Goal: Task Accomplishment & Management: Use online tool/utility

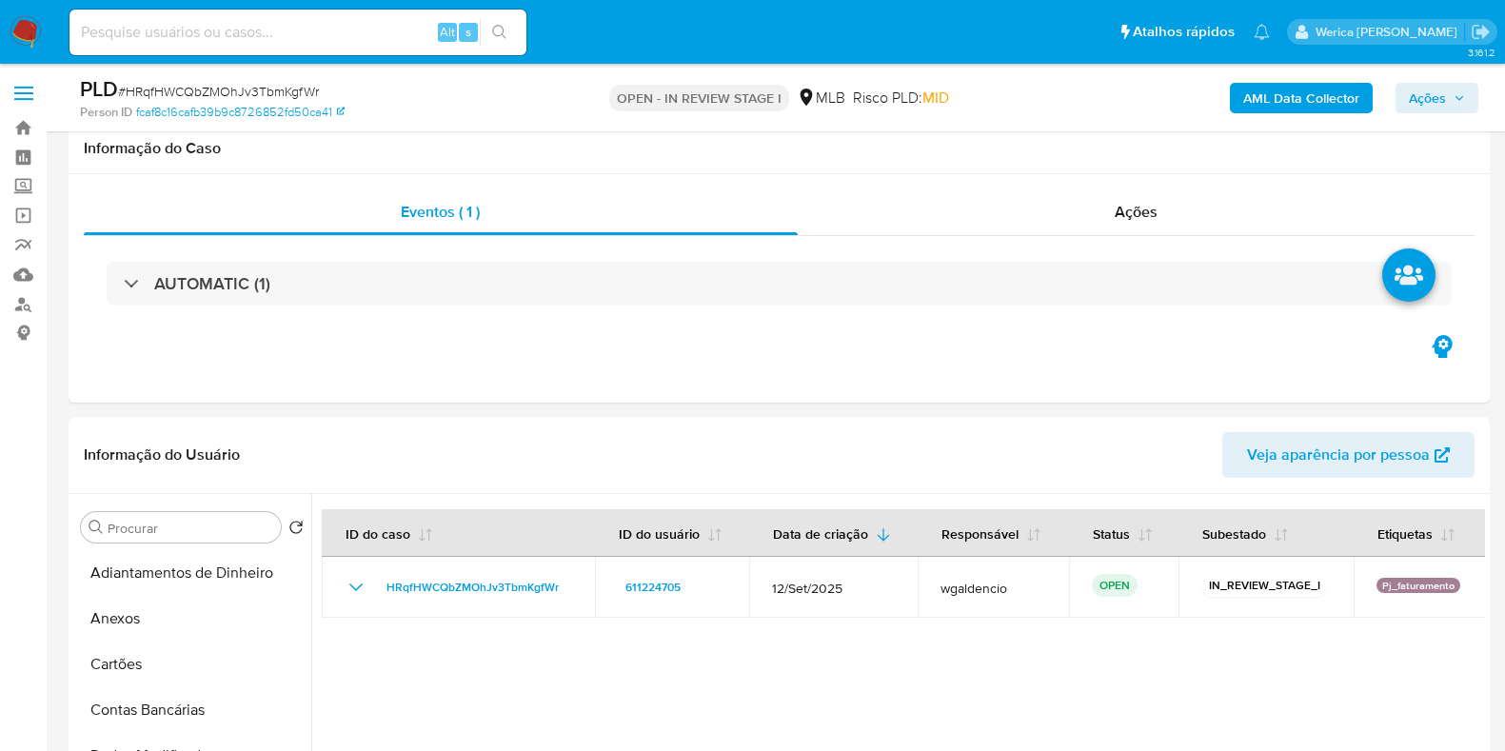
select select "10"
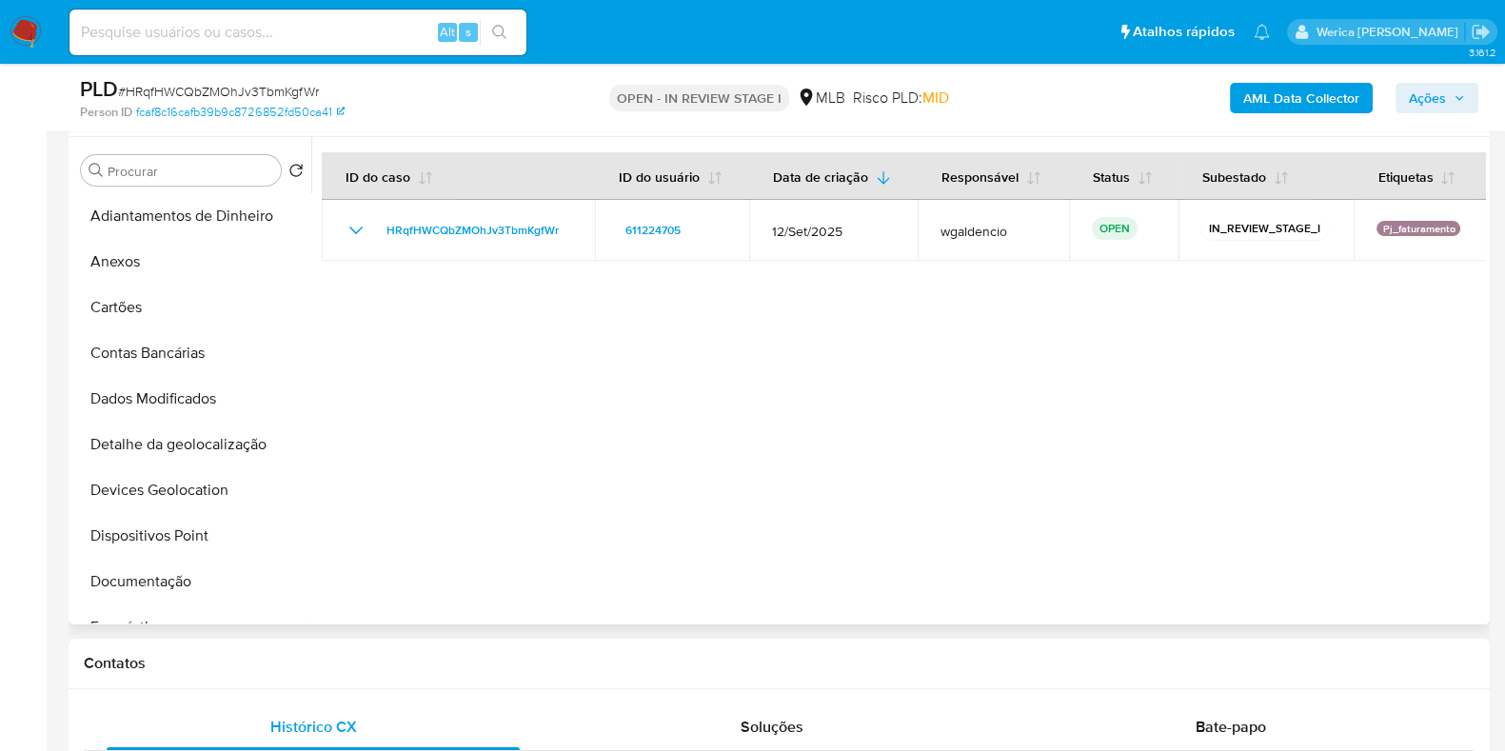
scroll to position [714, 0]
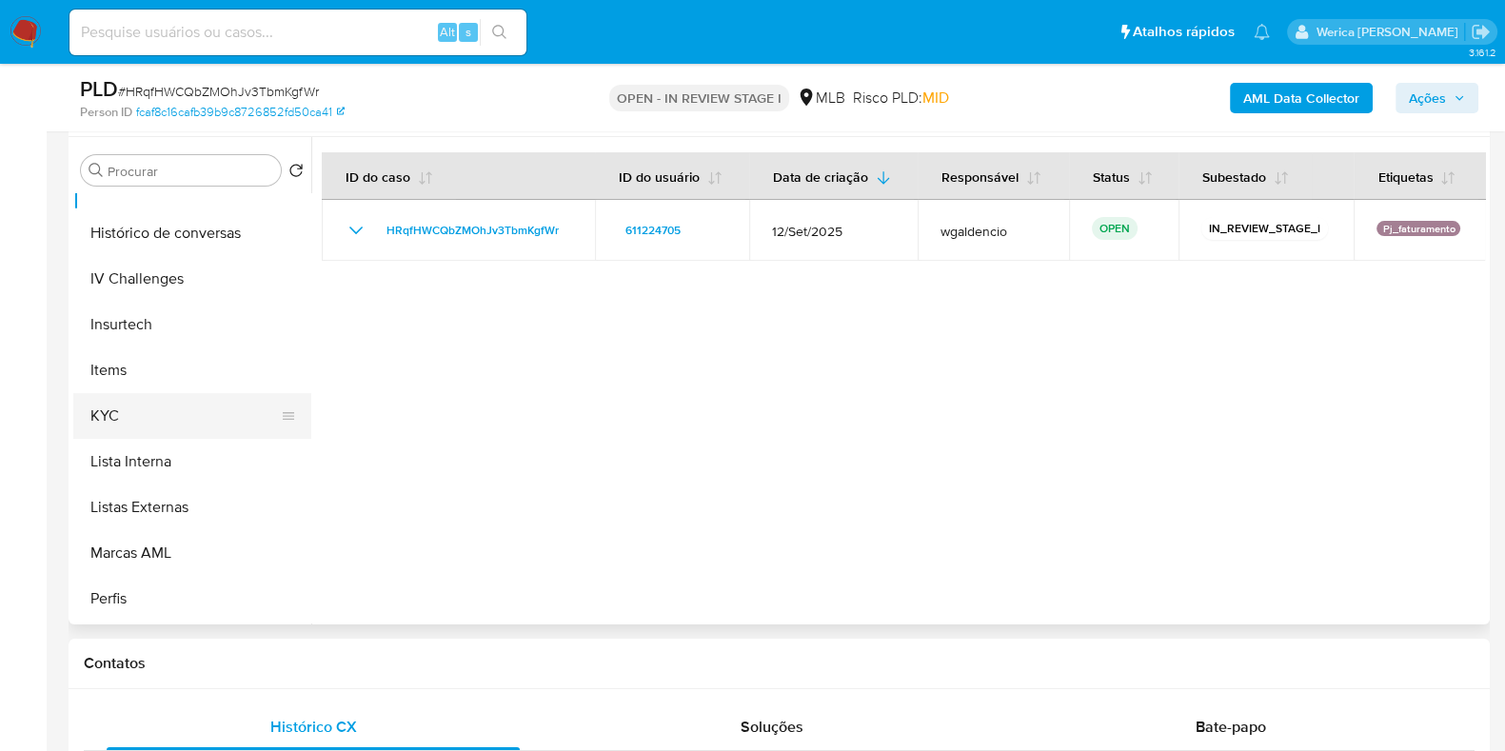
click at [181, 418] on button "KYC" at bounding box center [184, 416] width 223 height 46
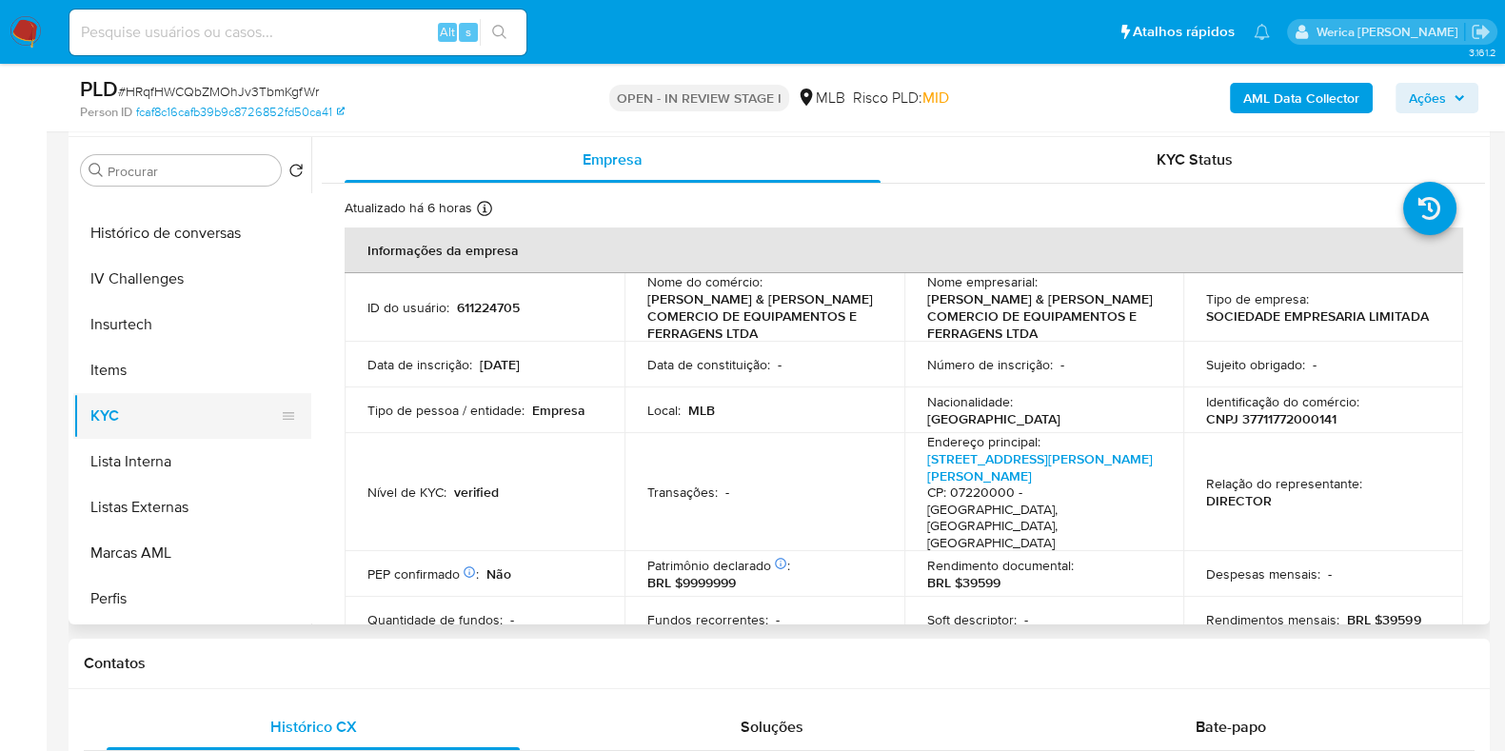
scroll to position [595, 0]
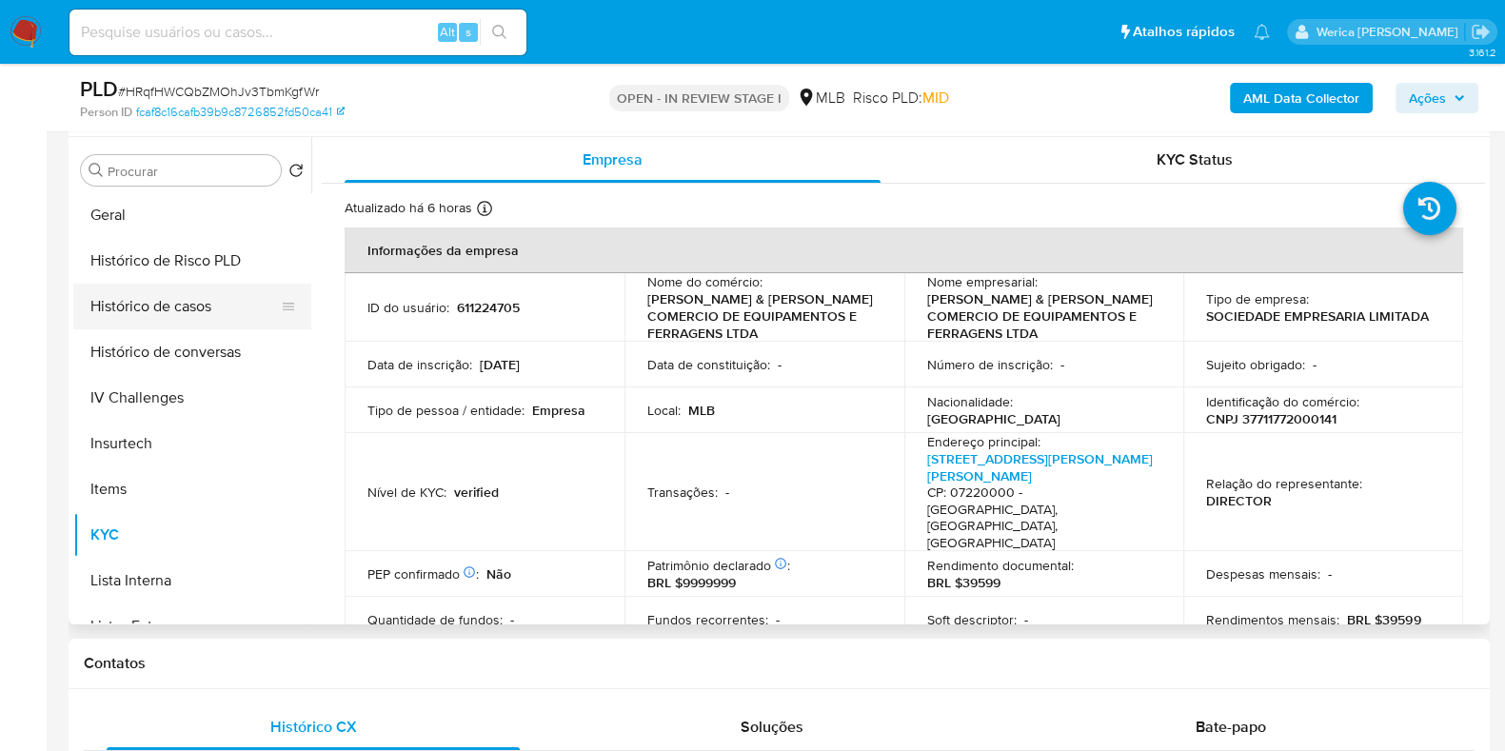
click at [145, 304] on button "Histórico de casos" at bounding box center [184, 307] width 223 height 46
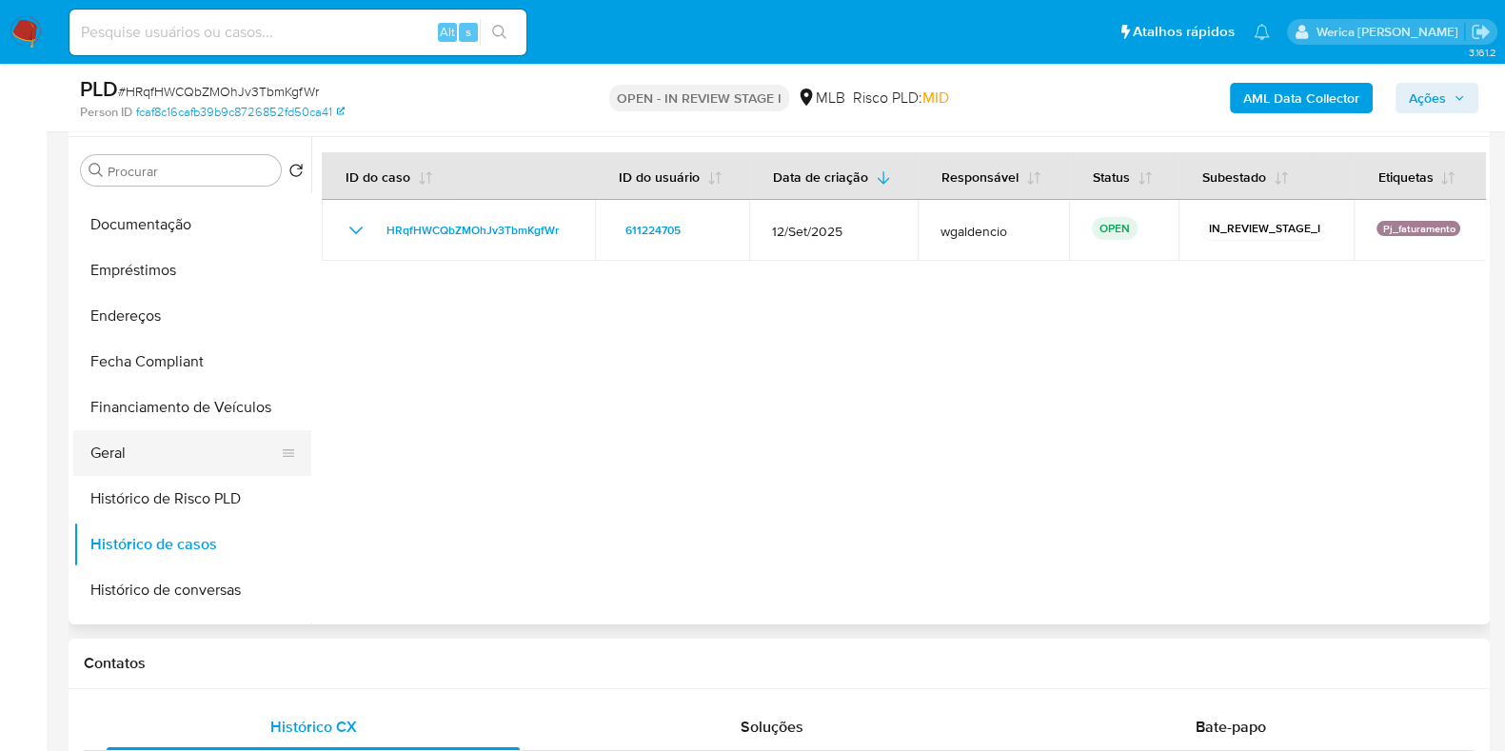
scroll to position [237, 0]
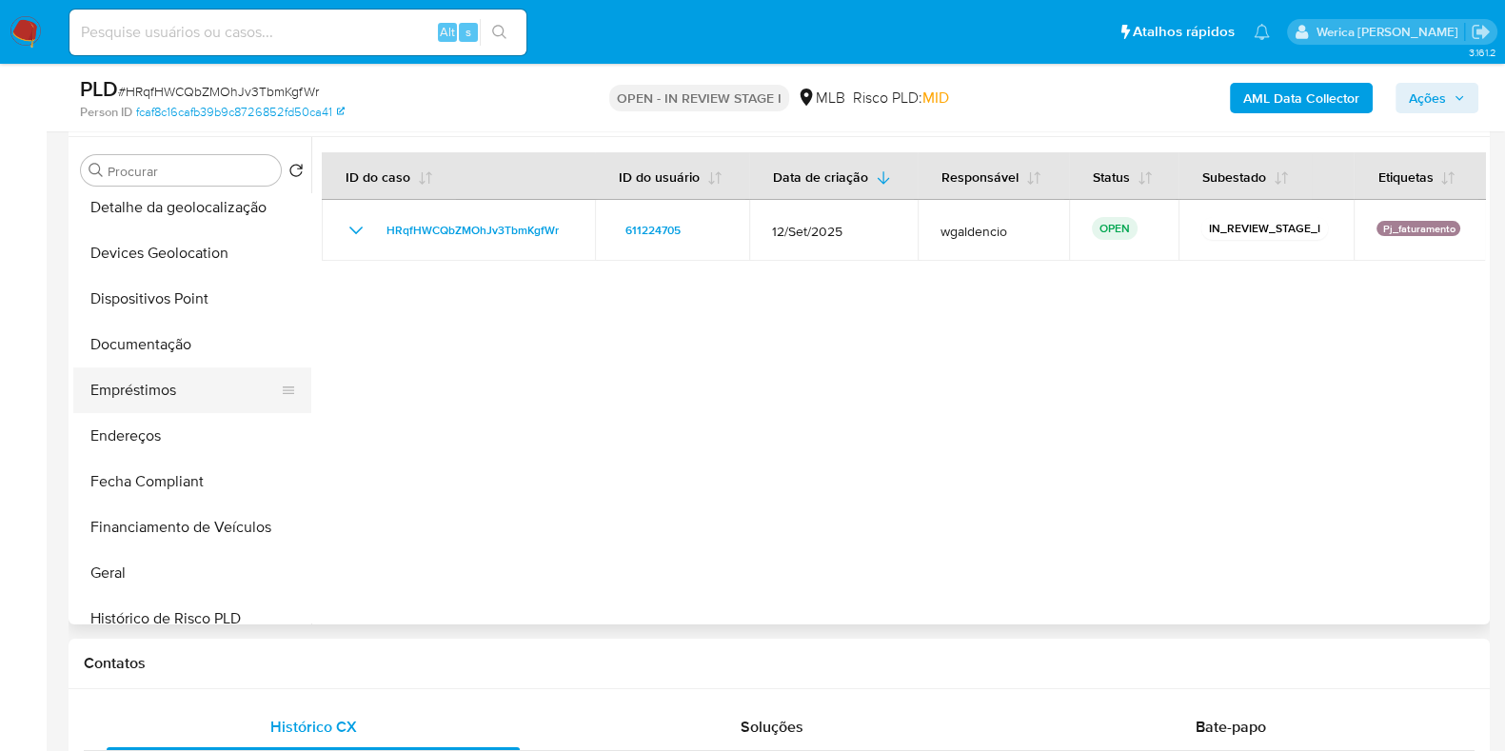
click at [197, 367] on button "Empréstimos" at bounding box center [184, 390] width 223 height 46
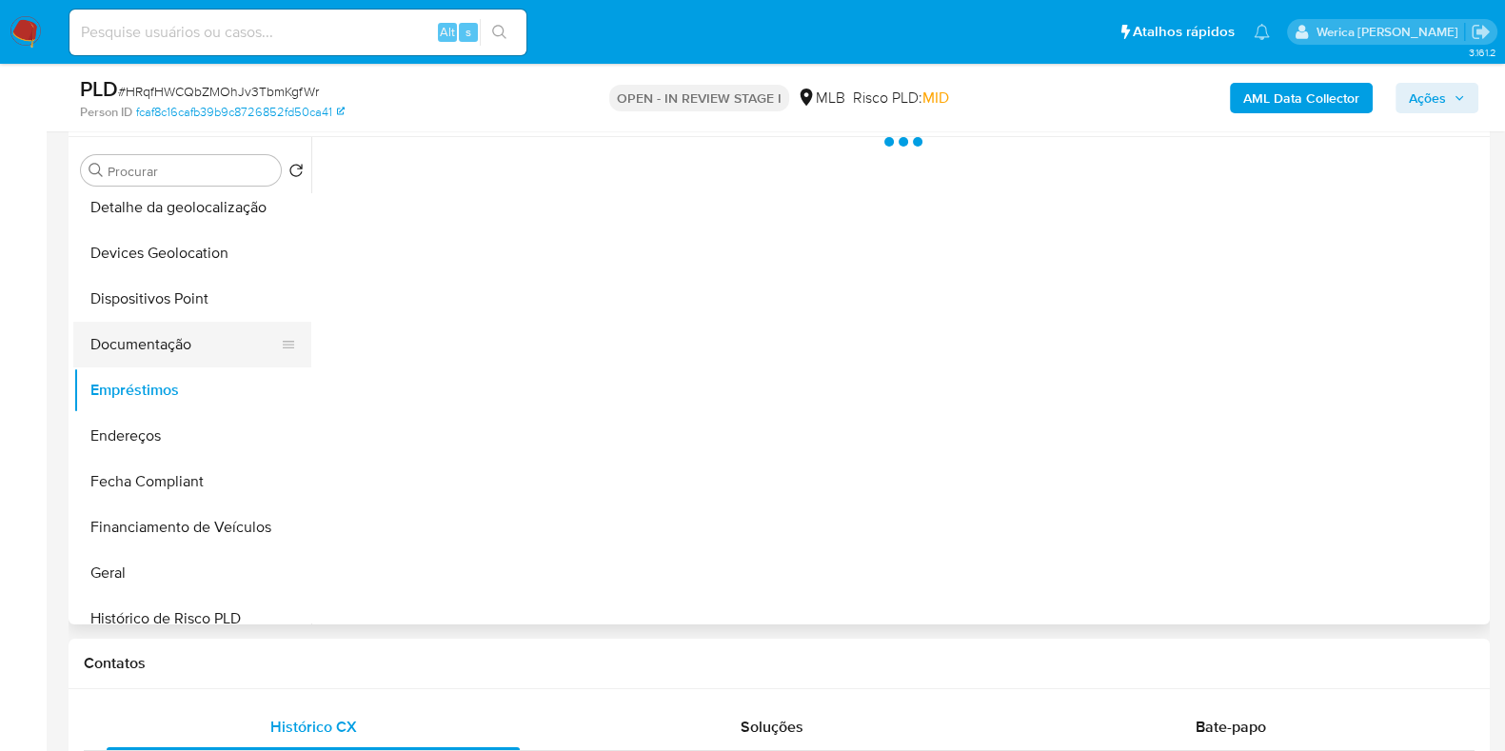
click at [262, 322] on button "Documentação" at bounding box center [184, 345] width 223 height 46
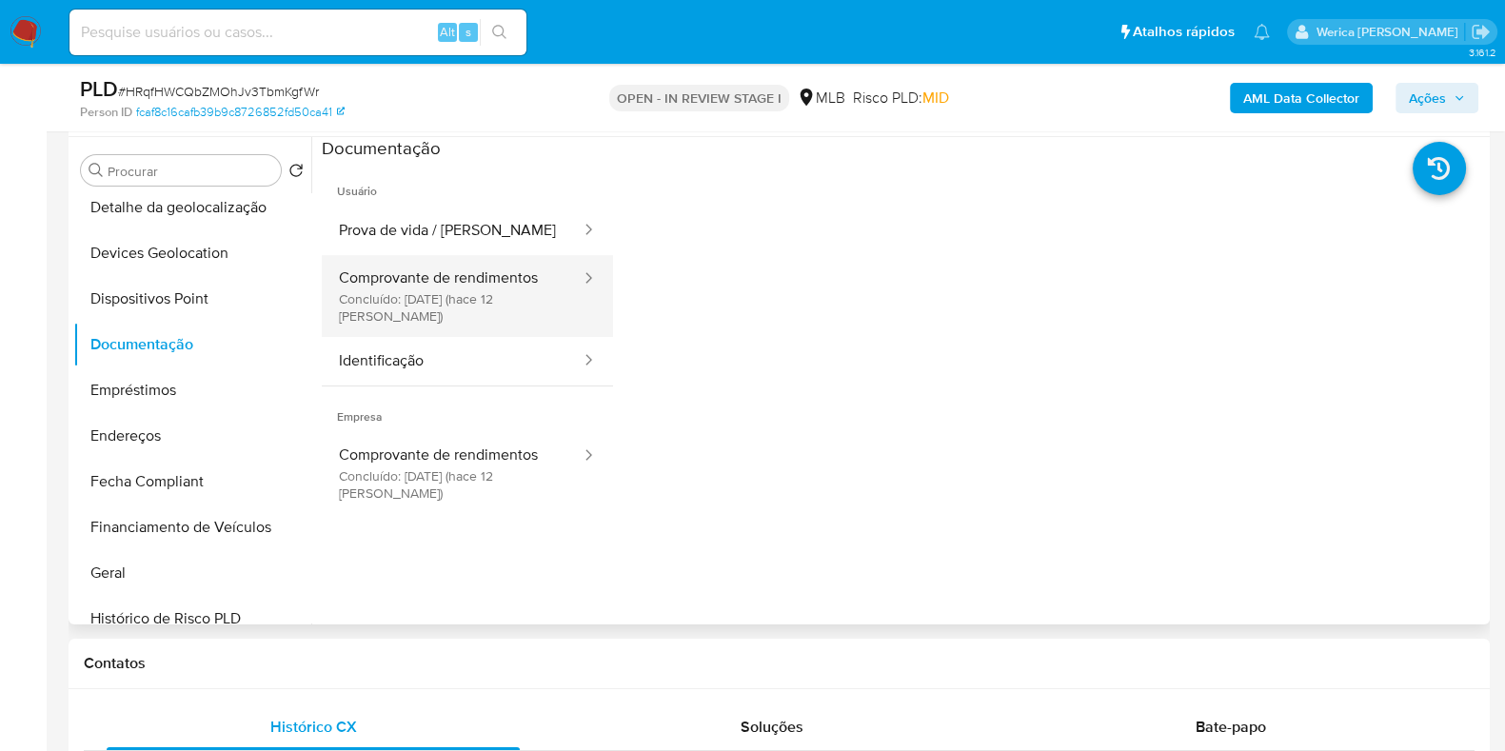
click at [498, 273] on button "Comprovante de rendimentos Concluído: 26/09/2025 (hace 12 días)" at bounding box center [452, 296] width 261 height 82
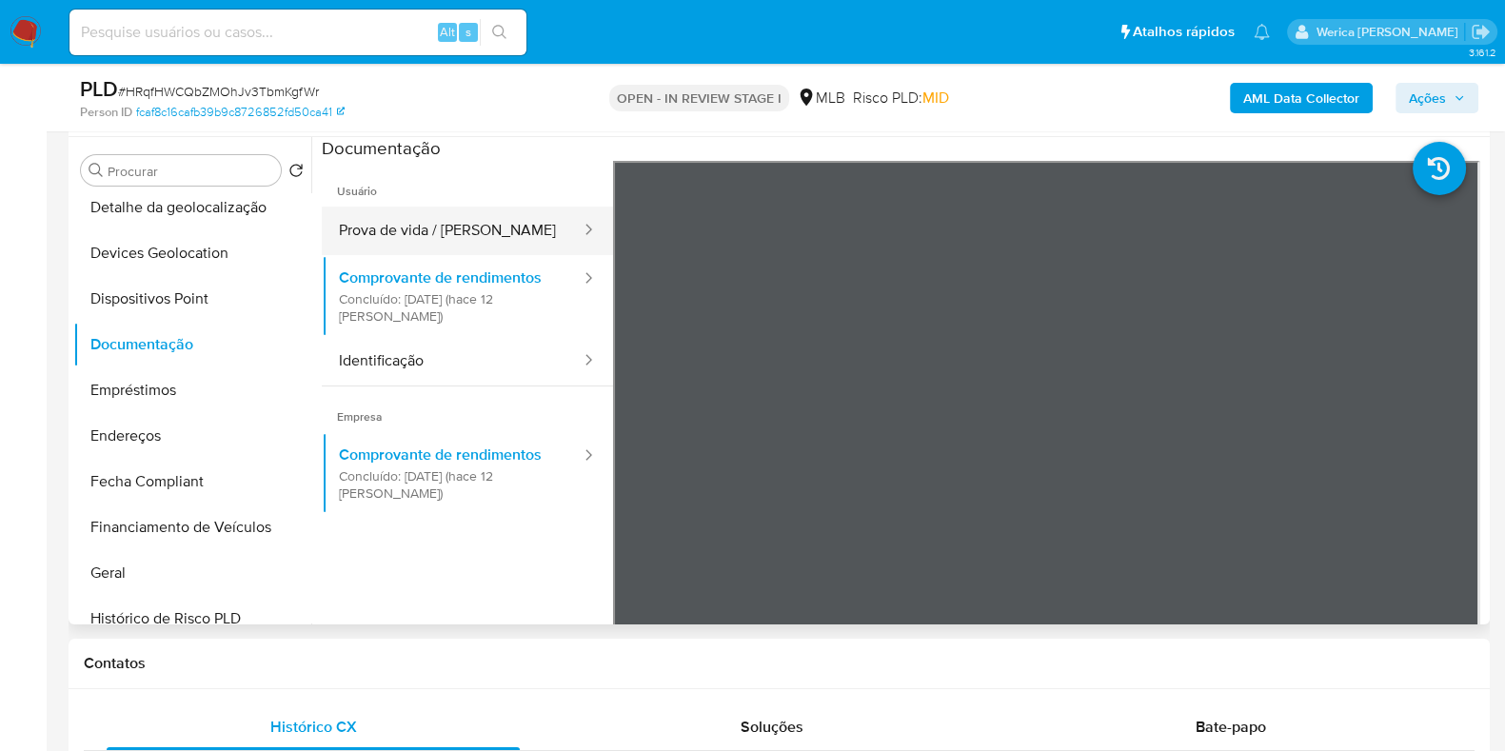
click at [504, 211] on button "Prova de vida / Selfie" at bounding box center [452, 231] width 261 height 49
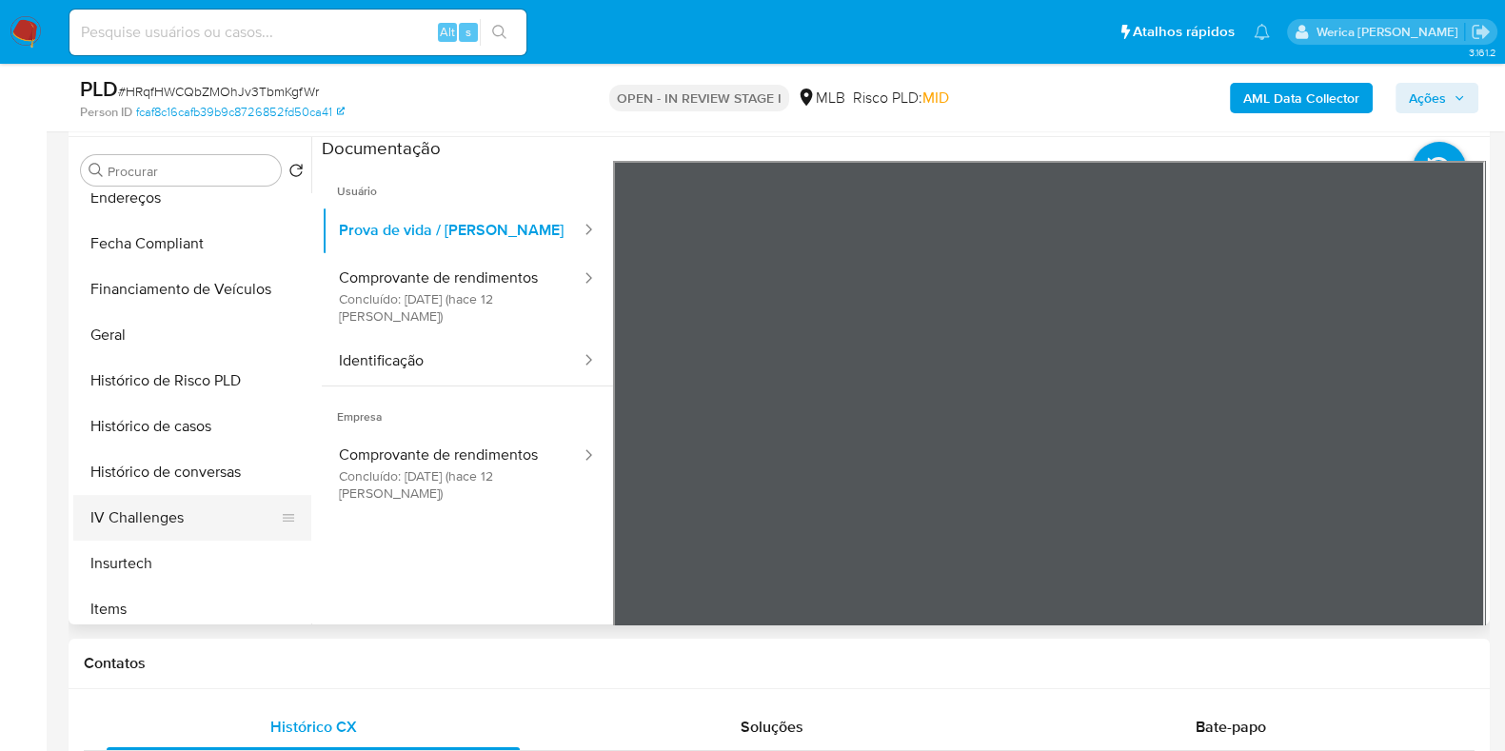
scroll to position [714, 0]
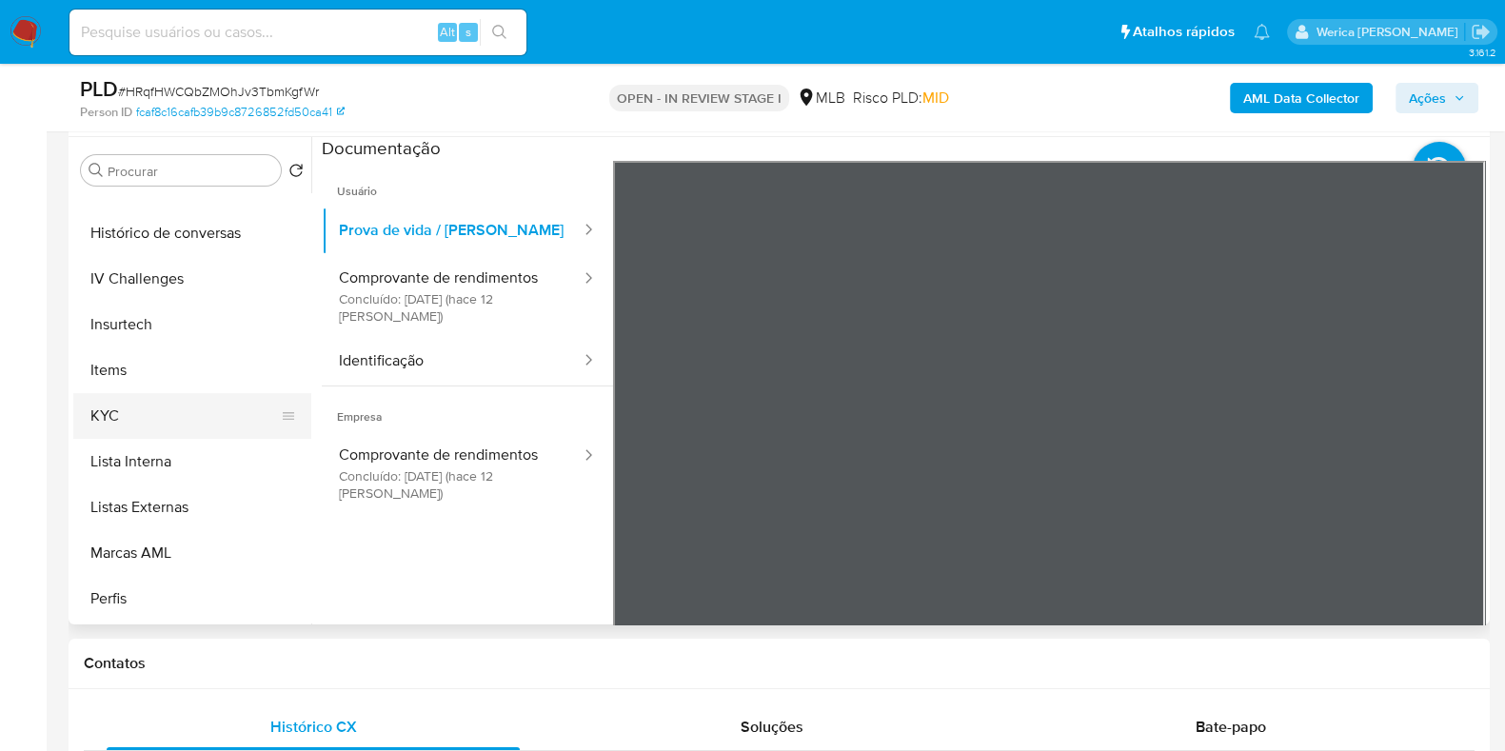
click at [157, 391] on button "Items" at bounding box center [192, 370] width 238 height 46
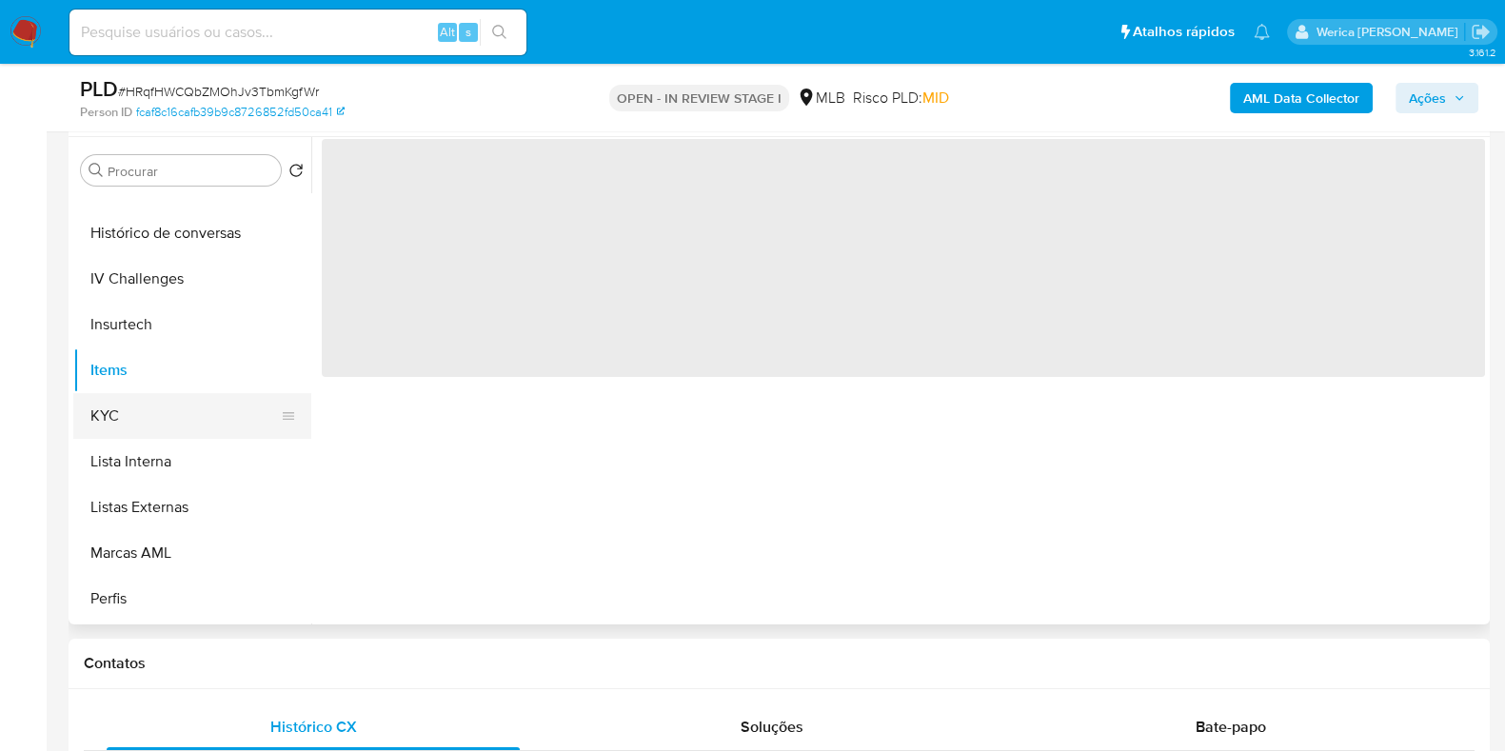
click at [167, 399] on button "KYC" at bounding box center [184, 416] width 223 height 46
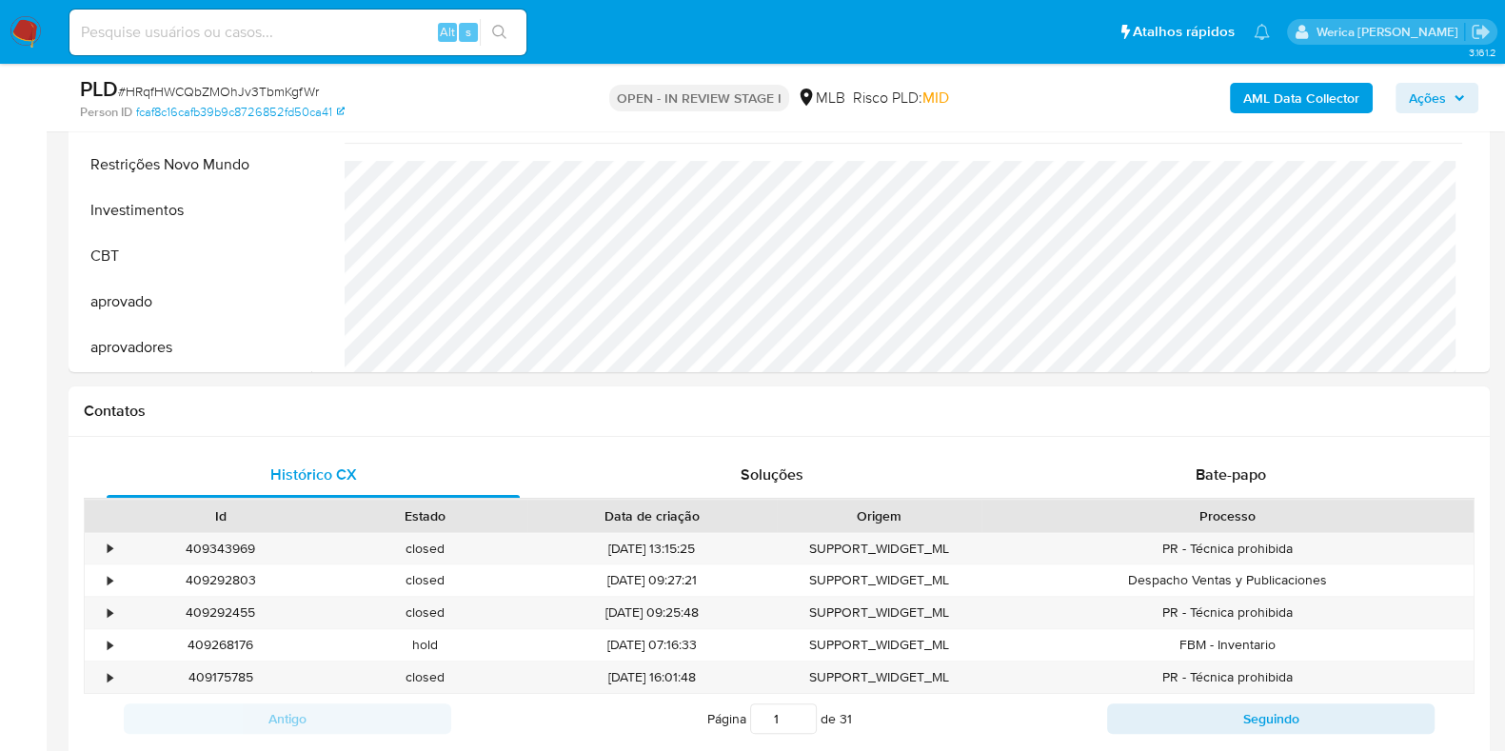
scroll to position [986, 0]
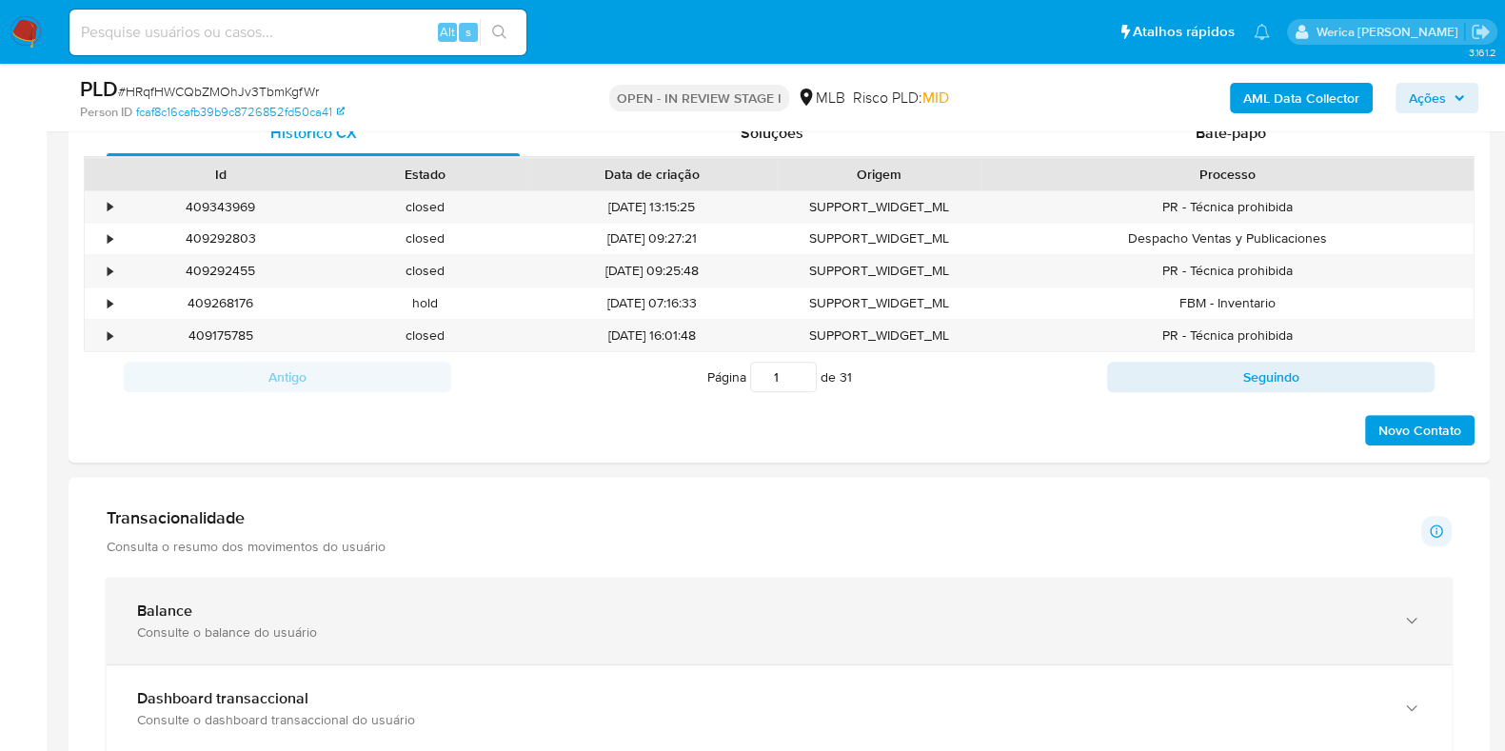
click at [266, 583] on div "Balance Consulte o balance do usuário" at bounding box center [779, 621] width 1345 height 87
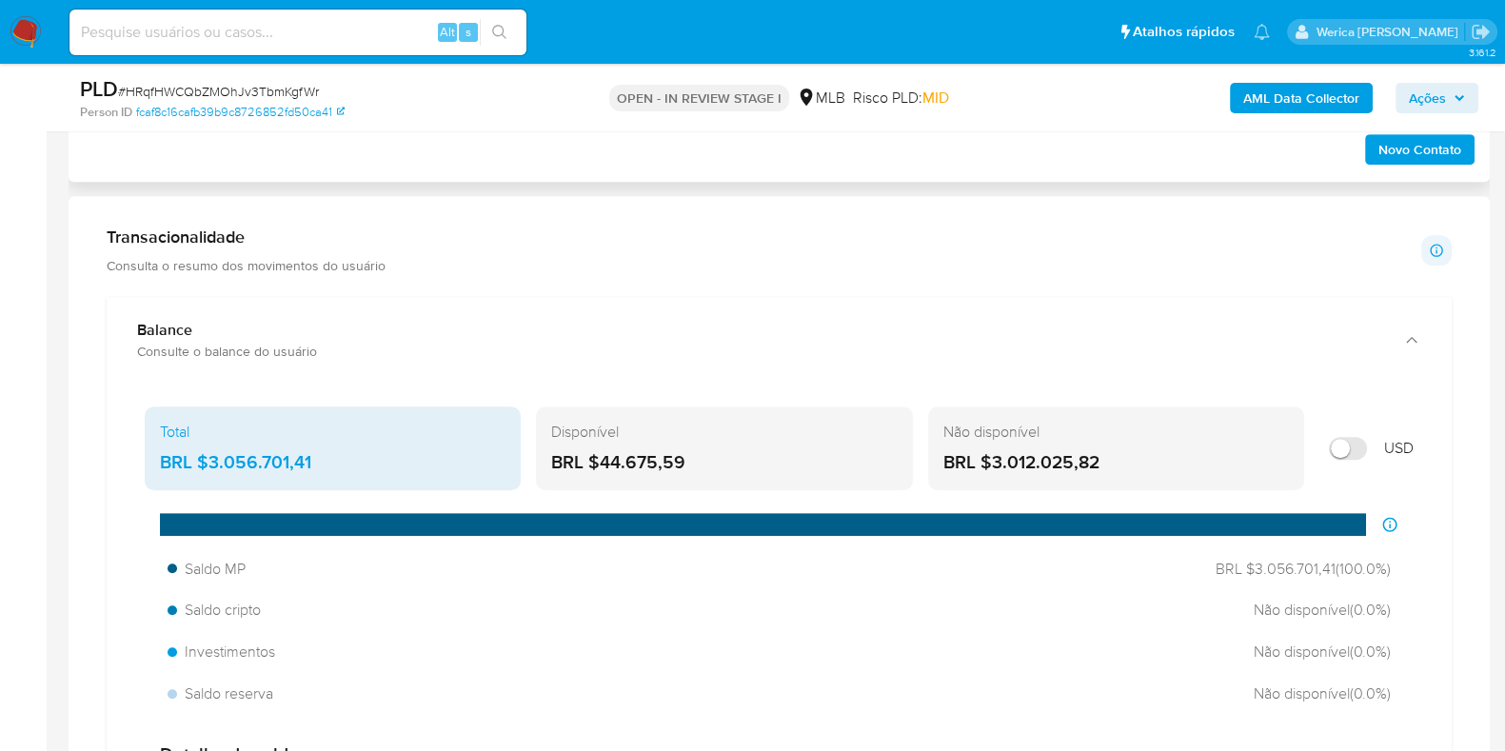
scroll to position [1428, 0]
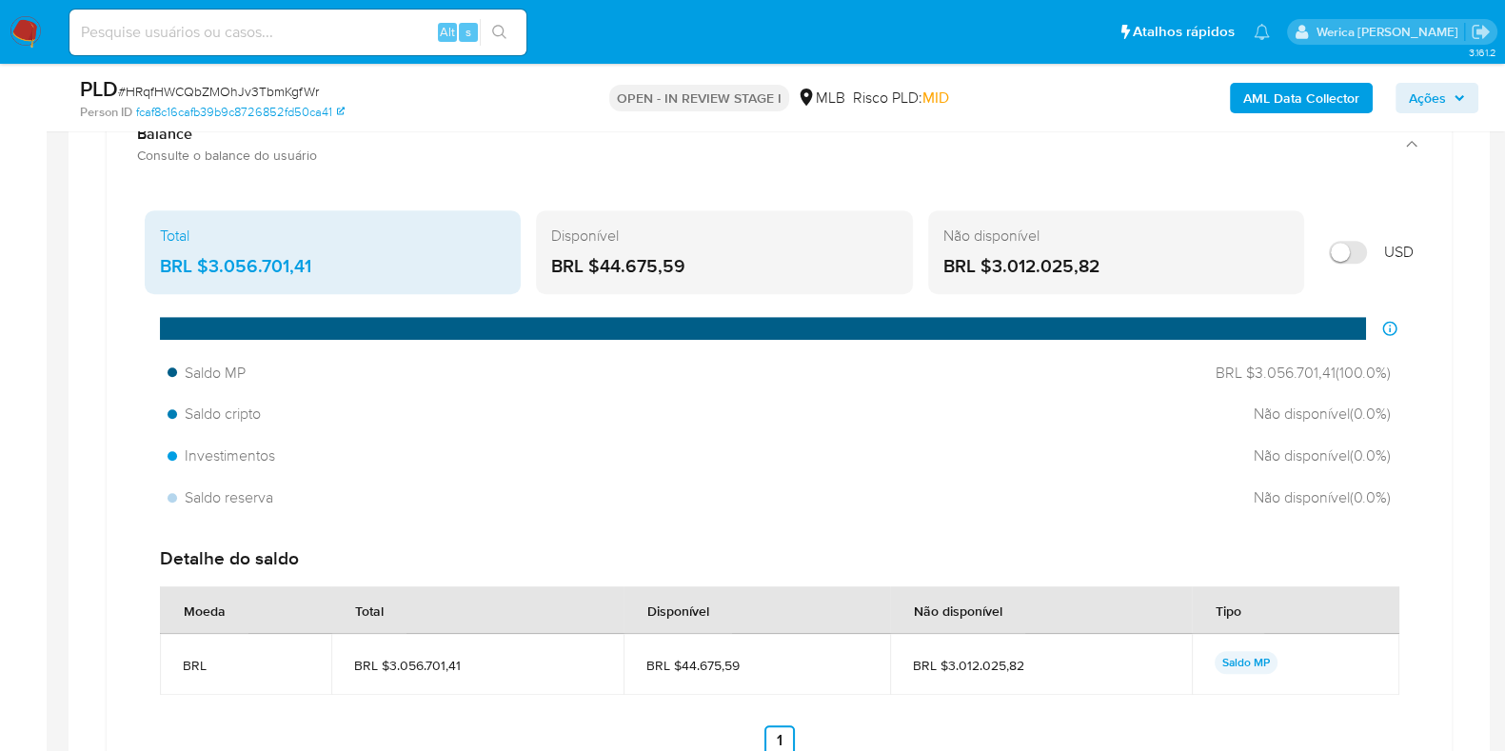
drag, startPoint x: 213, startPoint y: 262, endPoint x: 328, endPoint y: 278, distance: 116.3
click at [328, 278] on div "Total BRL $3.056.701,41" at bounding box center [333, 252] width 376 height 84
click at [0, 374] on aside "Bandeja Painel Screening Pesquisa em Listas Watchlist Ferramentas Operações em …" at bounding box center [23, 468] width 47 height 3793
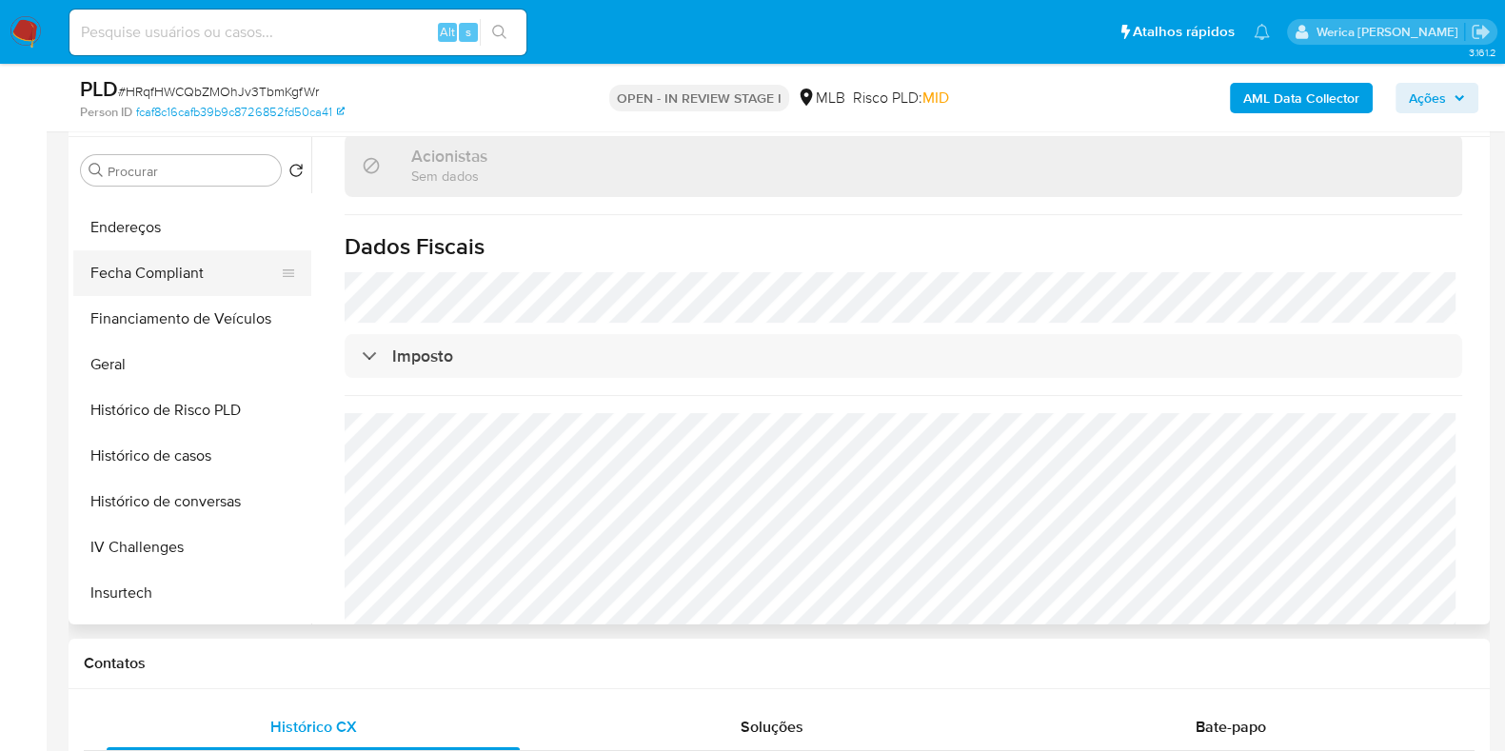
scroll to position [392, 0]
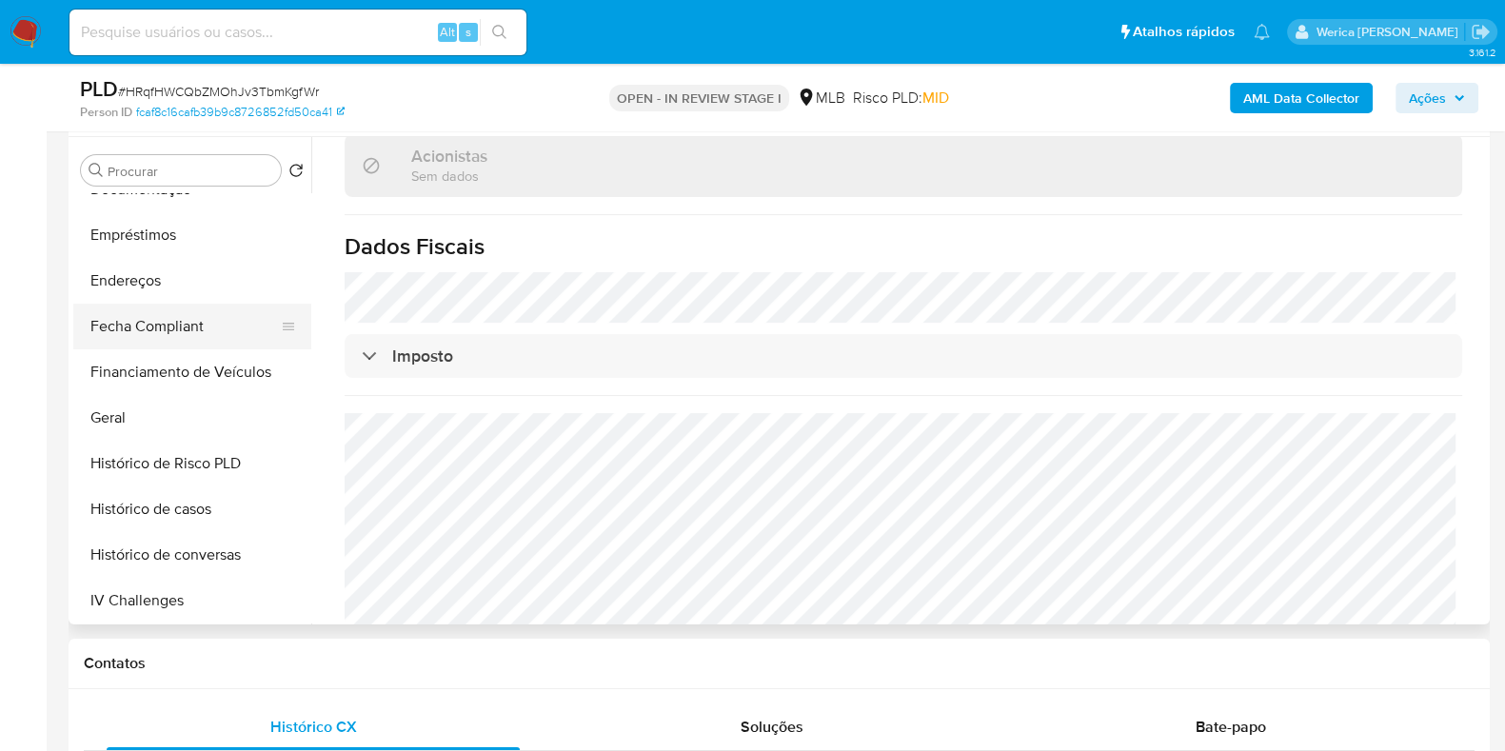
click at [167, 320] on button "Fecha Compliant" at bounding box center [184, 327] width 223 height 46
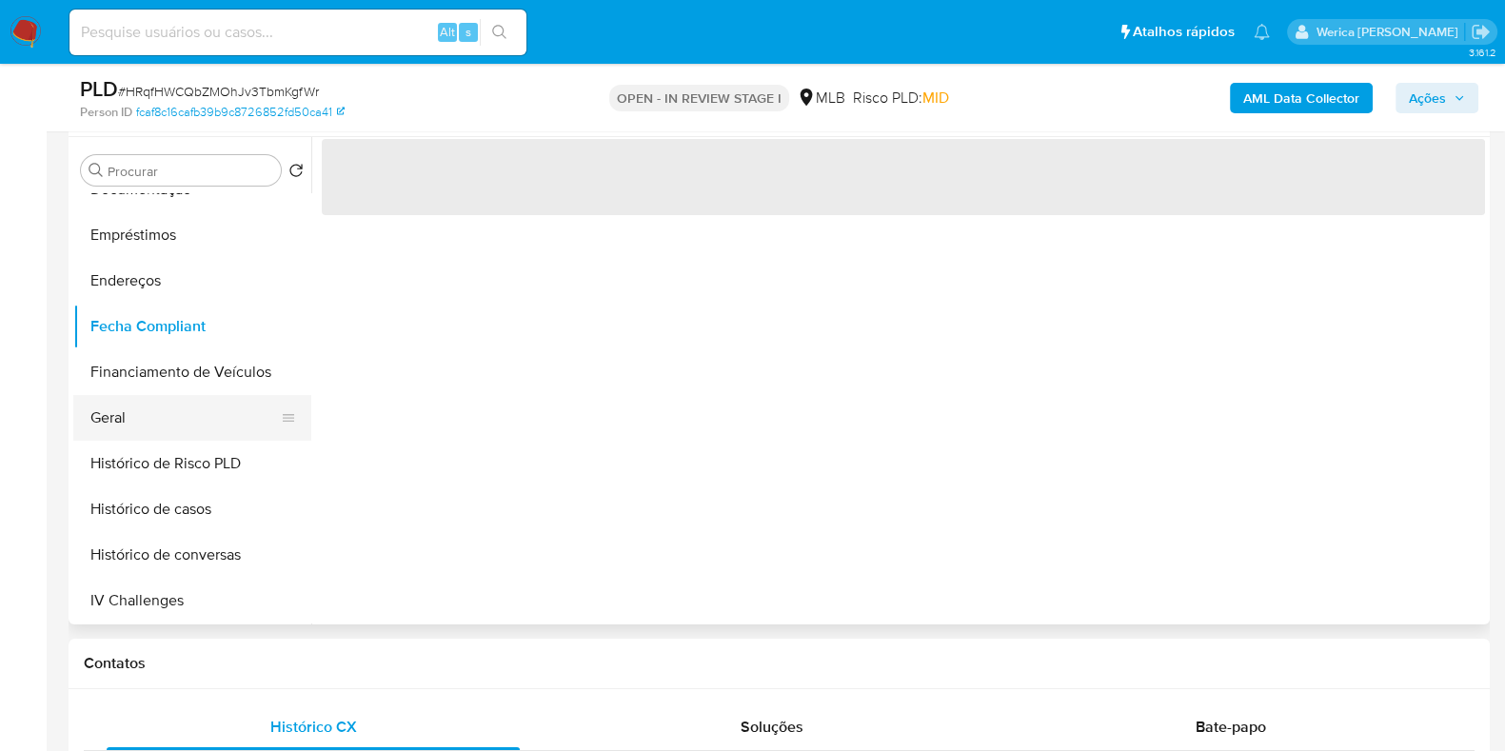
click at [160, 417] on button "Geral" at bounding box center [184, 418] width 223 height 46
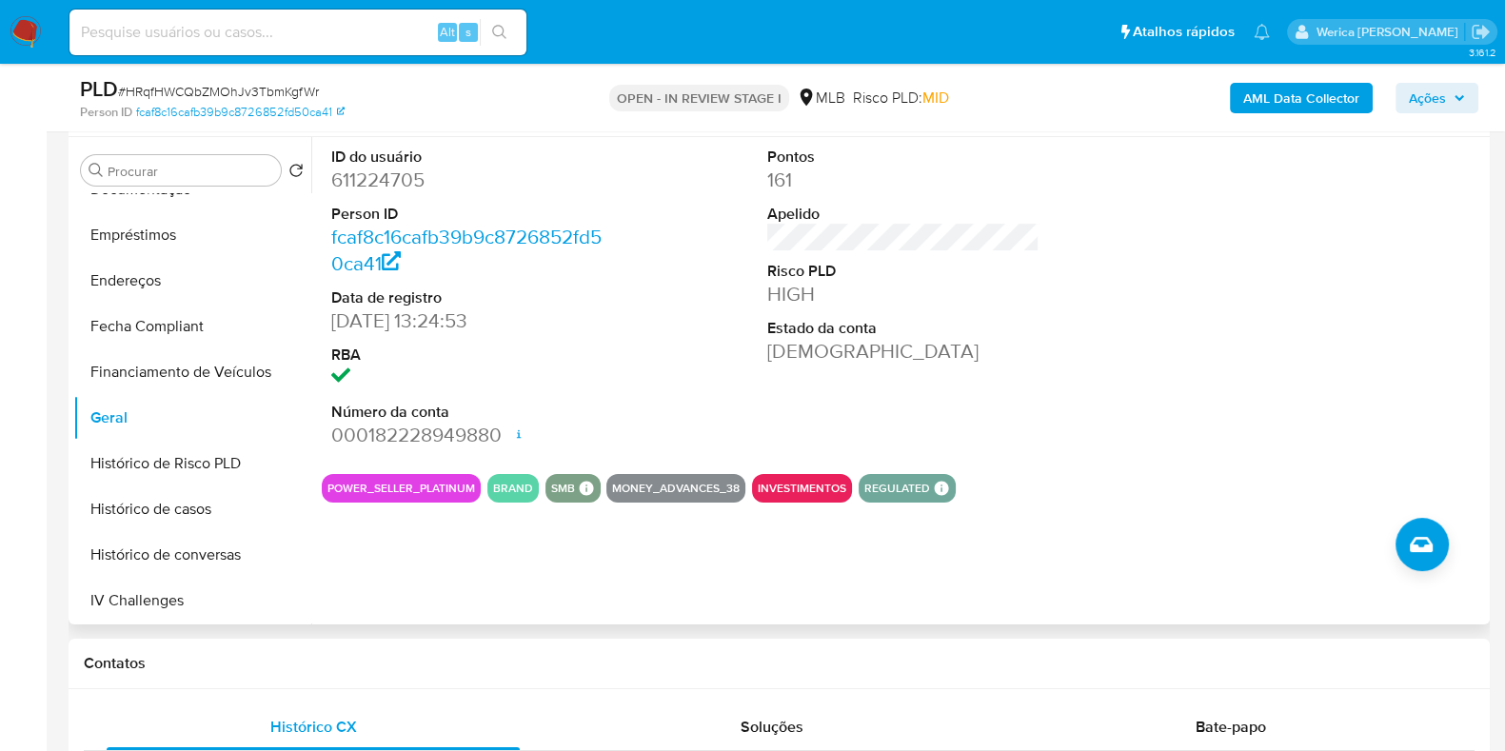
click at [1278, 472] on section "ID do usuário 611224705 Person ID fcaf8c16cafb39b9c8726852fd50ca41 Data de regi…" at bounding box center [903, 320] width 1163 height 366
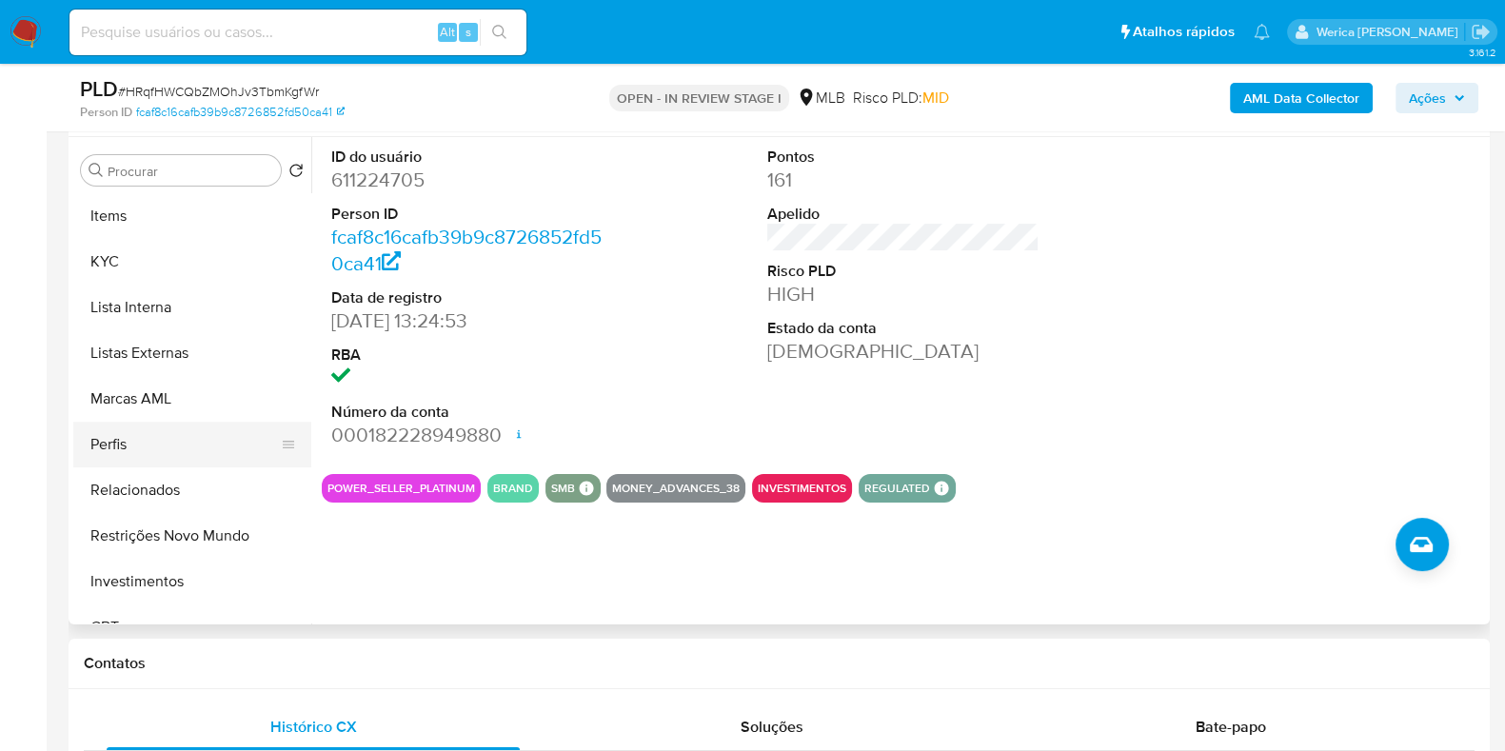
scroll to position [867, 0]
drag, startPoint x: 107, startPoint y: 245, endPoint x: 125, endPoint y: 277, distance: 37.1
click at [107, 249] on button "KYC" at bounding box center [184, 263] width 223 height 46
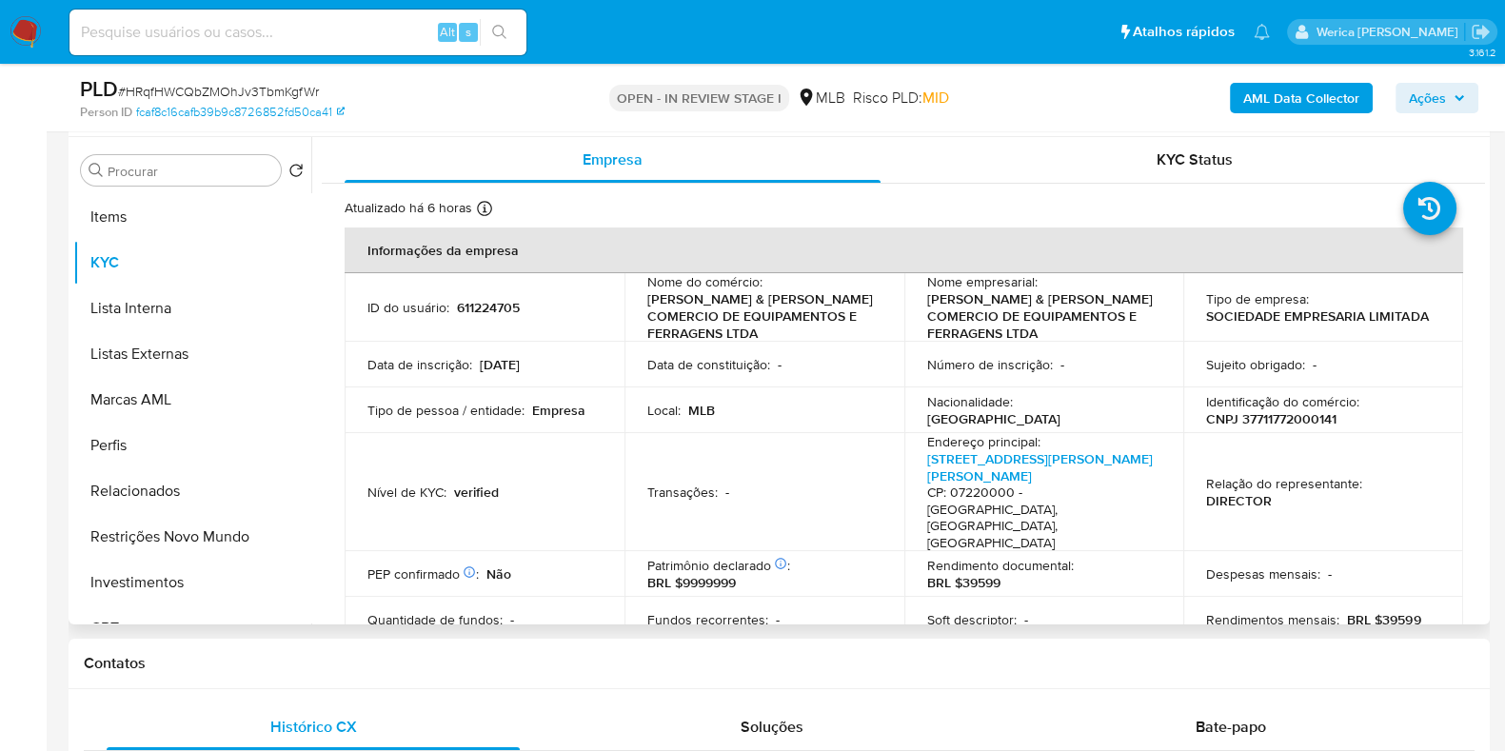
click at [954, 611] on p "Soft descriptor :" at bounding box center [971, 619] width 89 height 17
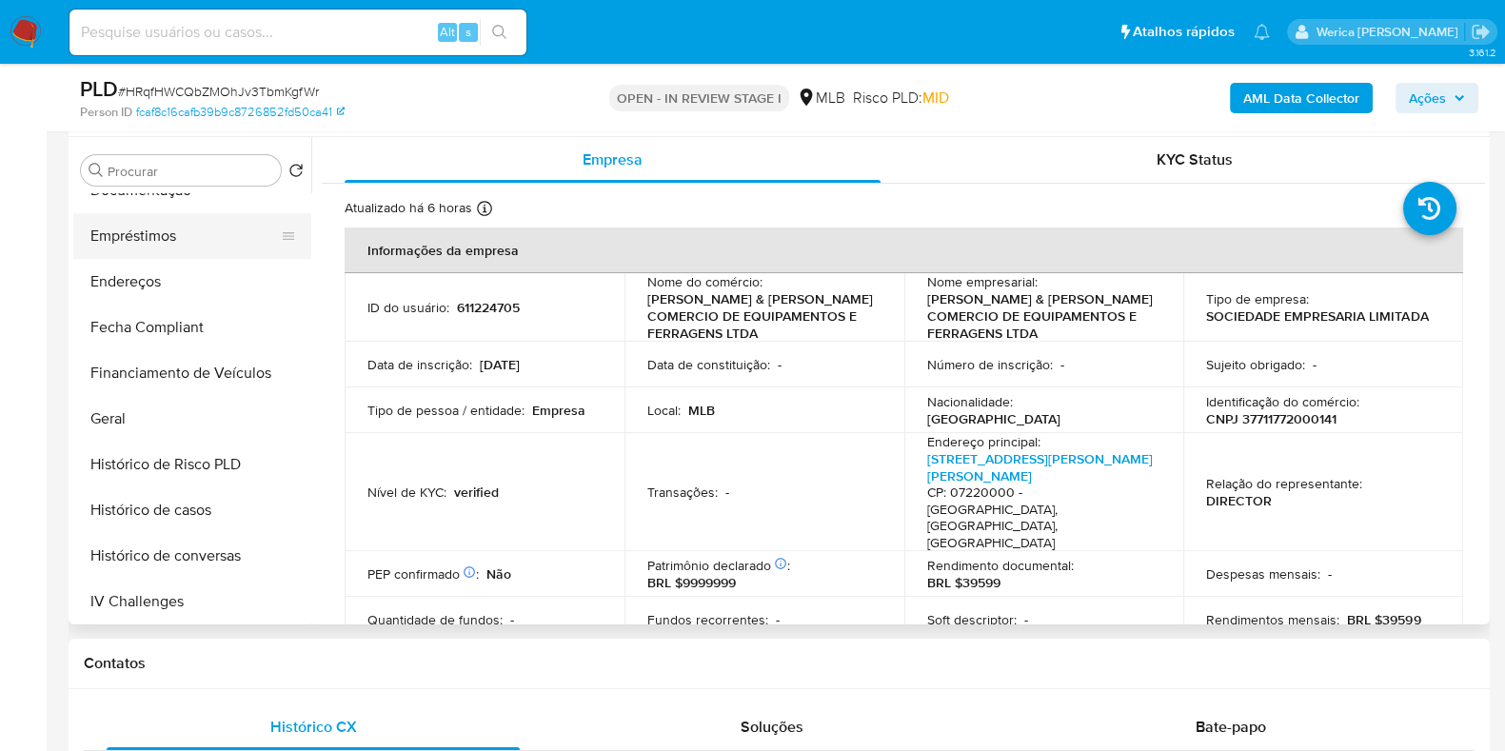
click at [179, 240] on button "Empréstimos" at bounding box center [184, 236] width 223 height 46
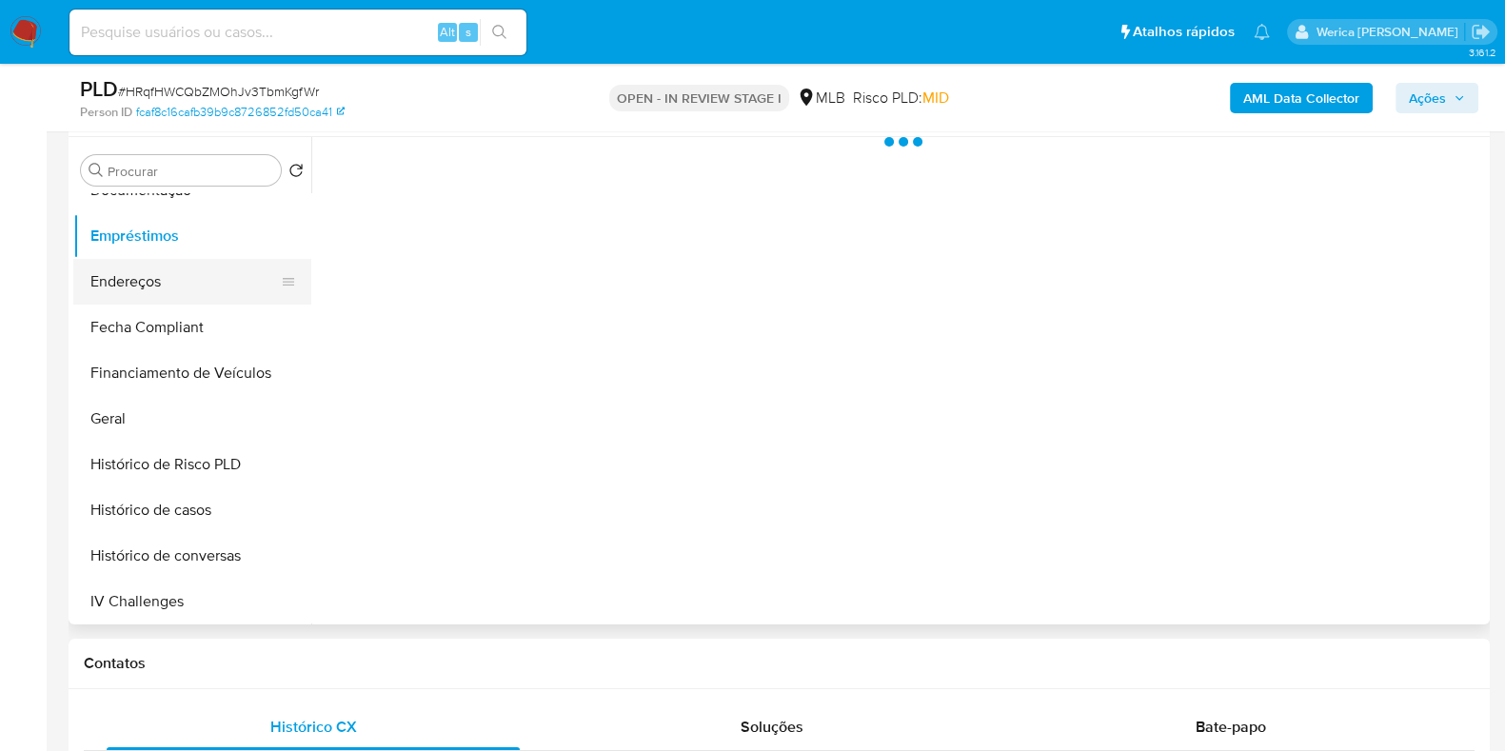
click at [180, 294] on button "Endereços" at bounding box center [184, 282] width 223 height 46
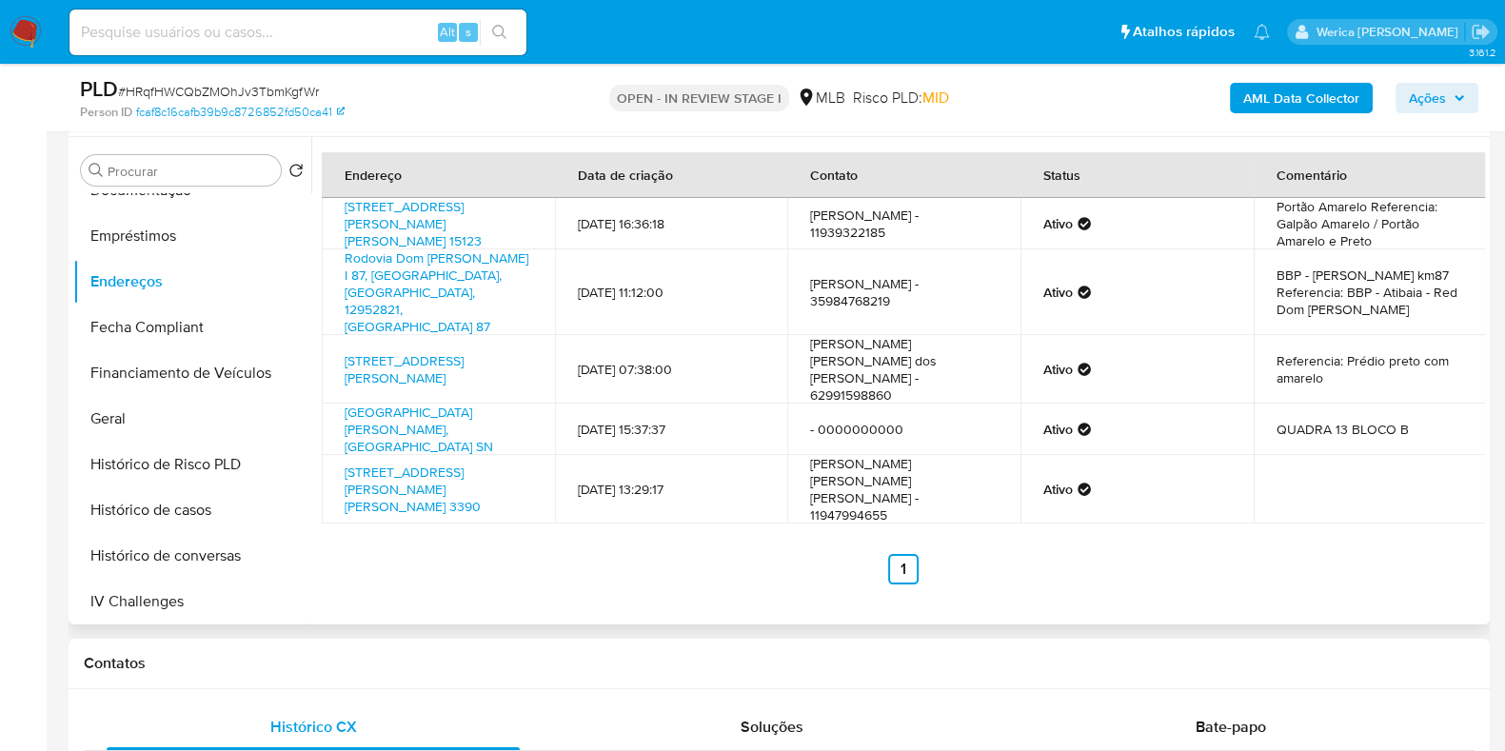
click at [1352, 527] on div "Endereço Data de criação Contato Status Comentário Avenida Coronel Sezefredo Fa…" at bounding box center [898, 380] width 1174 height 487
click at [1166, 530] on div "Endereço Data de criação Contato Status Comentário Avenida Coronel Sezefredo Fa…" at bounding box center [898, 380] width 1174 height 487
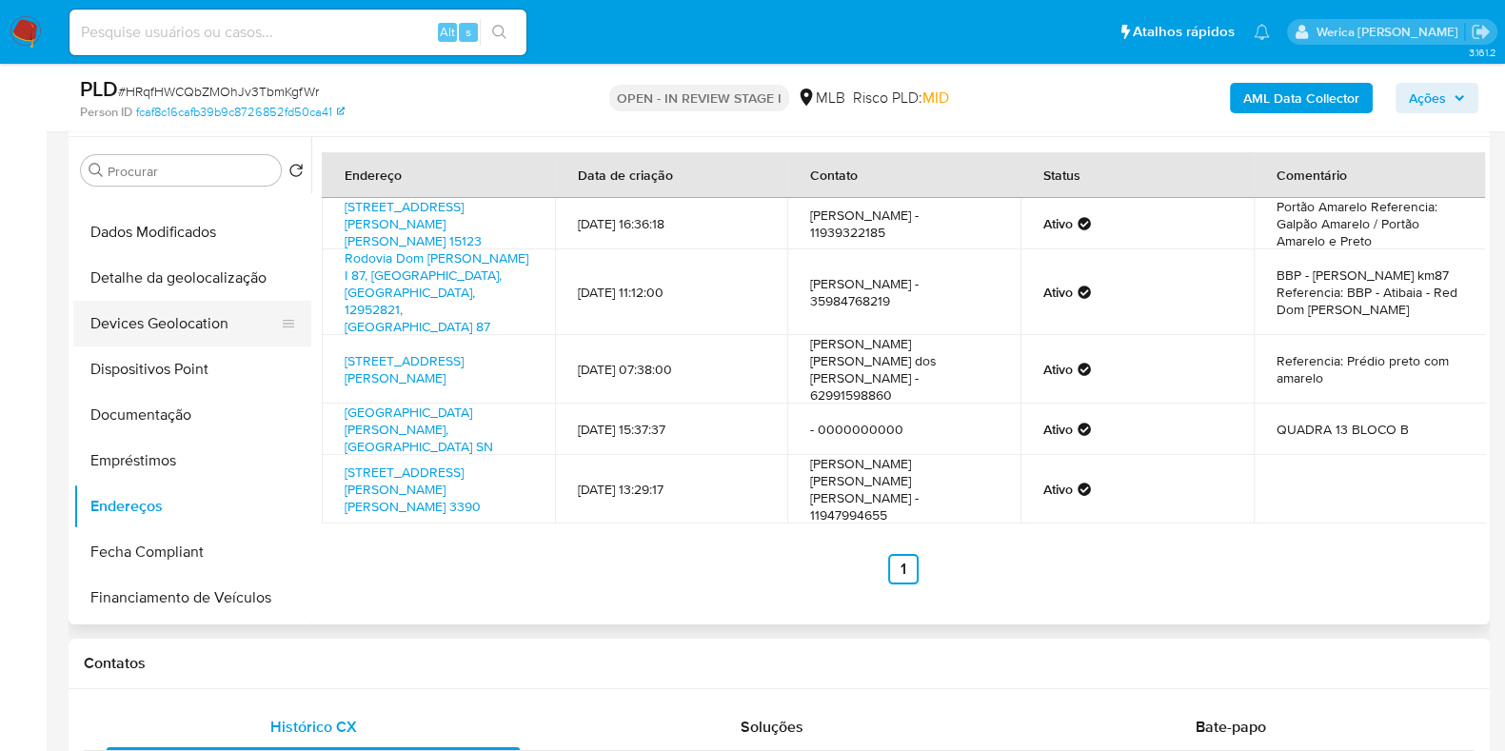
scroll to position [34, 0]
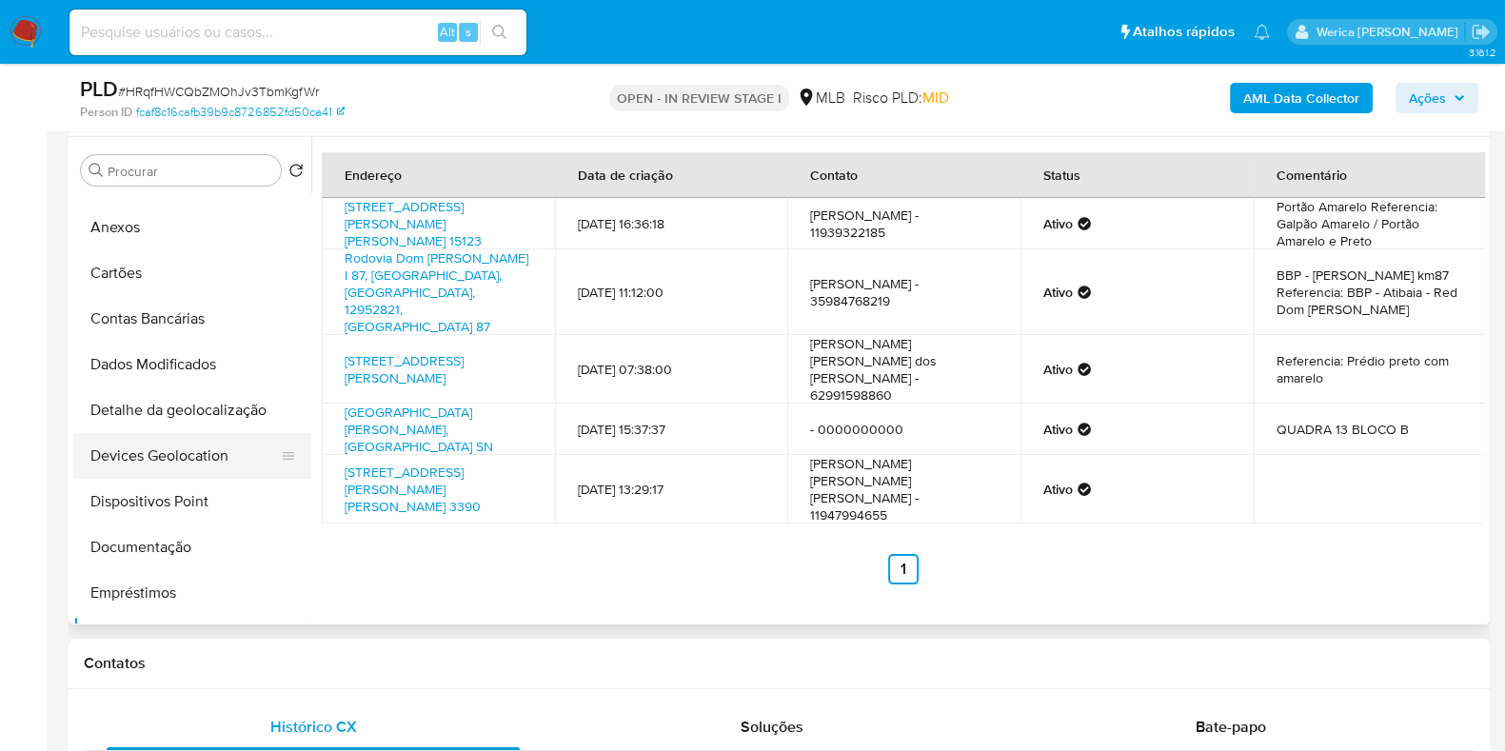
drag, startPoint x: 179, startPoint y: 413, endPoint x: 220, endPoint y: 435, distance: 46.4
click at [180, 413] on button "Detalhe da geolocalização" at bounding box center [192, 410] width 238 height 46
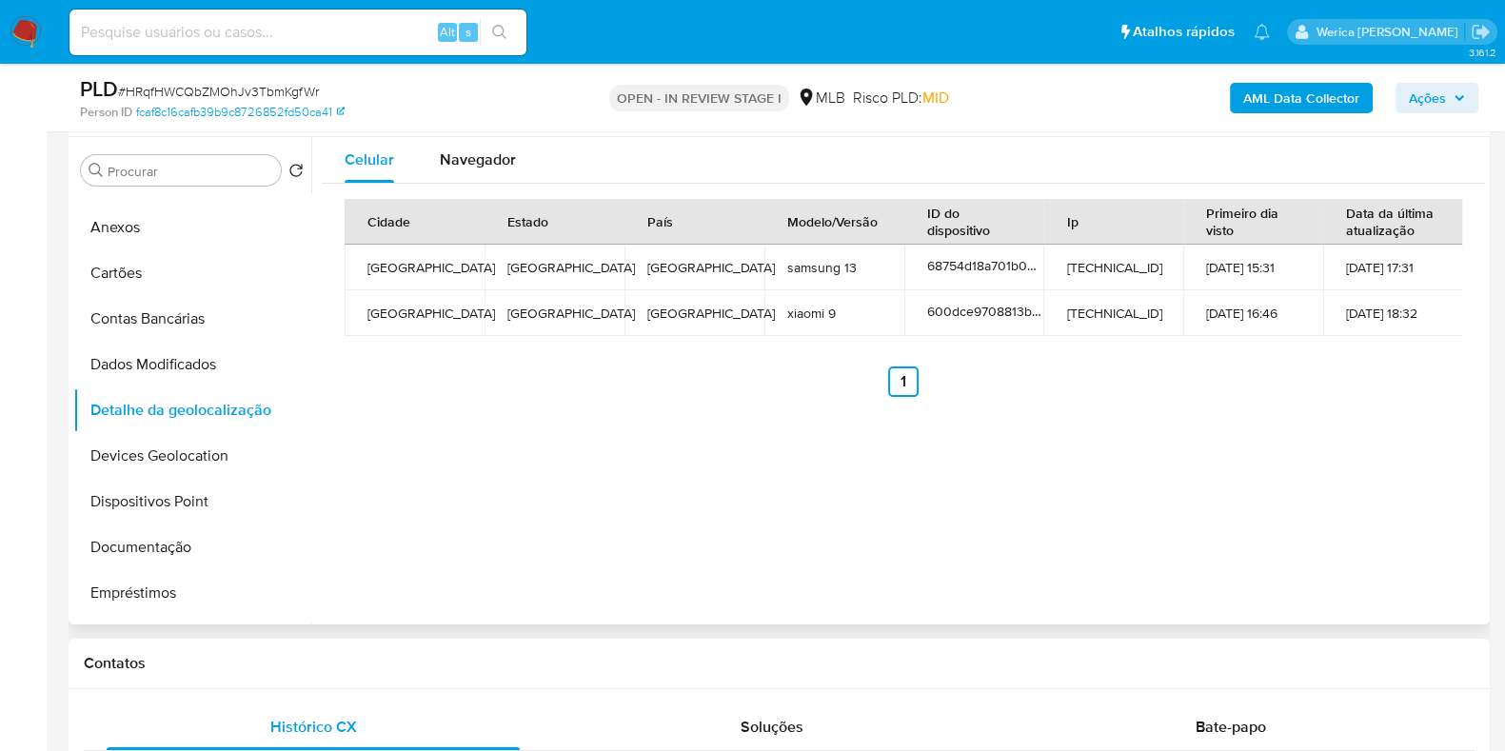
click at [1353, 527] on div "Celular Navegador Cidade Estado País Modelo/Versão ID do dispositivo Ip Primeir…" at bounding box center [898, 380] width 1174 height 487
click at [1352, 527] on div "Celular Navegador Cidade Estado País Modelo/Versão ID do dispositivo Ip Primeir…" at bounding box center [898, 380] width 1174 height 487
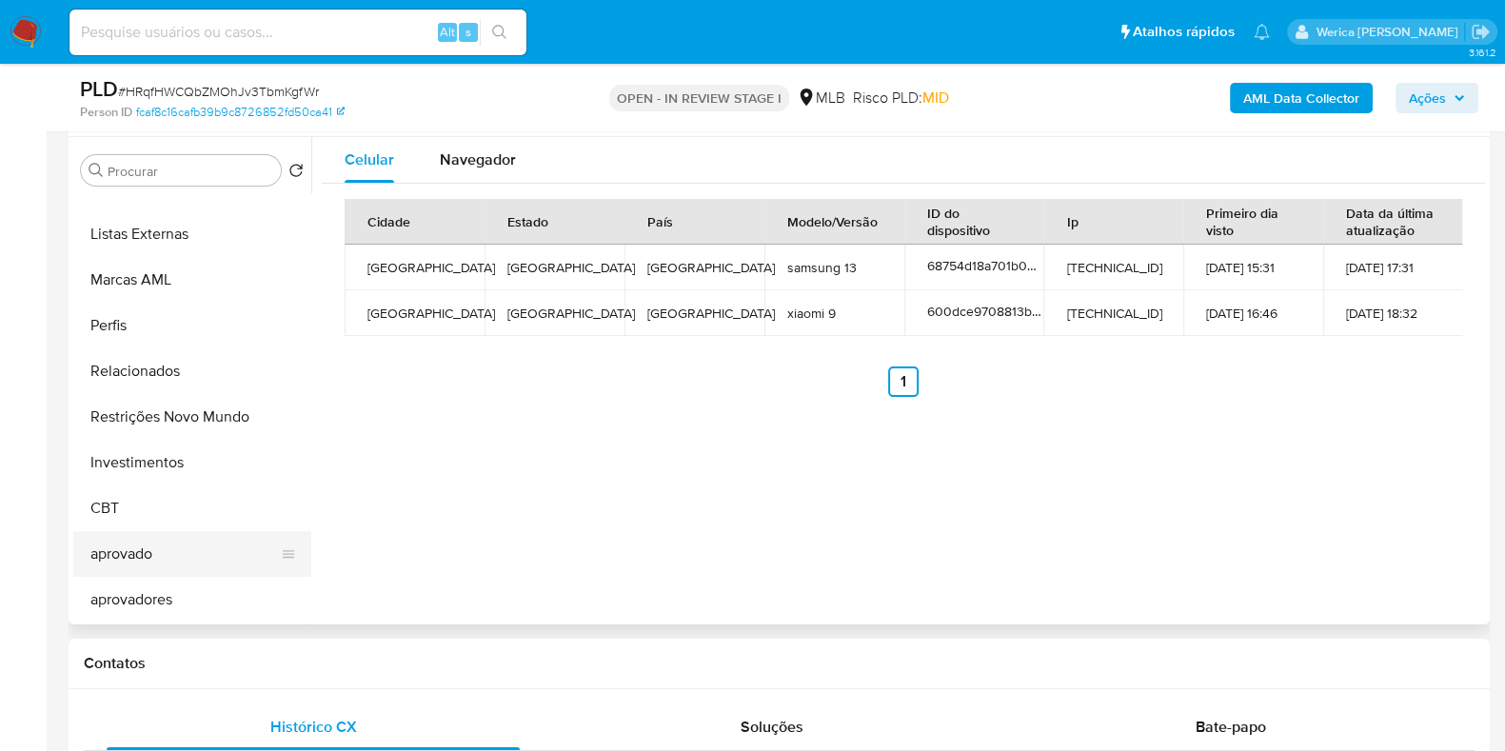
scroll to position [986, 0]
click at [228, 427] on button "Restrições Novo Mundo" at bounding box center [184, 418] width 223 height 46
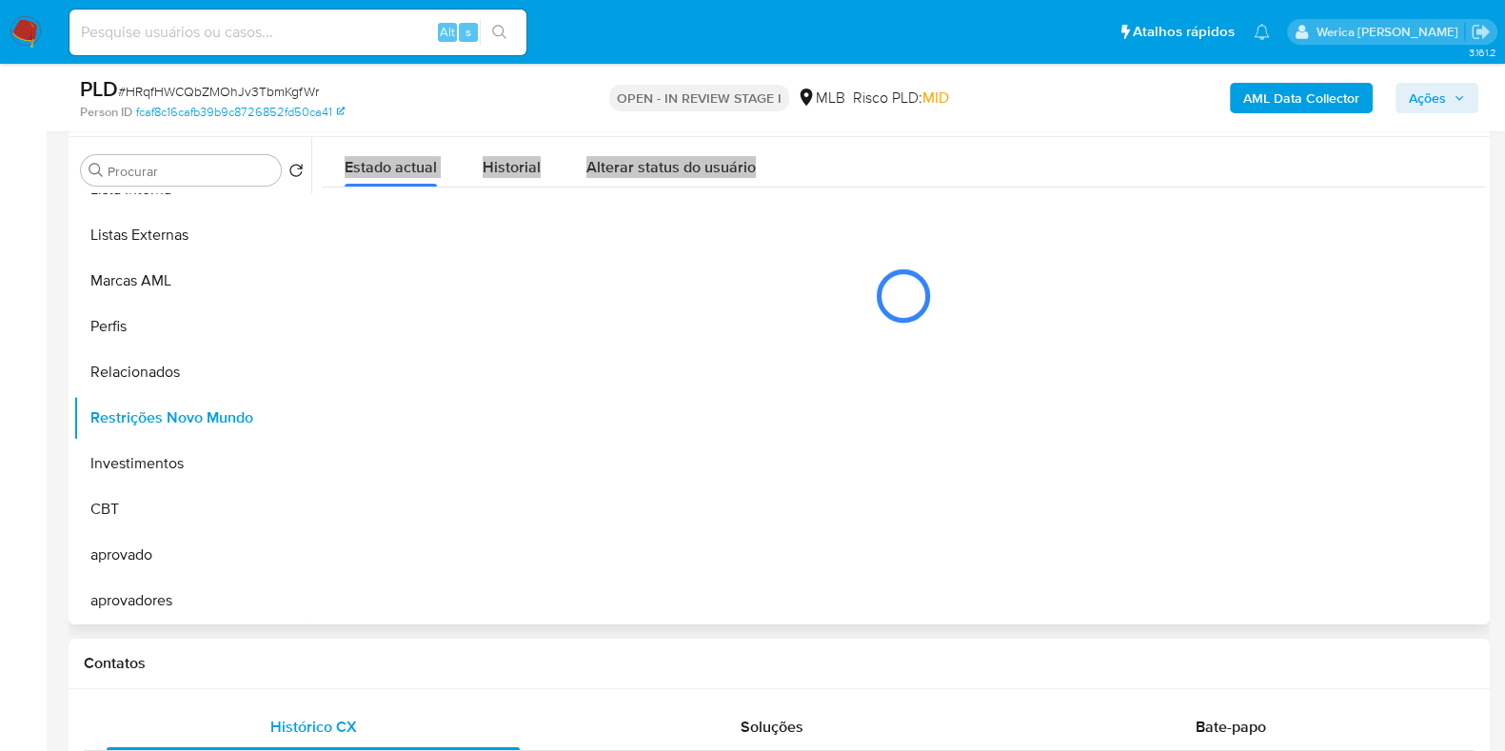
click at [519, 145] on div "Historial" at bounding box center [512, 162] width 58 height 50
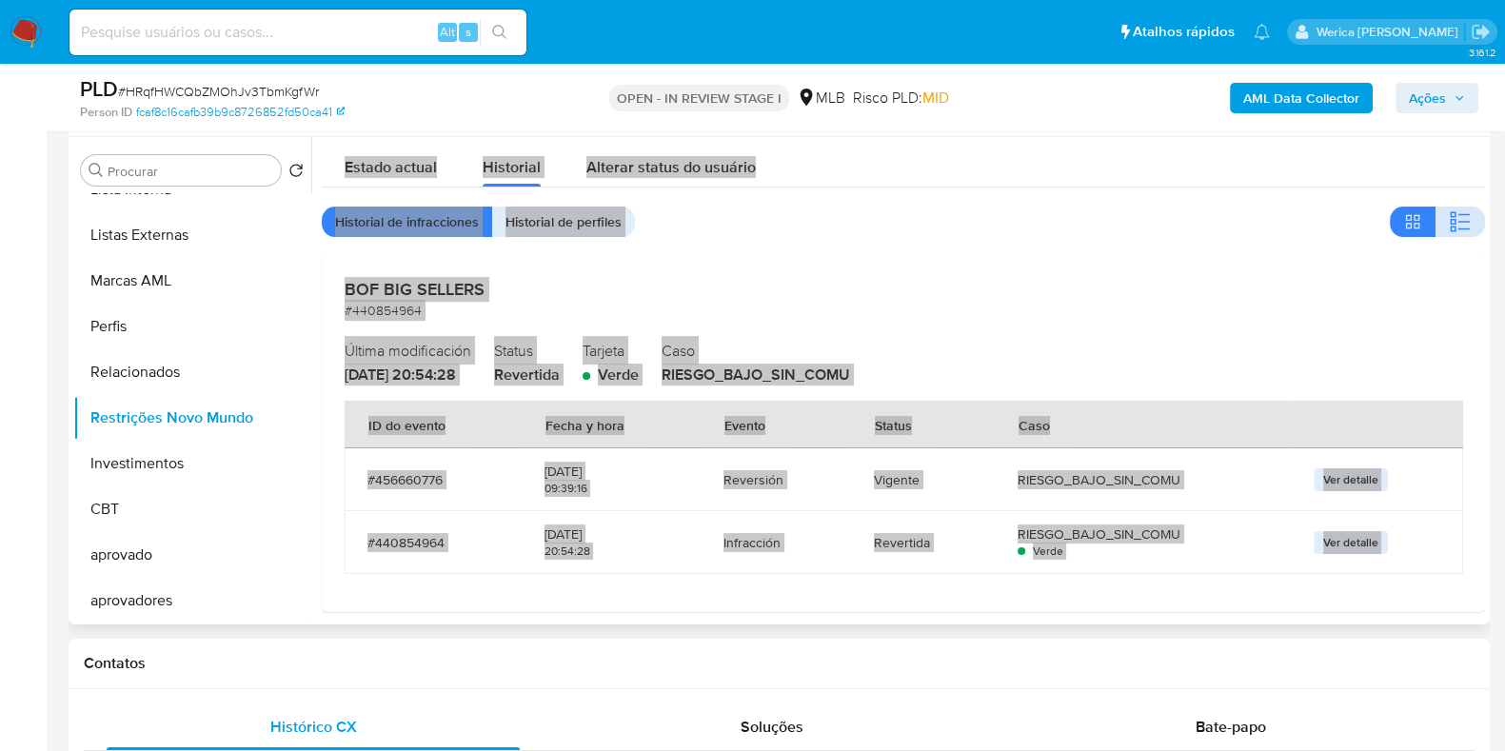
click at [1463, 231] on icon "button" at bounding box center [1460, 221] width 23 height 23
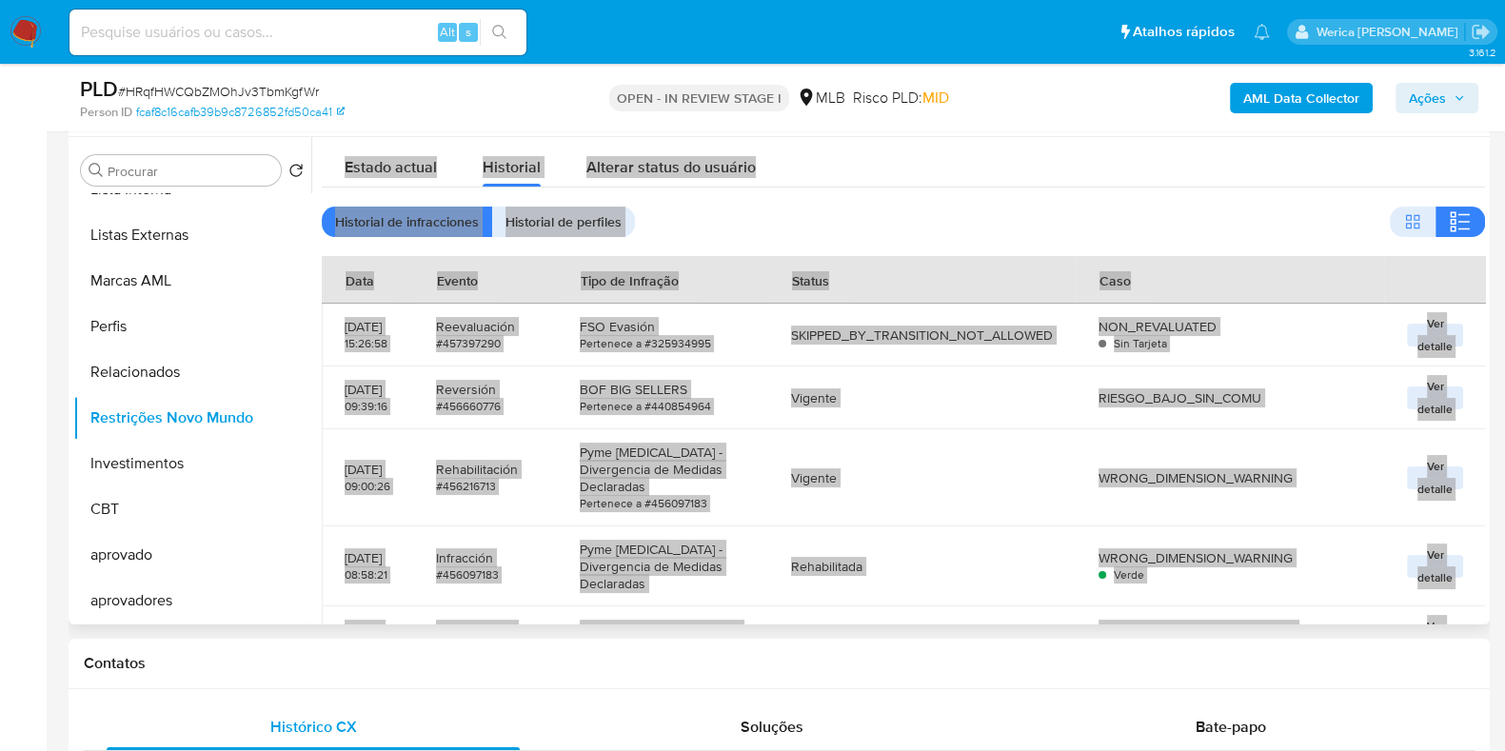
click at [1146, 179] on div "Estado actual Historial Alterar status do usuário" at bounding box center [903, 162] width 1163 height 50
click at [977, 143] on div "Estado actual Historial Alterar status do usuário" at bounding box center [903, 162] width 1163 height 50
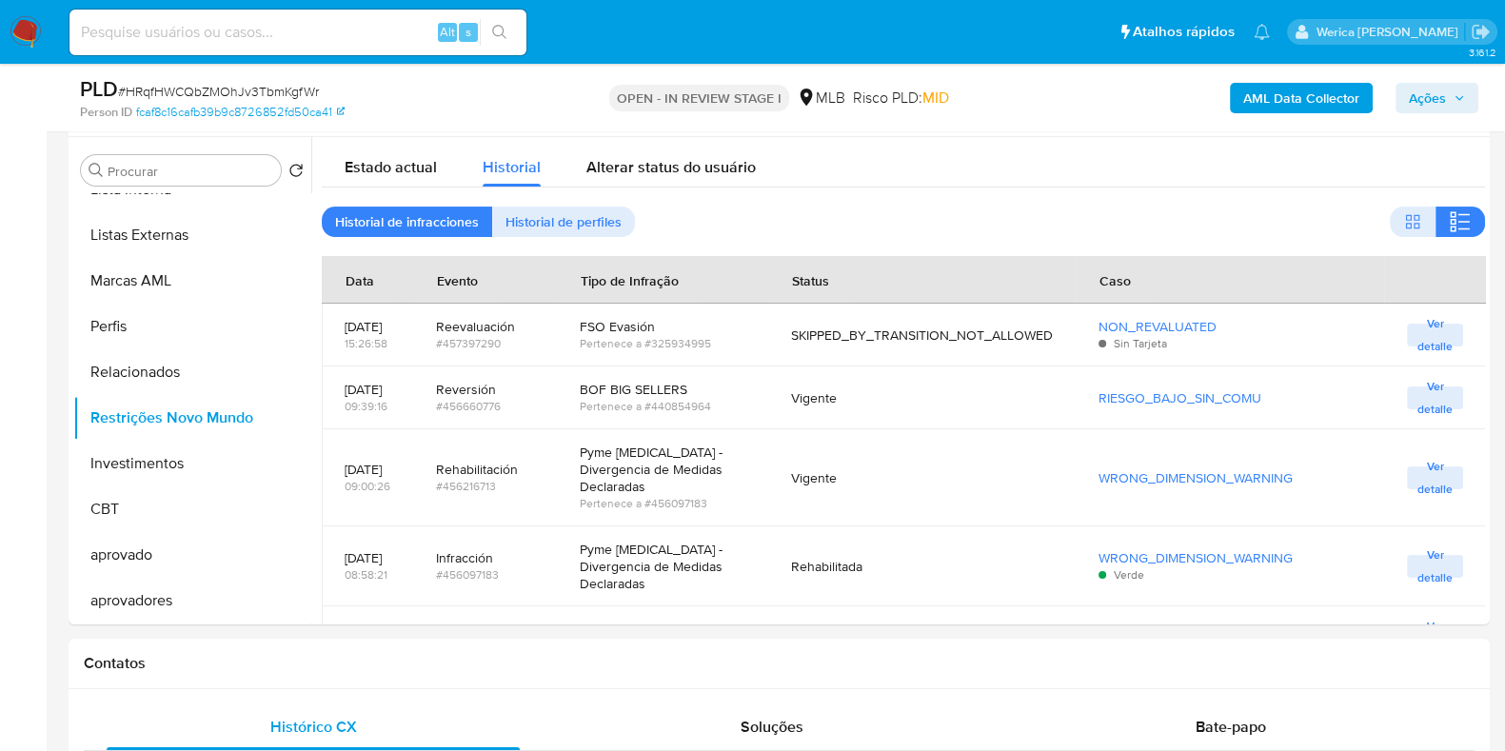
click at [1034, 88] on div "AML Data Collector Ações" at bounding box center [1248, 97] width 461 height 45
drag, startPoint x: 1012, startPoint y: 96, endPoint x: 599, endPoint y: 149, distance: 416.6
click at [1010, 96] on div "PLD # HRqfHWCQbZMOhJv3TbmKgfWr Person ID fcaf8c16cafb39b9c8726852fd50ca41 OPEN …" at bounding box center [779, 98] width 1421 height 68
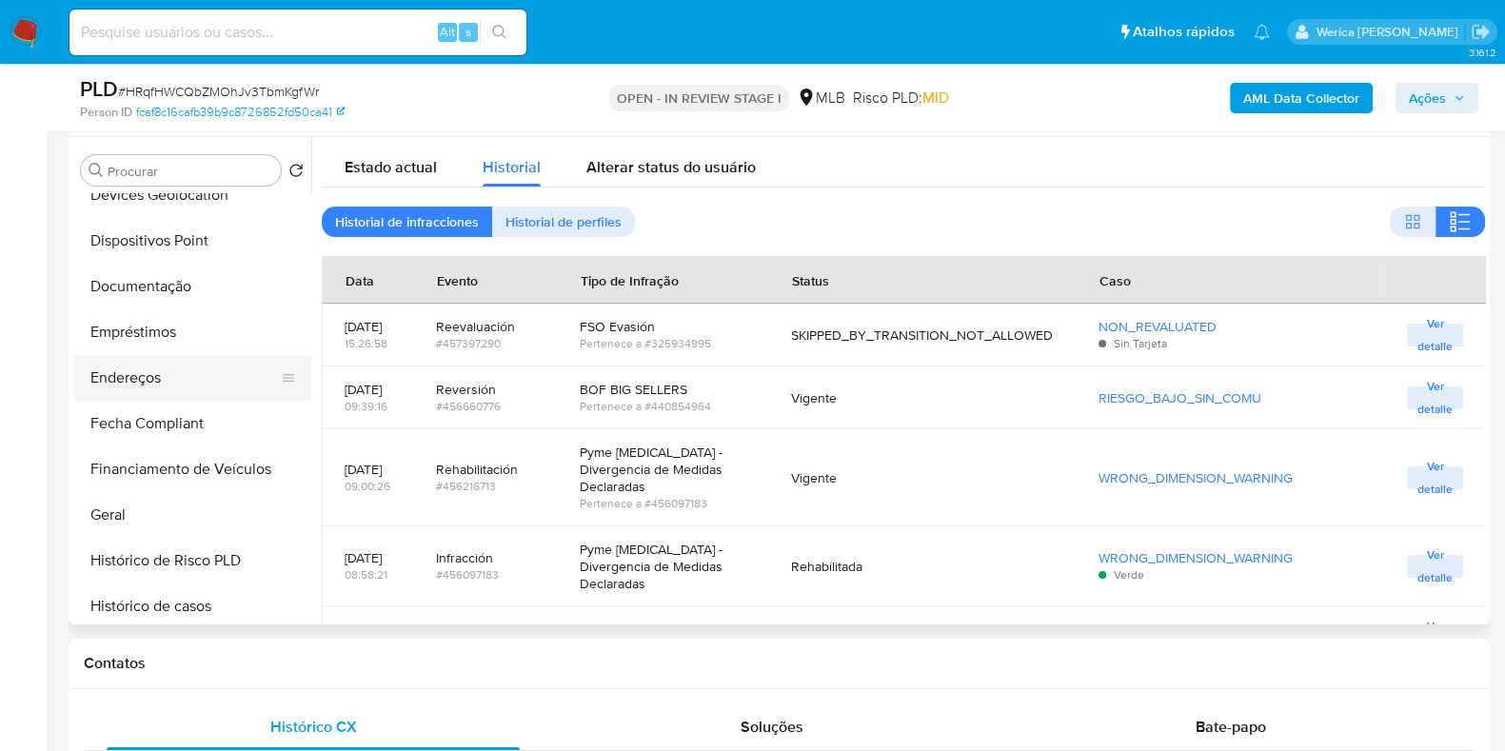
scroll to position [272, 0]
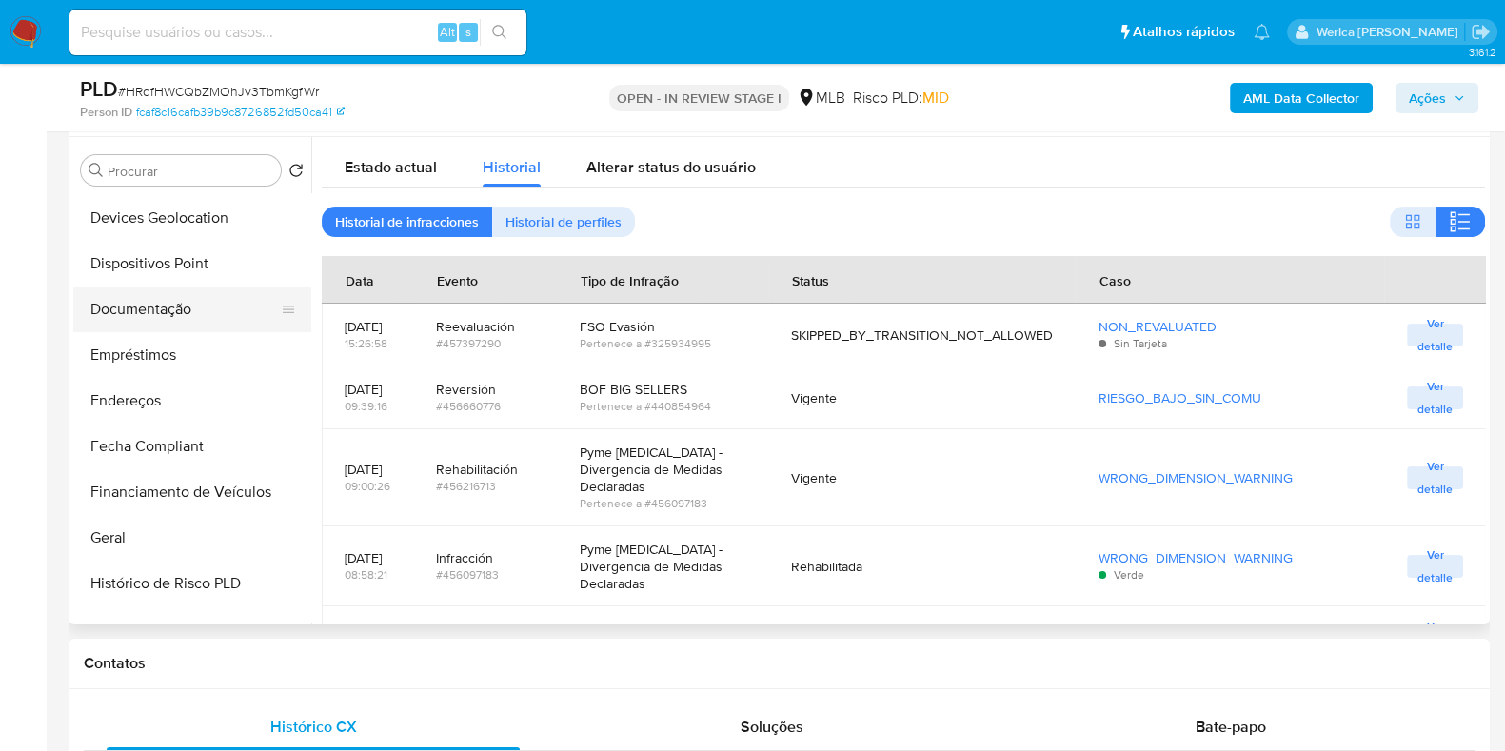
click at [162, 304] on button "Documentação" at bounding box center [184, 310] width 223 height 46
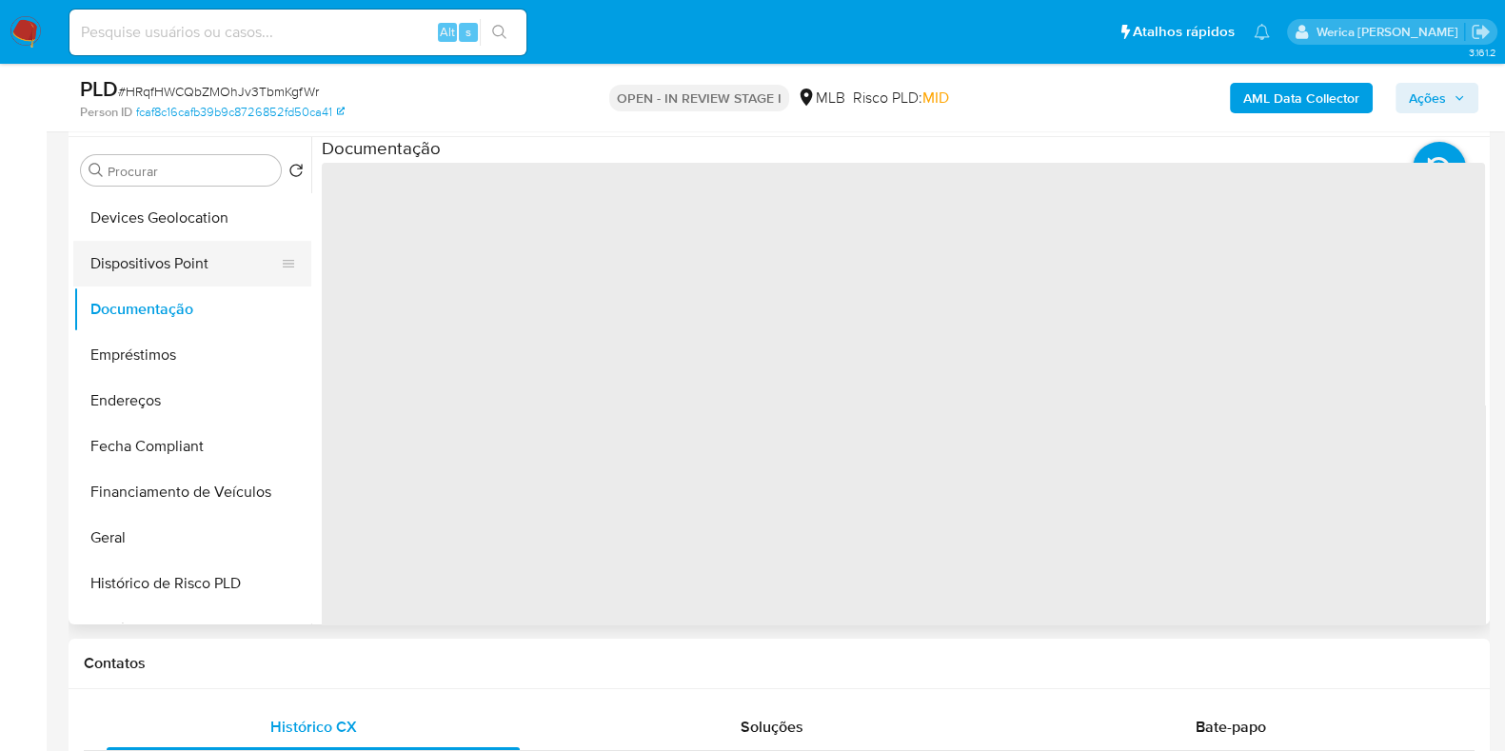
click at [157, 265] on button "Dispositivos Point" at bounding box center [184, 264] width 223 height 46
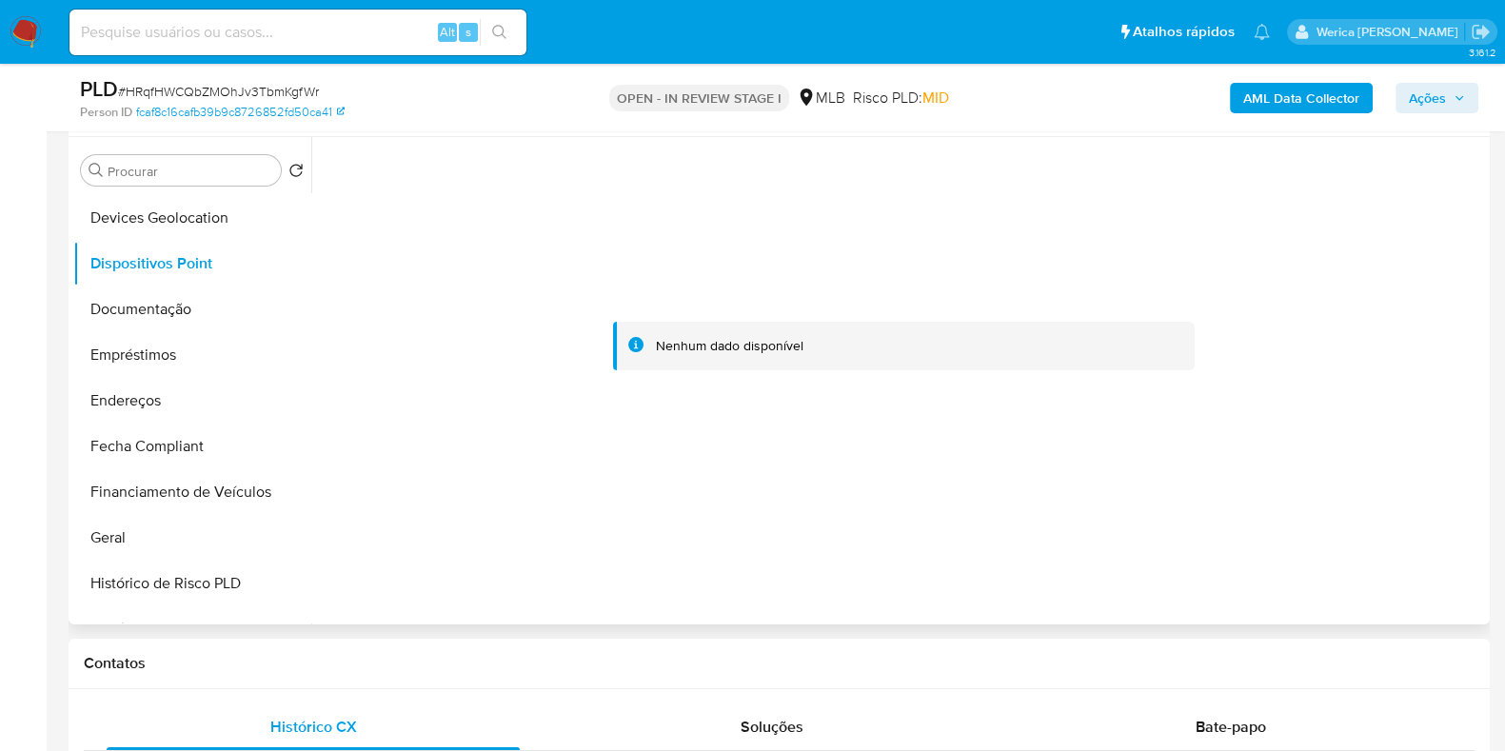
drag, startPoint x: 1236, startPoint y: 457, endPoint x: 1226, endPoint y: 458, distance: 9.6
click at [1233, 457] on div at bounding box center [903, 346] width 1163 height 419
click at [1226, 458] on div at bounding box center [903, 346] width 1163 height 419
click at [223, 317] on button "Documentação" at bounding box center [184, 310] width 223 height 46
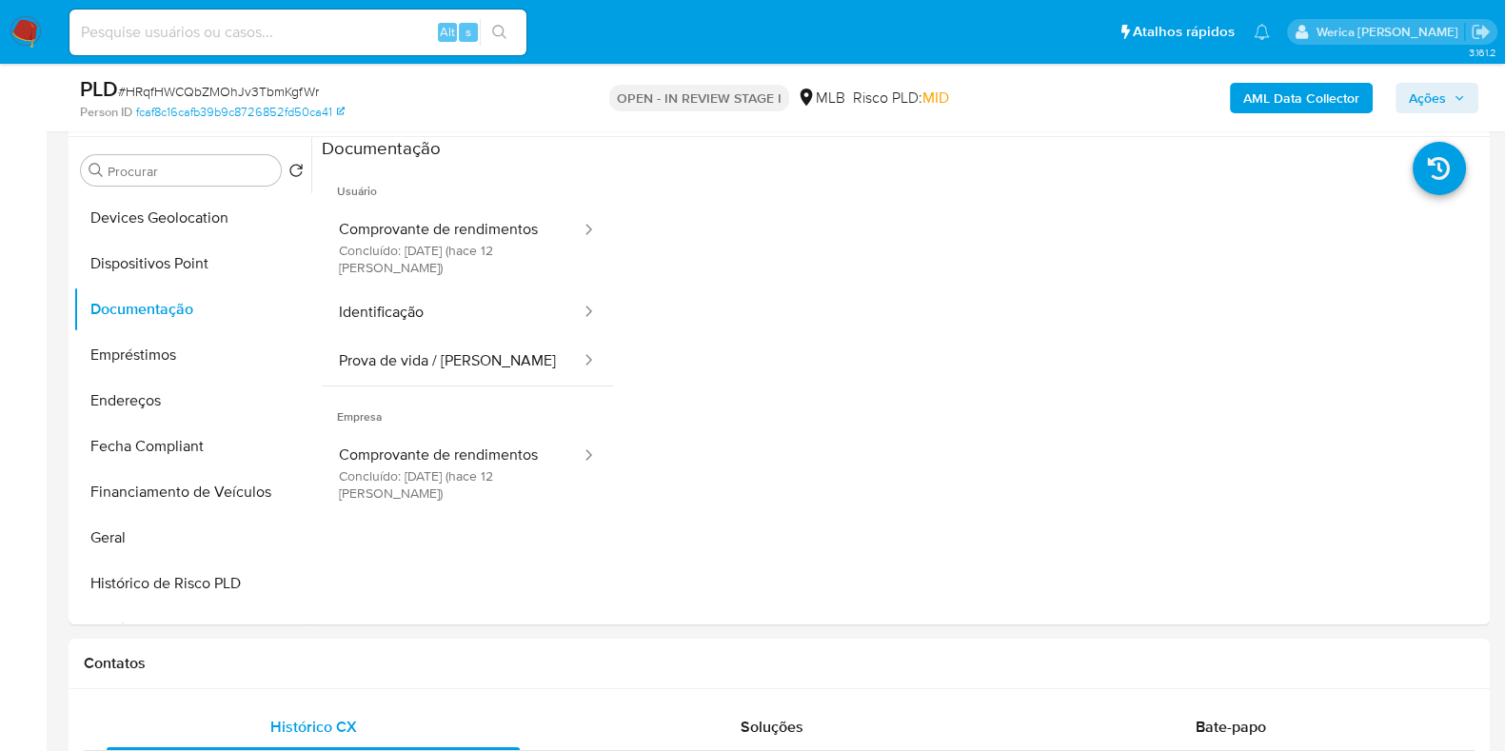
click at [445, 270] on button "Comprovante de rendimentos Concluído: 26/09/2025 (hace 12 días)" at bounding box center [452, 248] width 261 height 82
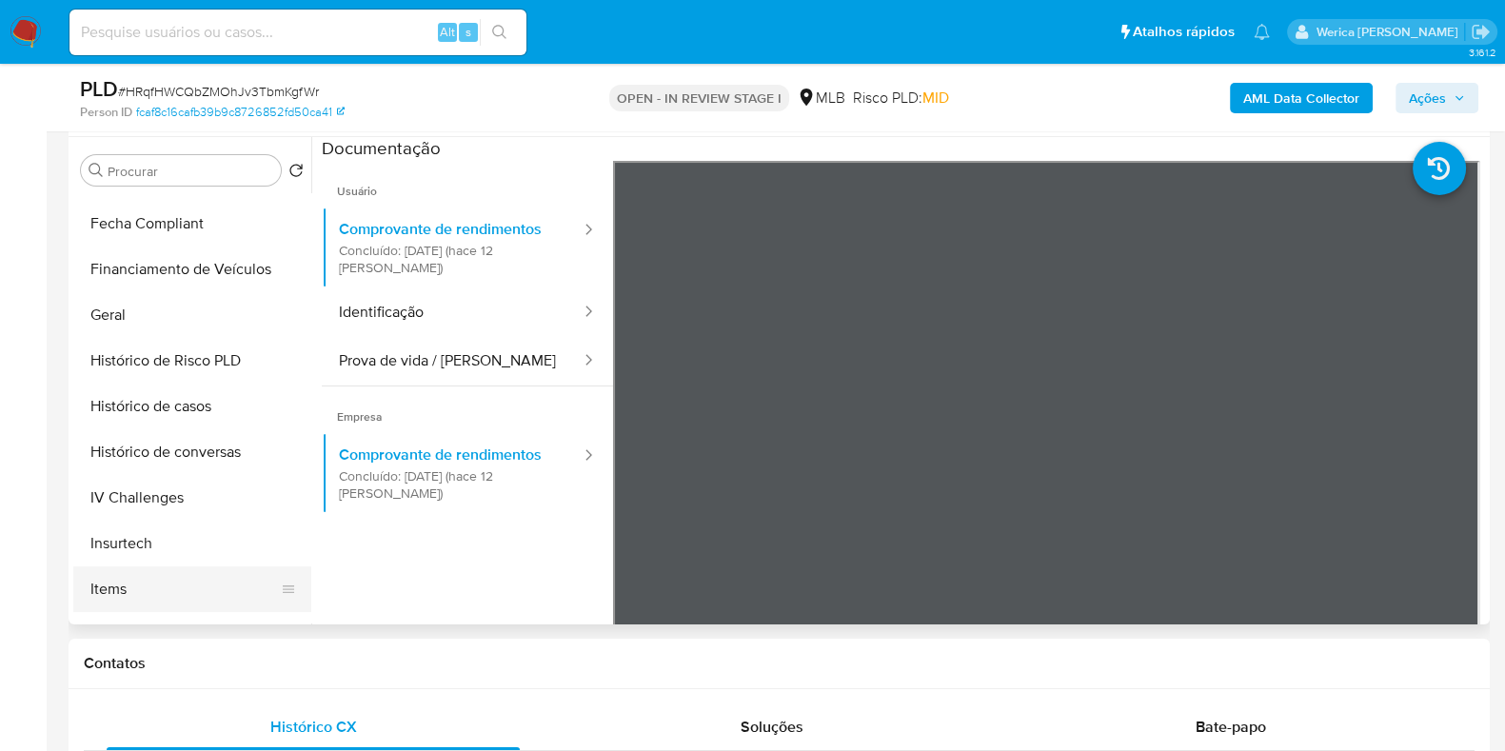
scroll to position [628, 0]
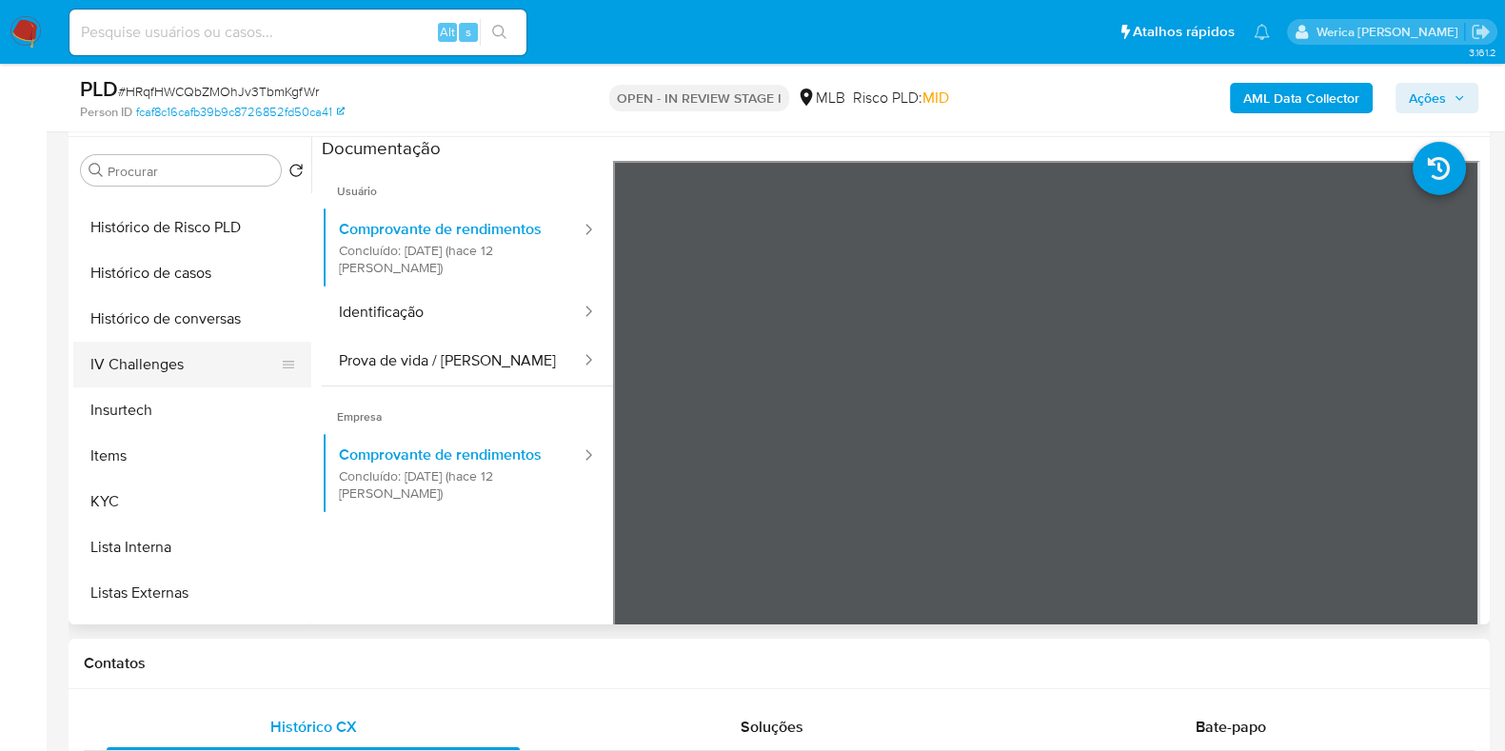
drag, startPoint x: 200, startPoint y: 493, endPoint x: 301, endPoint y: 367, distance: 161.9
click at [197, 493] on button "KYC" at bounding box center [192, 502] width 238 height 46
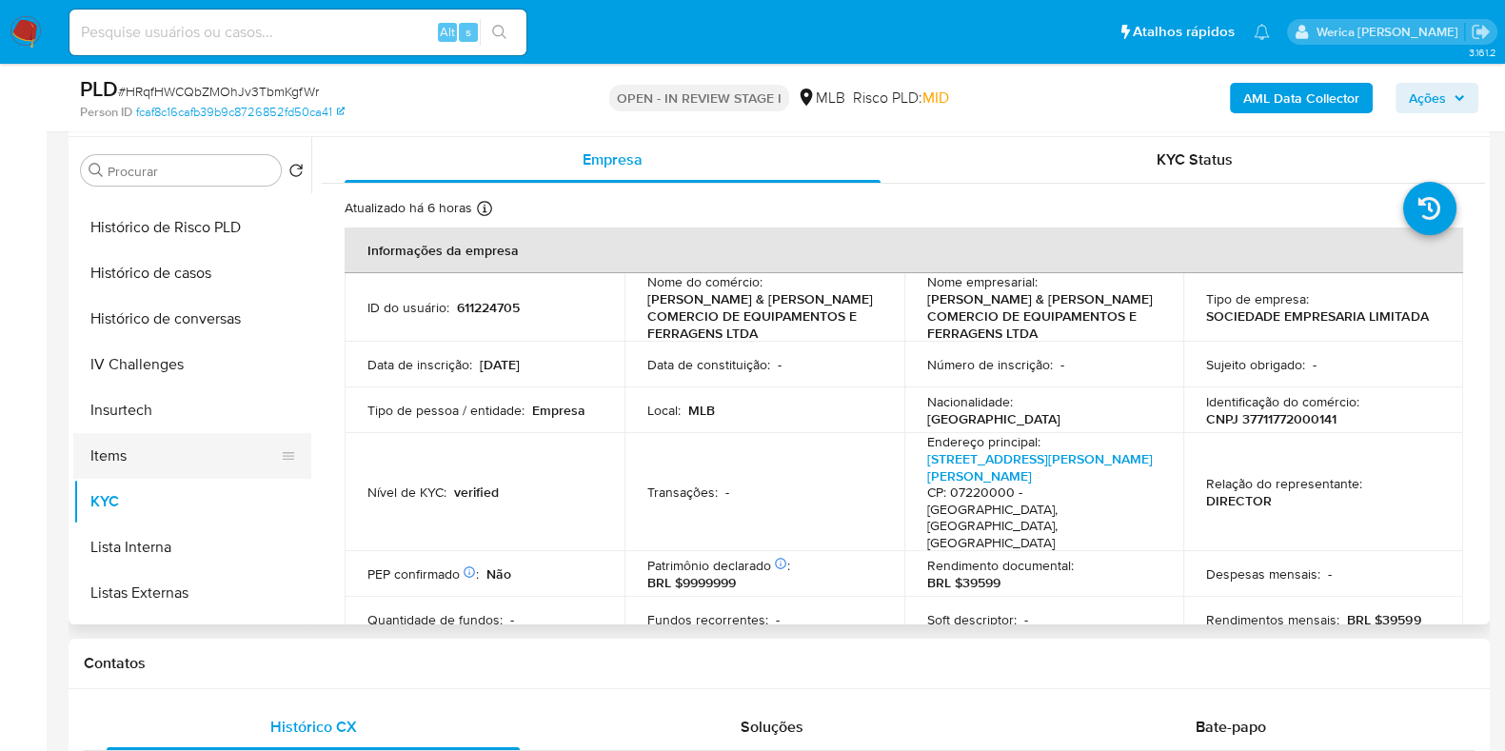
drag, startPoint x: 177, startPoint y: 452, endPoint x: 187, endPoint y: 459, distance: 11.6
click at [187, 459] on button "Items" at bounding box center [184, 456] width 223 height 46
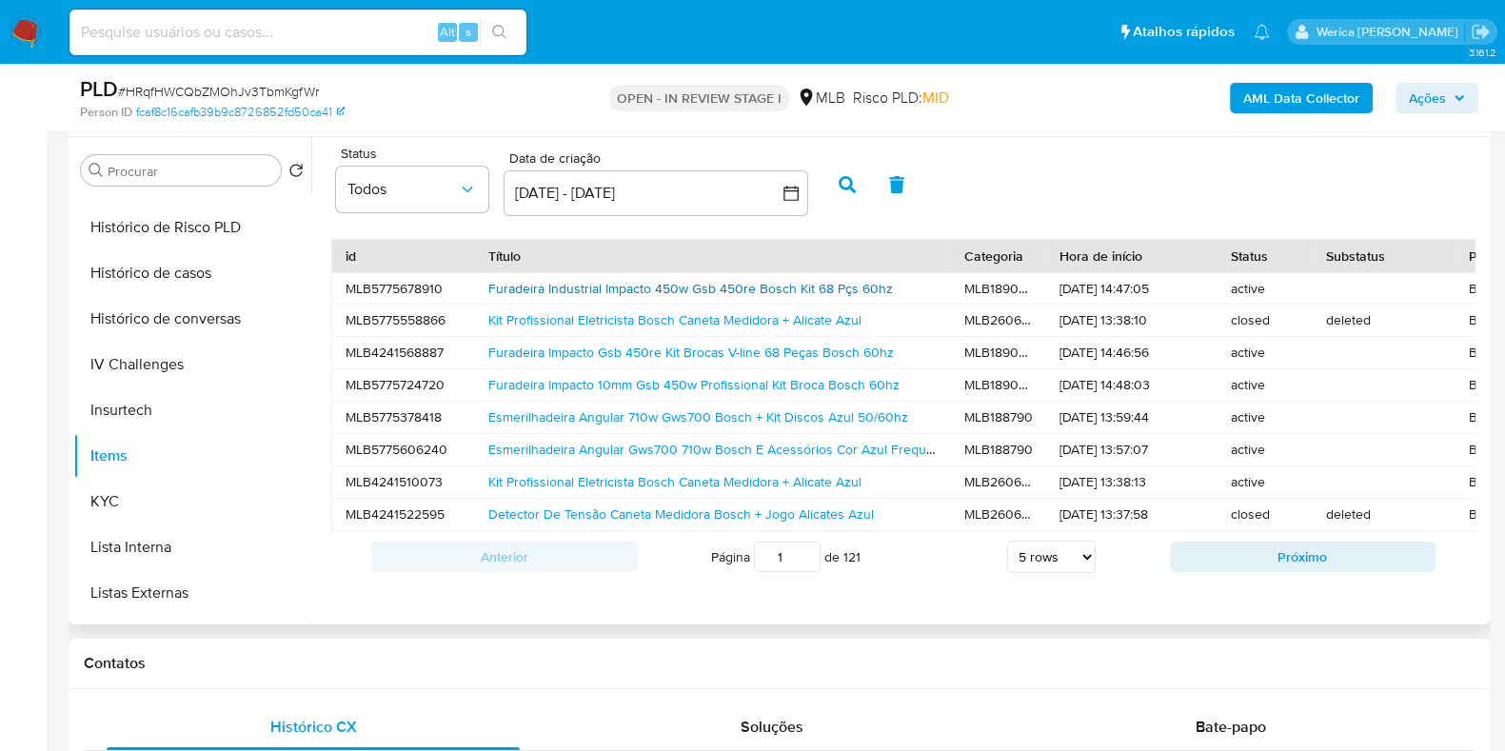
click at [608, 292] on link "Furadeira Industrial Impacto 450w Gsb 450re Bosch Kit 68 Pçs 60hz" at bounding box center [690, 288] width 405 height 19
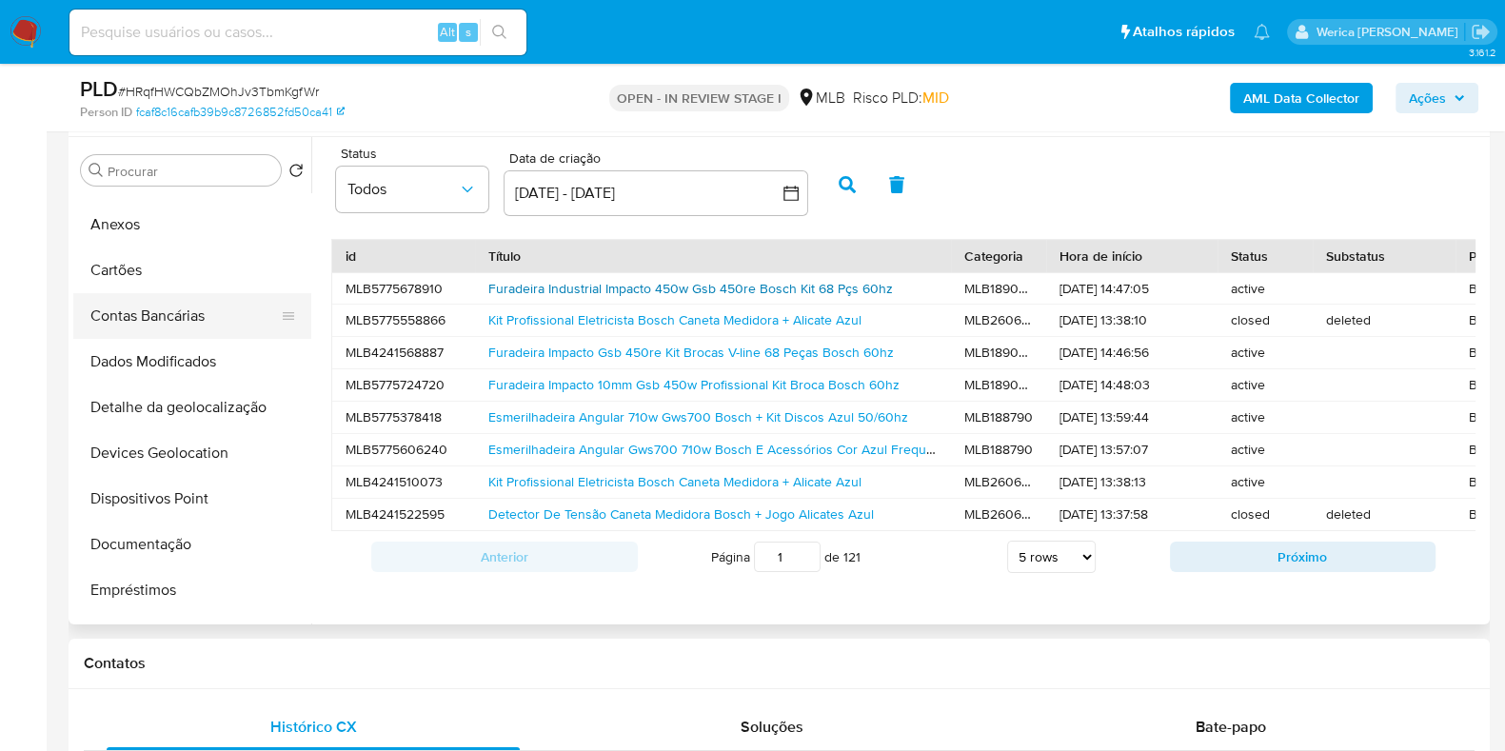
scroll to position [0, 0]
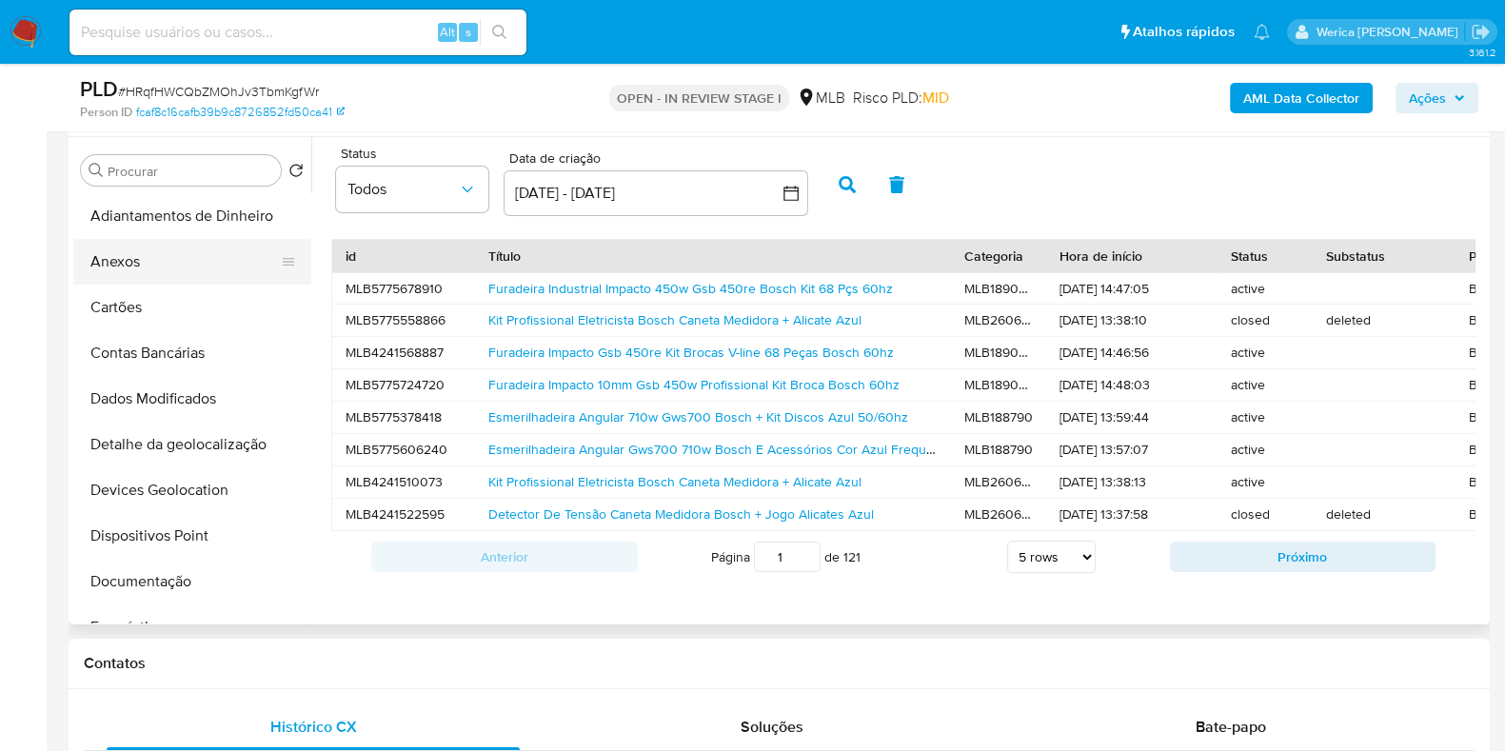
click at [131, 243] on button "Anexos" at bounding box center [184, 262] width 223 height 46
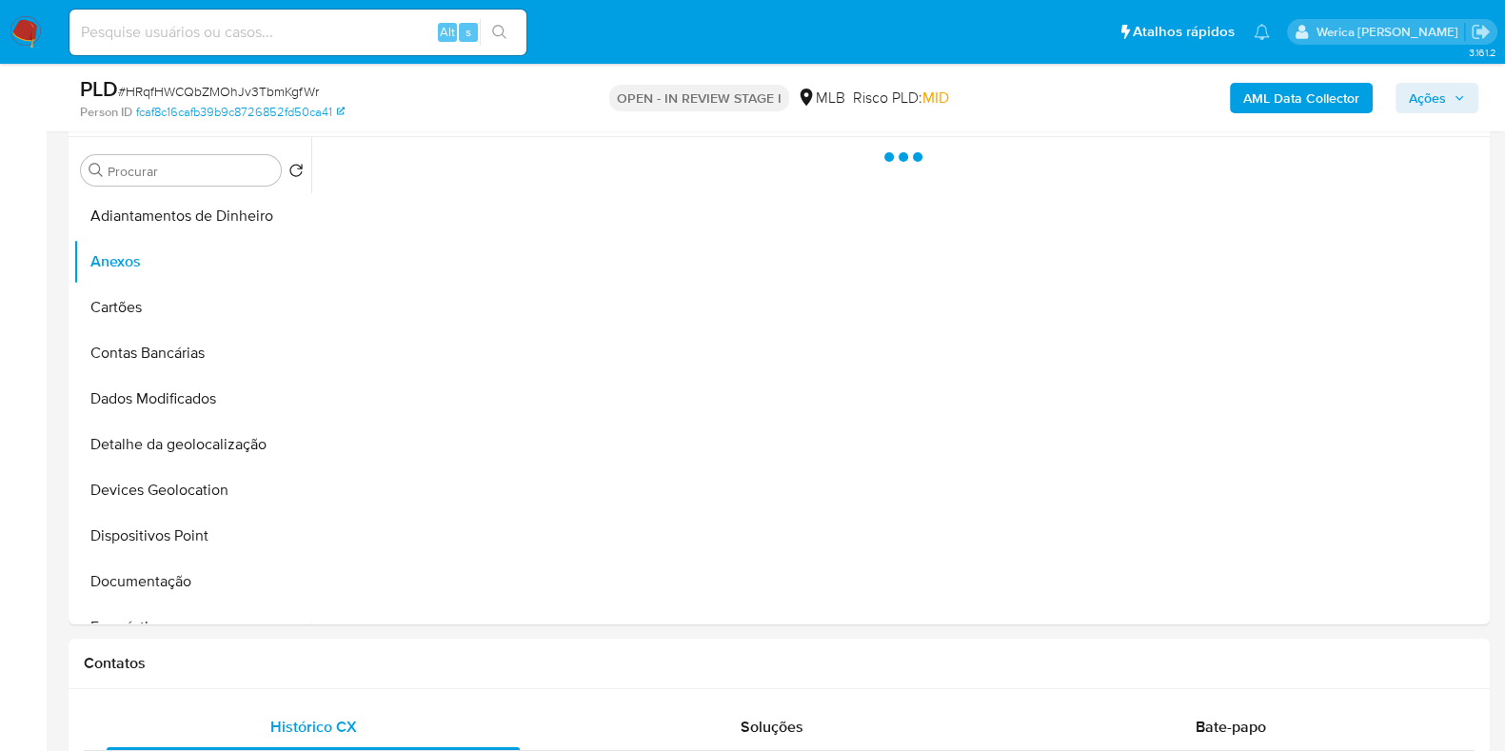
click at [1260, 97] on b "AML Data Collector" at bounding box center [1301, 98] width 116 height 30
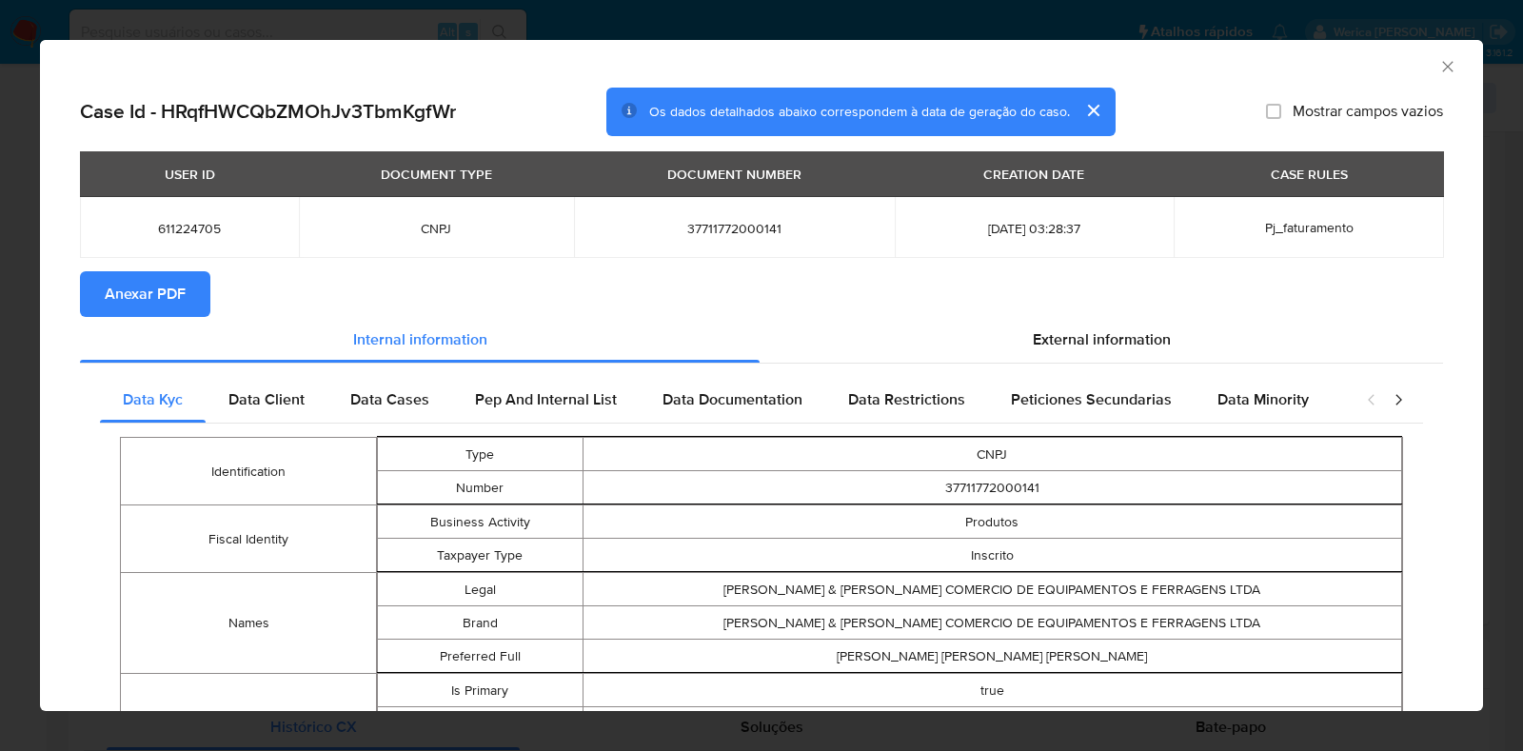
click at [121, 307] on span "Anexar PDF" at bounding box center [145, 294] width 81 height 42
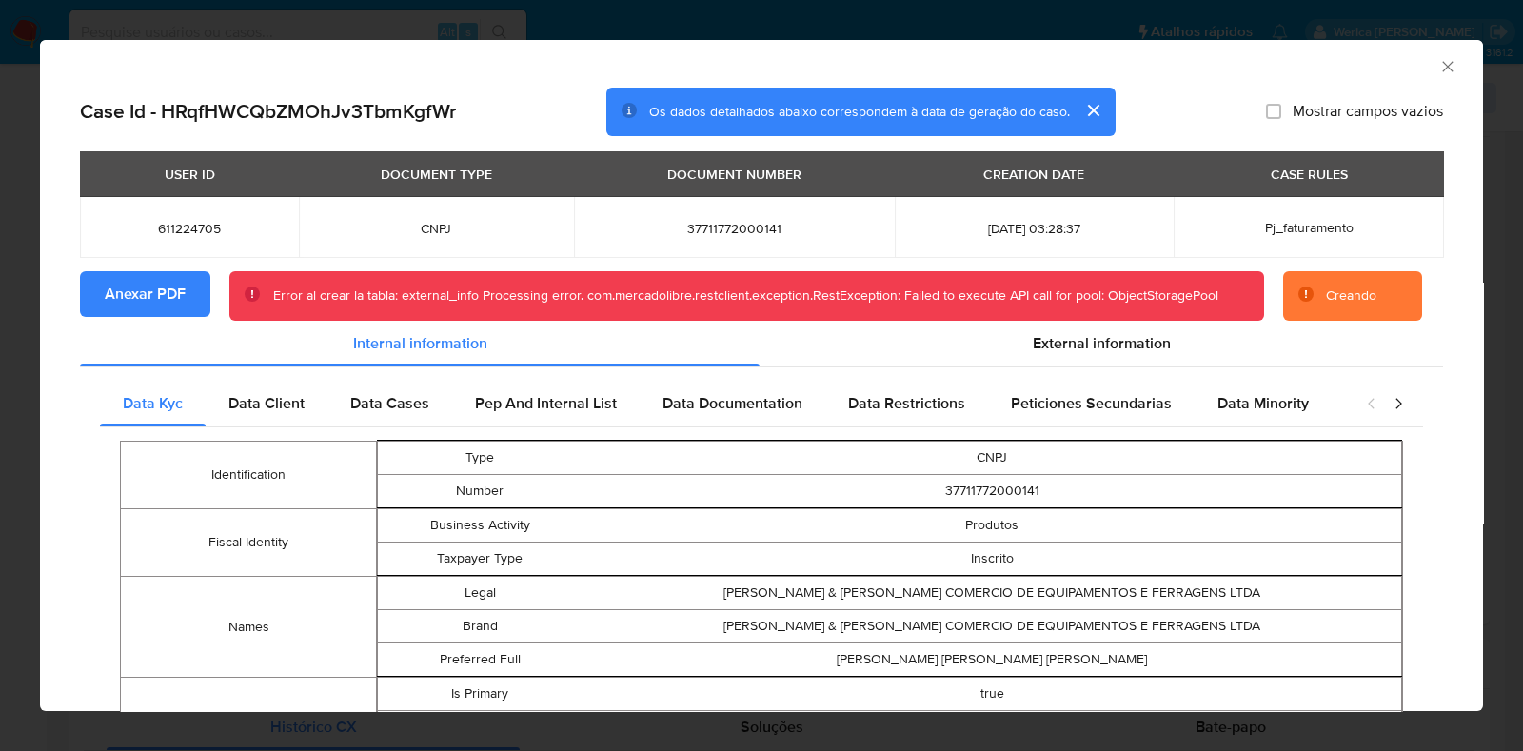
click at [1439, 64] on icon "Fechar a janela" at bounding box center [1448, 66] width 19 height 19
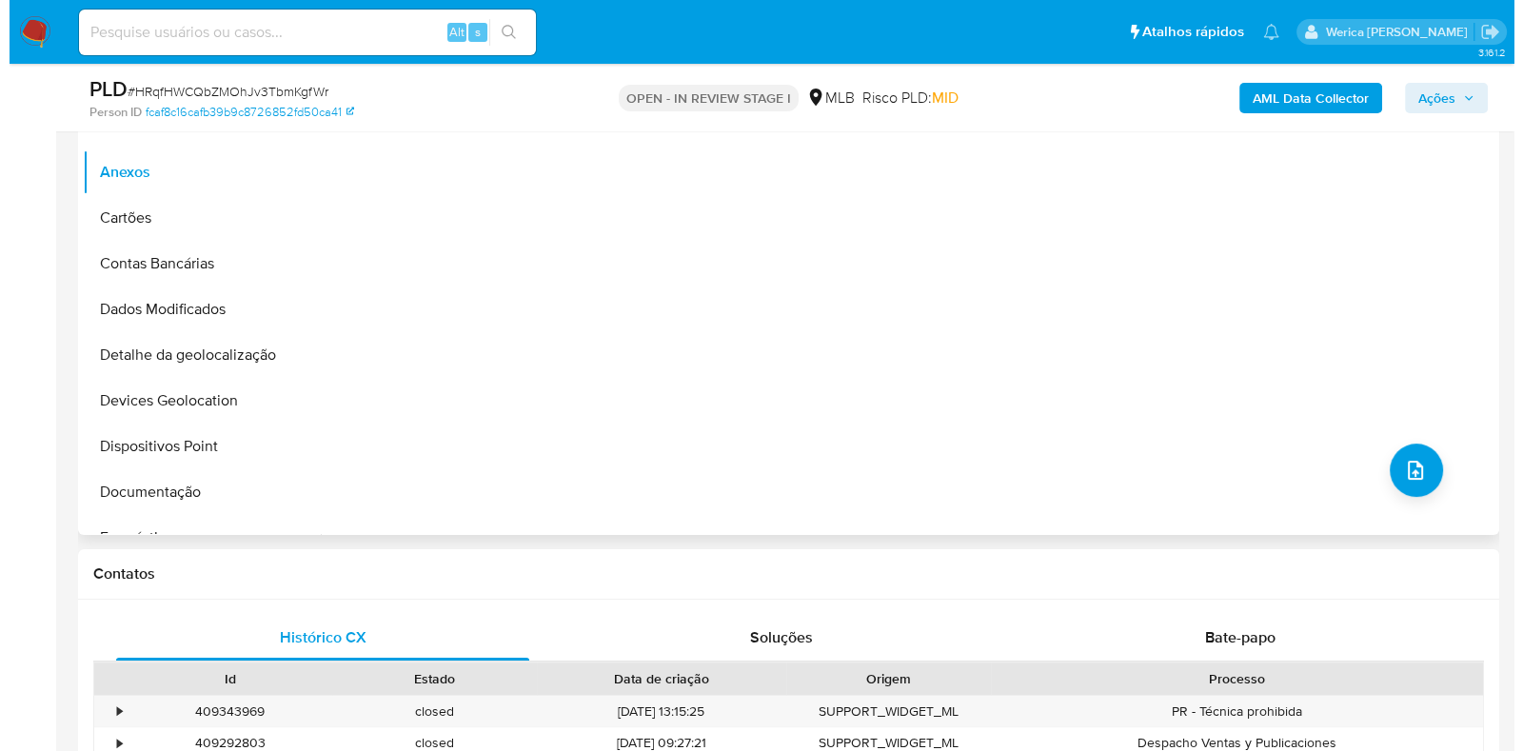
scroll to position [475, 0]
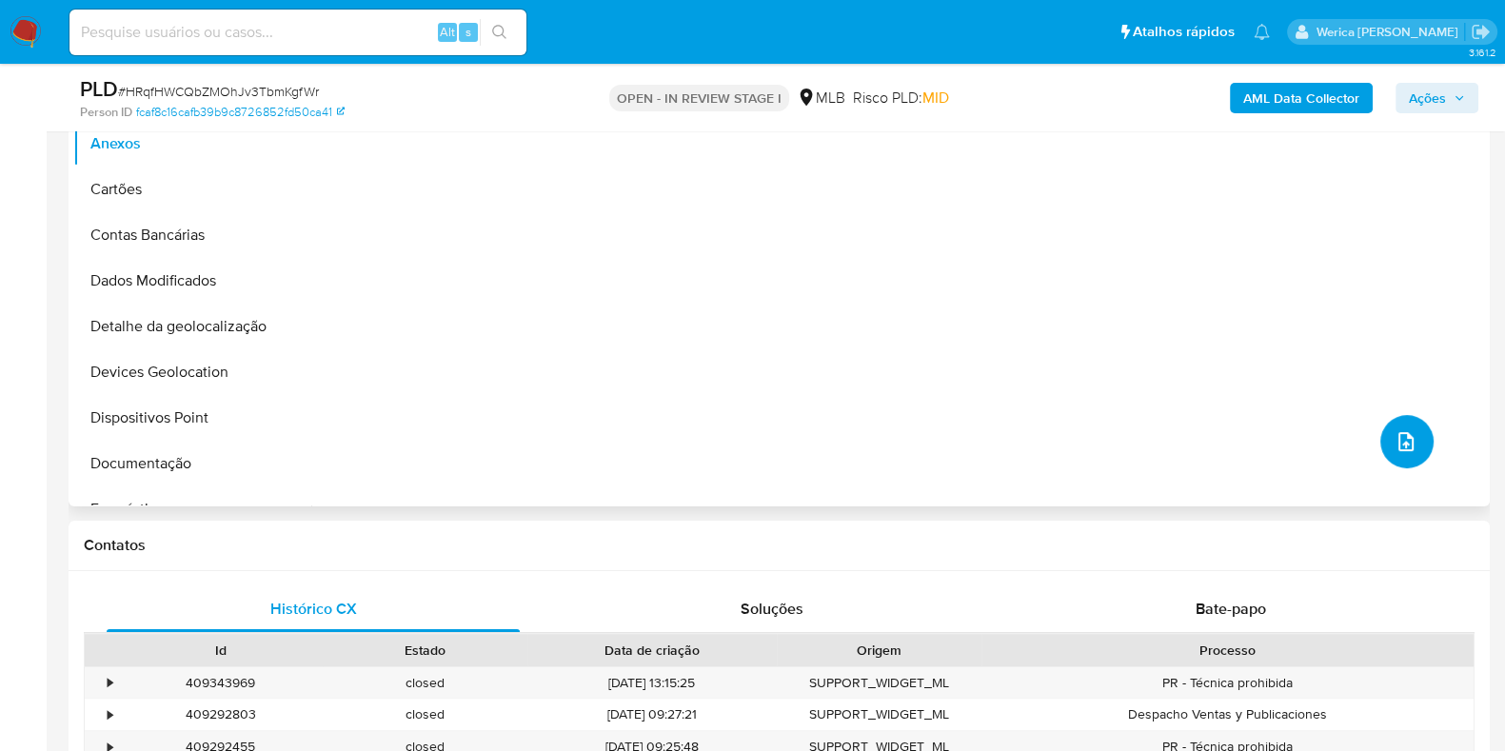
click at [1395, 440] on icon "upload-file" at bounding box center [1406, 441] width 23 height 23
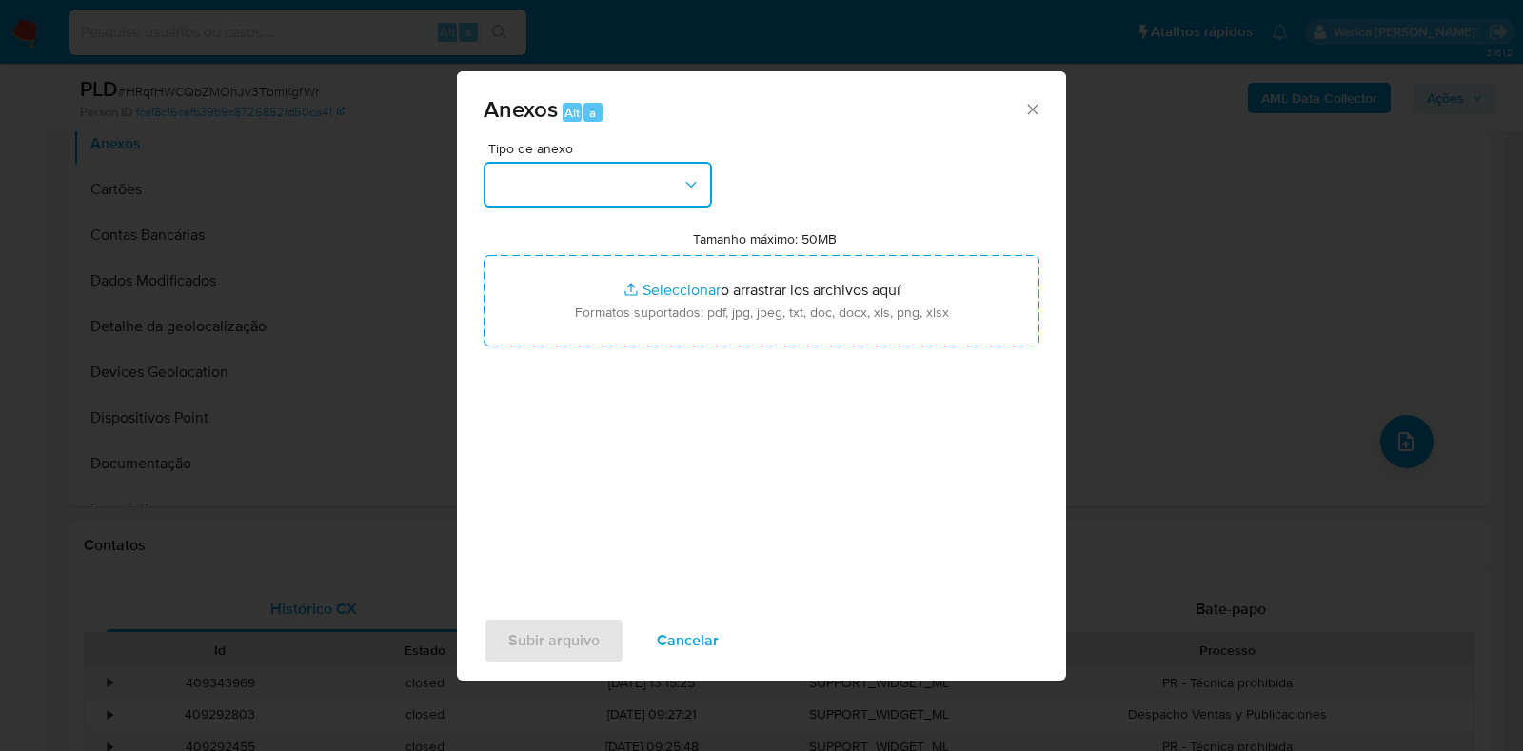
click at [606, 183] on button "button" at bounding box center [598, 185] width 228 height 46
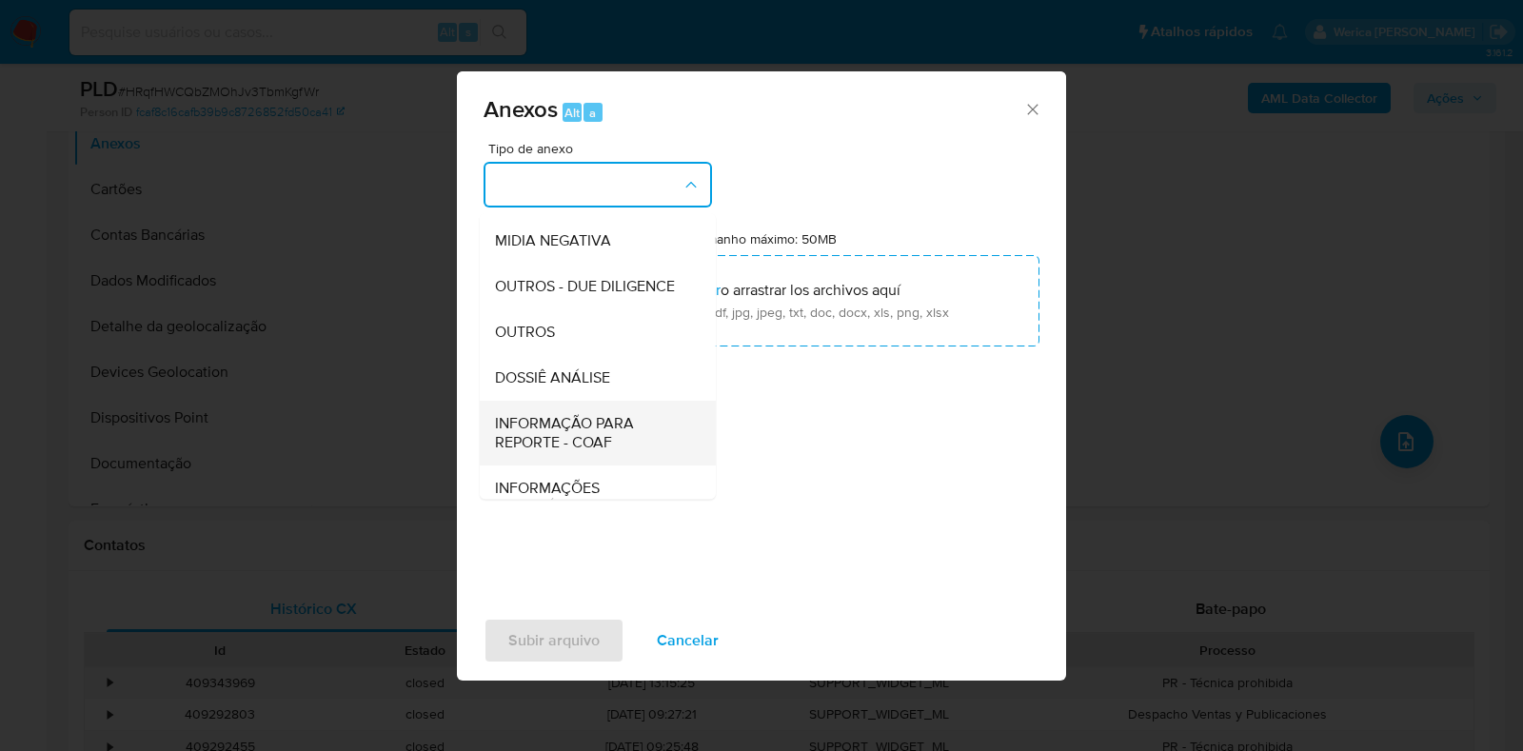
scroll to position [293, 0]
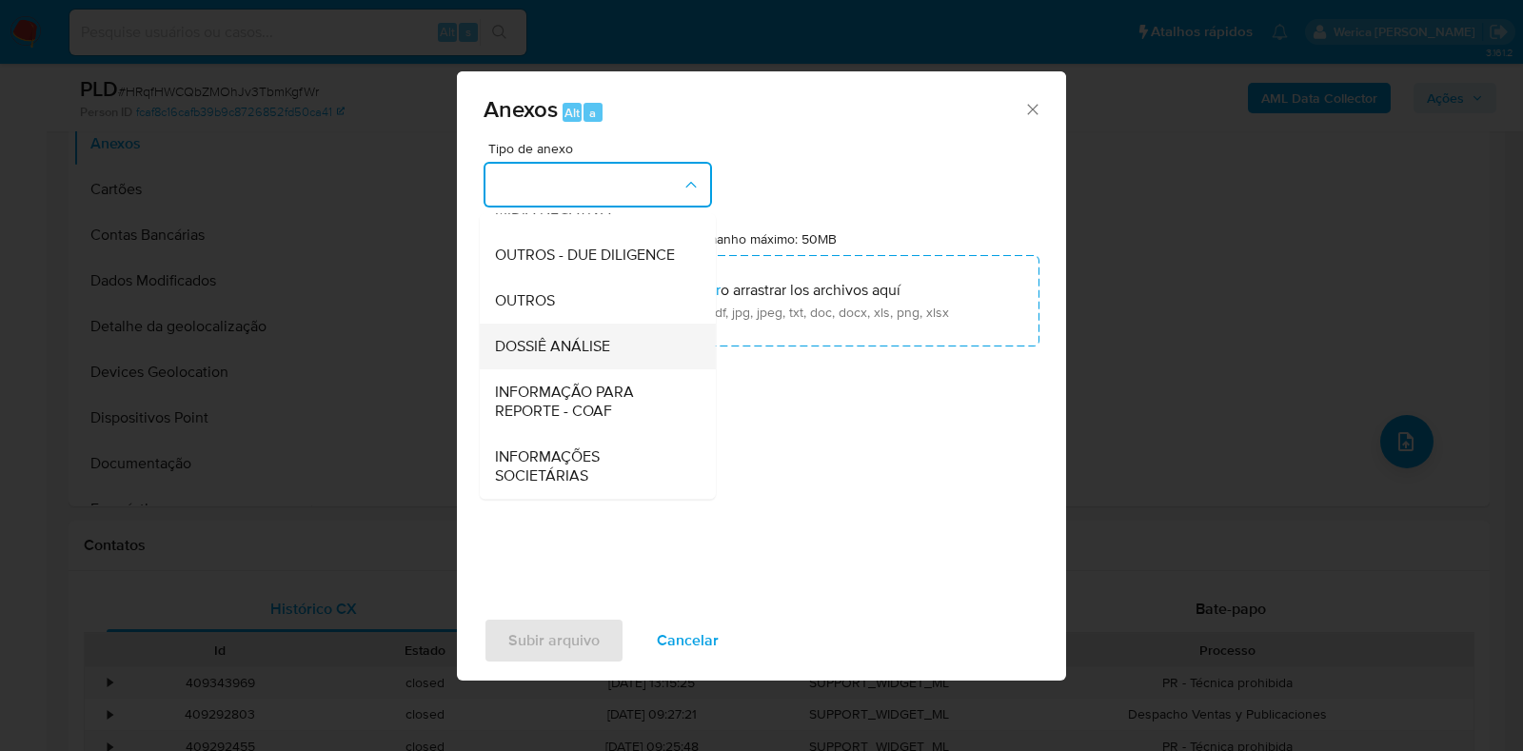
click at [590, 360] on div "DOSSIÊ ANÁLISE" at bounding box center [592, 347] width 194 height 46
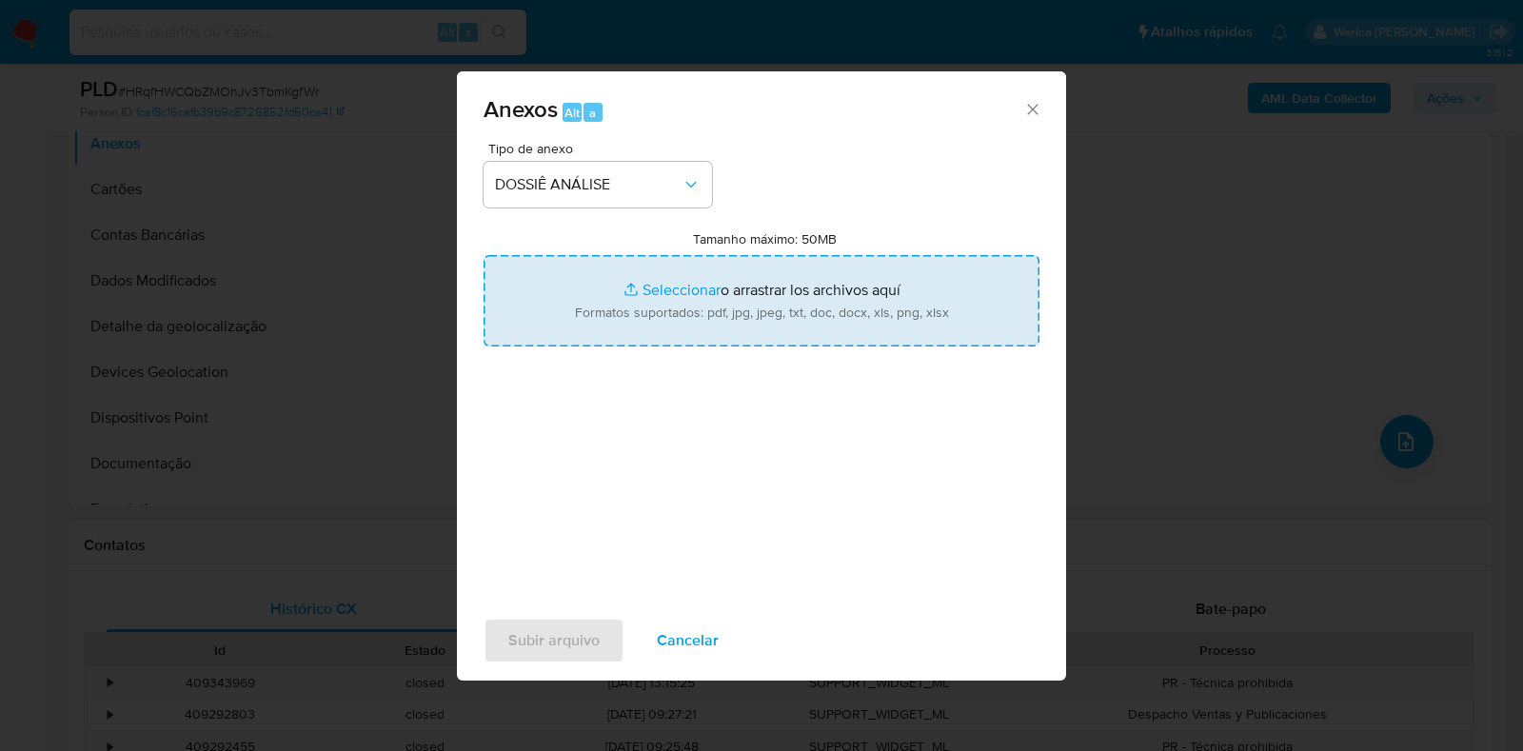
click at [647, 288] on input "Tamanho máximo: 50MB Seleccionar archivos" at bounding box center [762, 300] width 556 height 91
type input "C:\fakepath\Declinio - HRqfHWCQbZMOhJv3TbmKgfWr - CNPJ 37711772000141 - BORGES …"
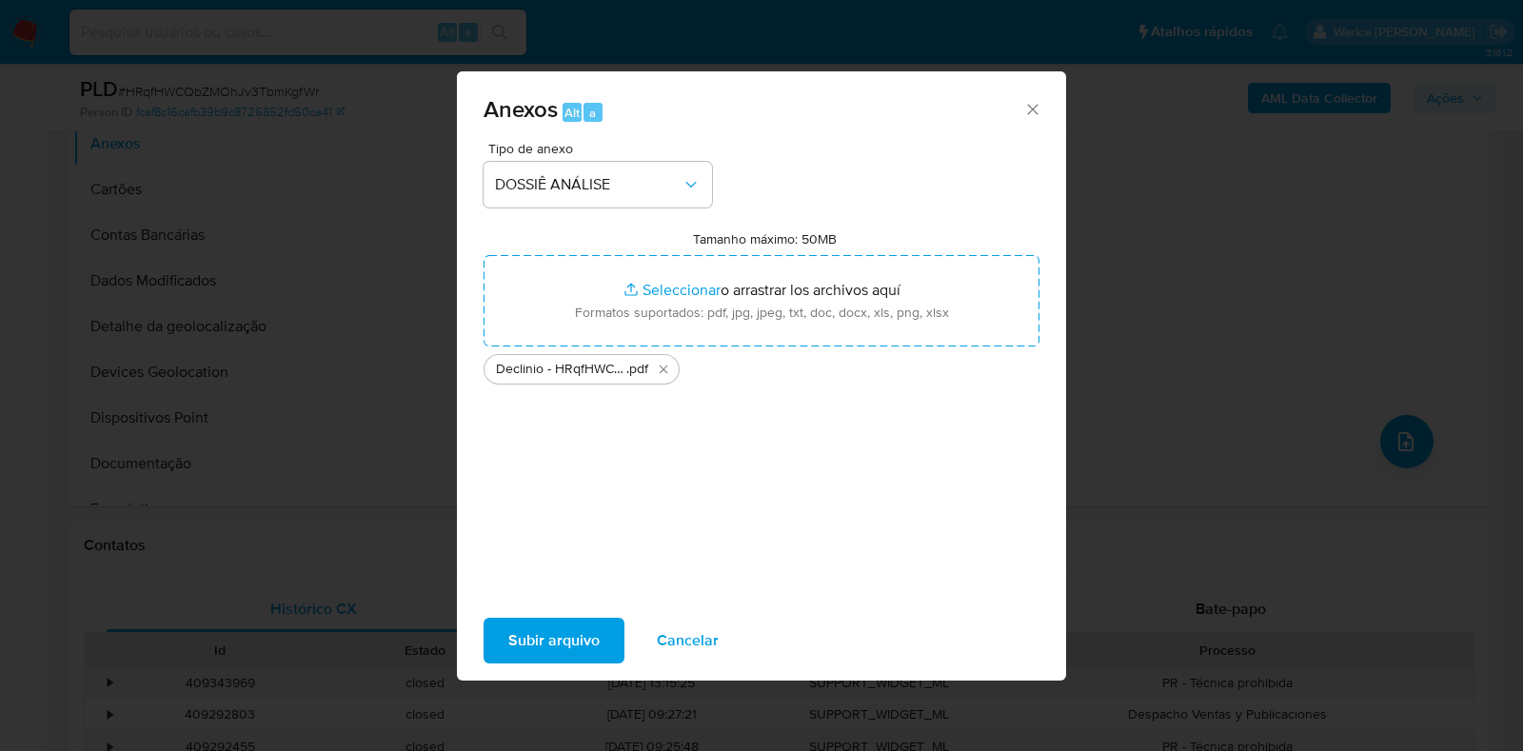
click at [571, 625] on span "Subir arquivo" at bounding box center [553, 641] width 91 height 42
click at [543, 613] on div "Subir arquivo Cancelar" at bounding box center [761, 641] width 609 height 72
click at [547, 651] on span "Subir arquivo" at bounding box center [553, 641] width 91 height 42
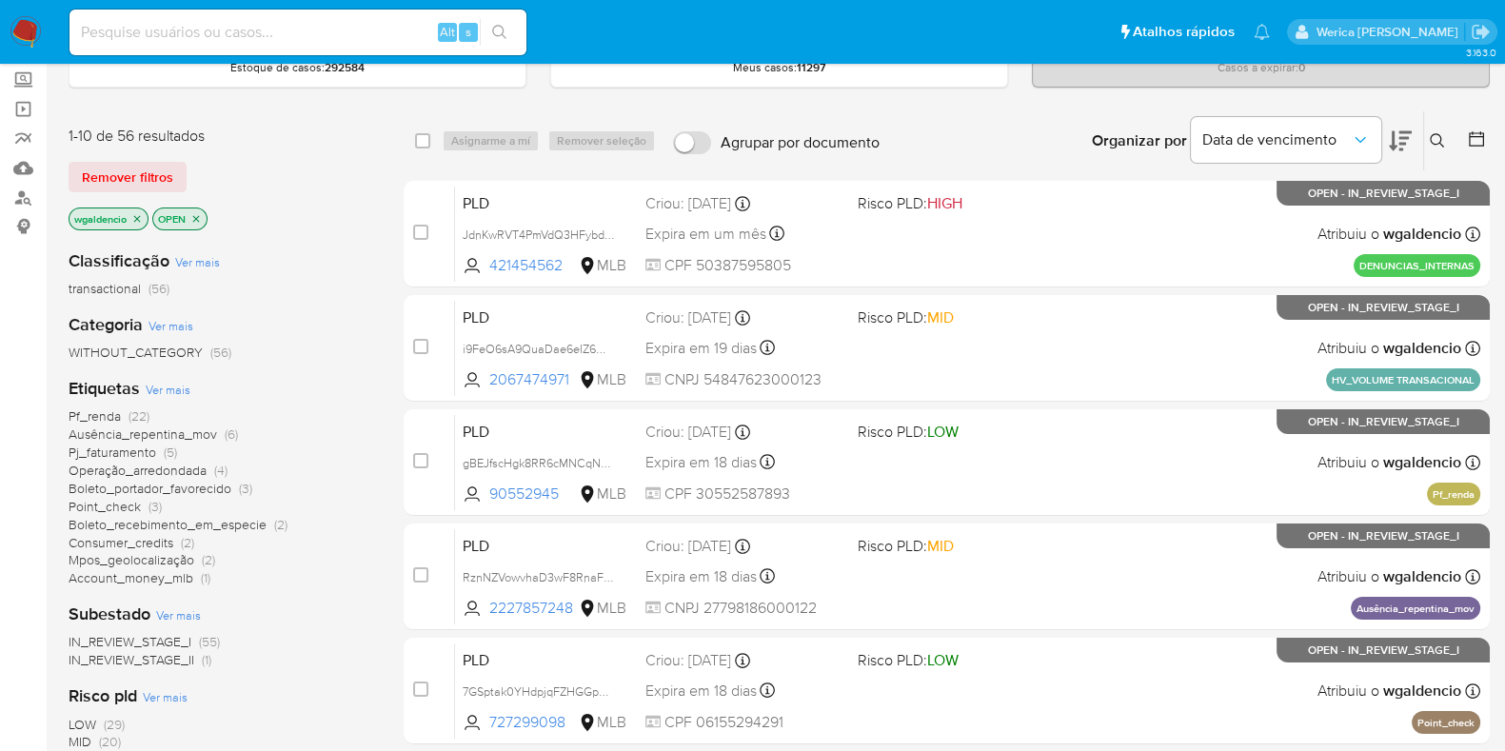
scroll to position [237, 0]
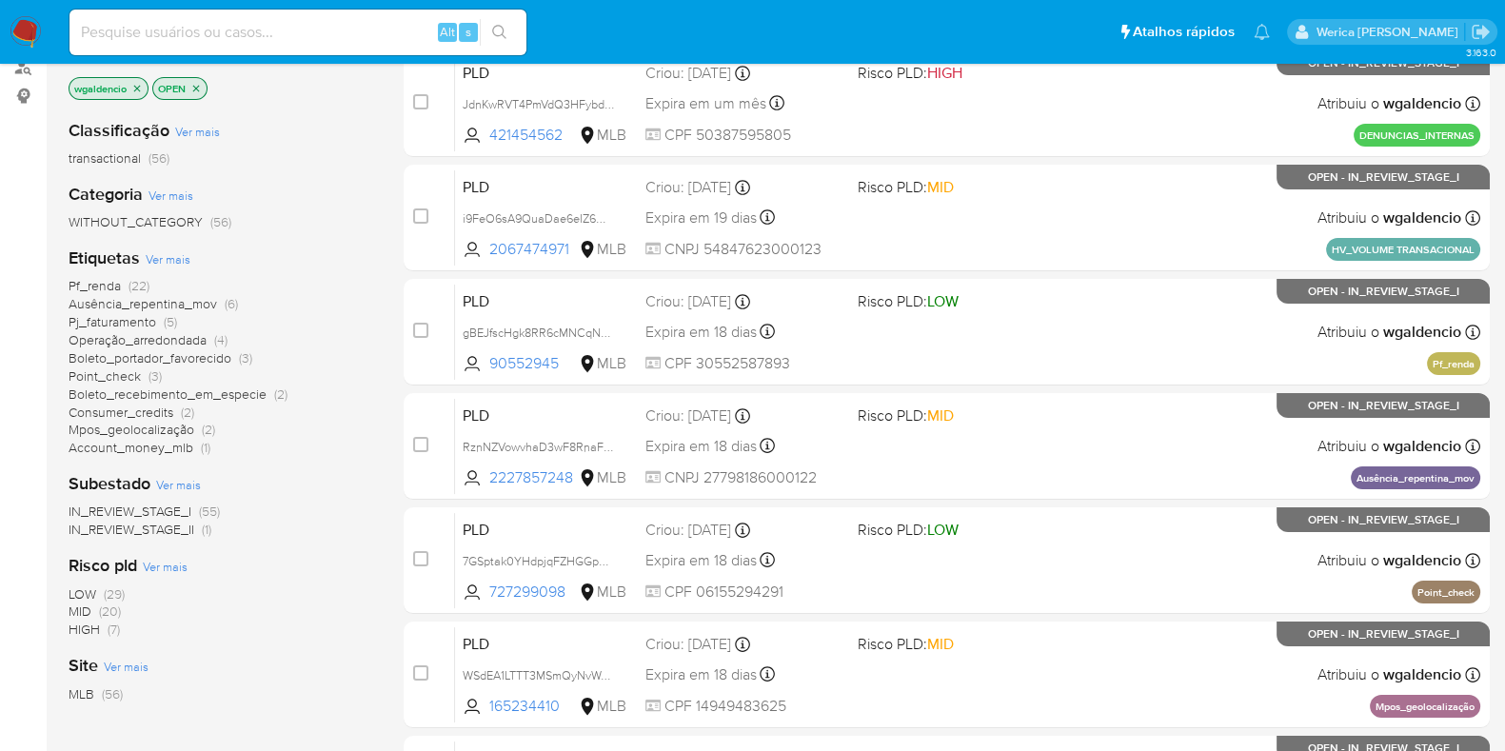
click at [104, 612] on span "(20)" at bounding box center [110, 611] width 22 height 19
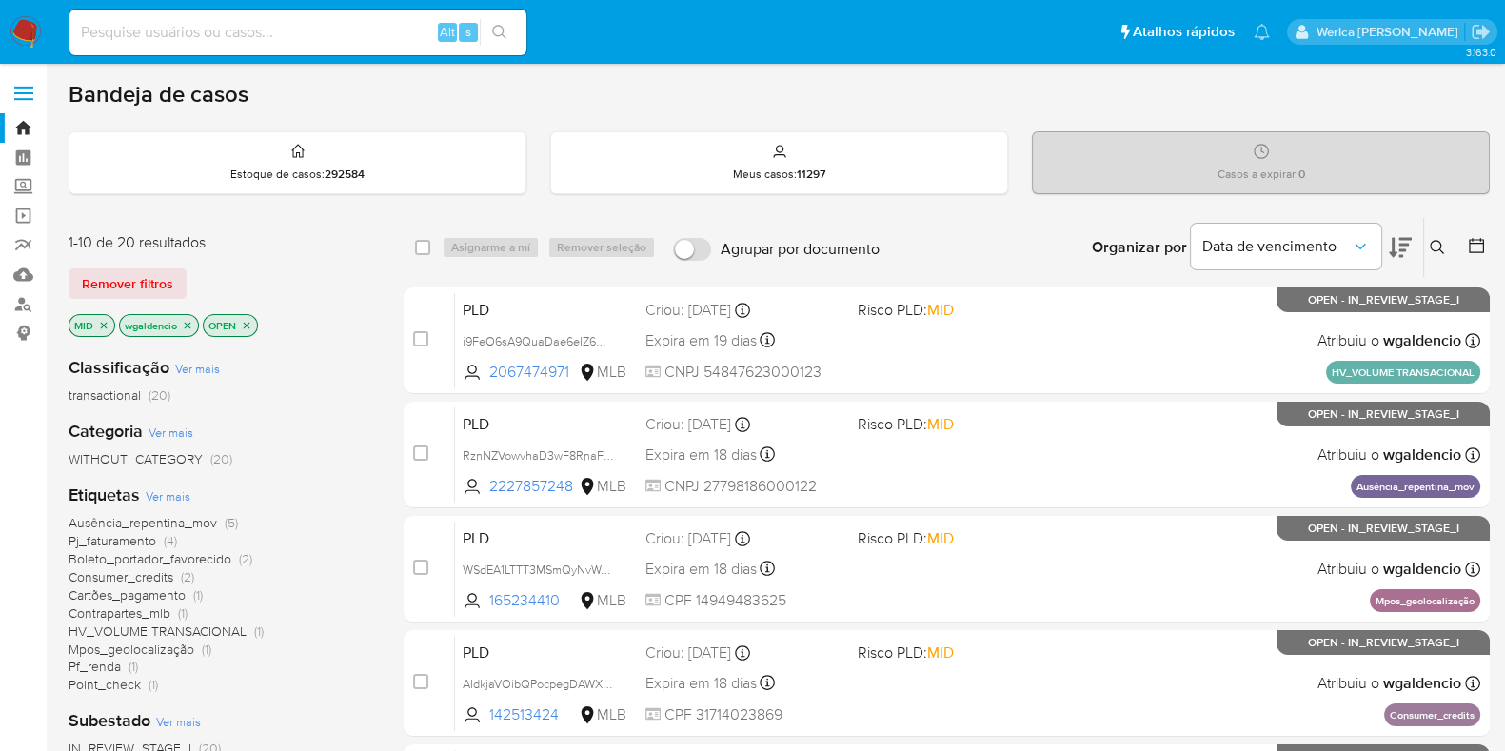
click at [154, 534] on span "Pj_faturamento" at bounding box center [113, 540] width 88 height 19
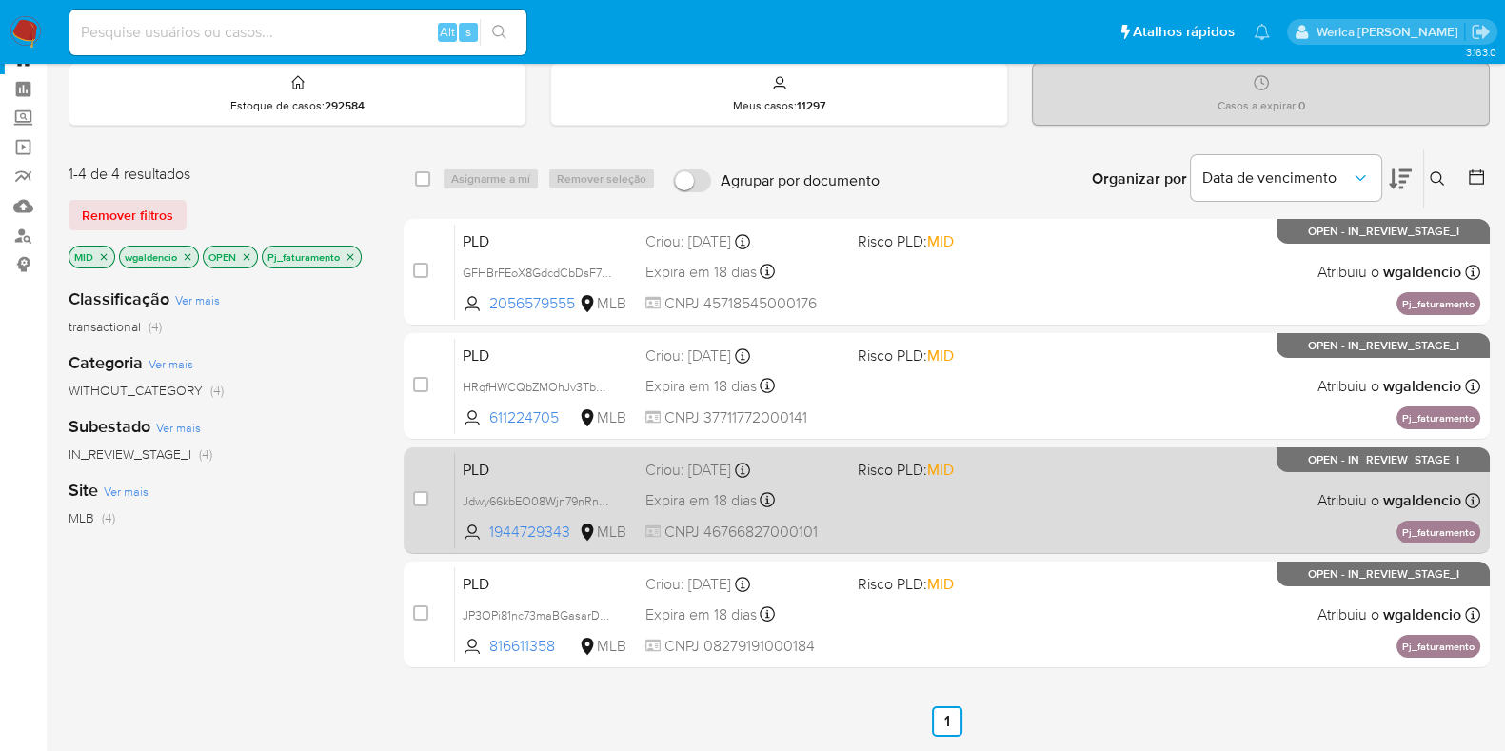
scroll to position [118, 0]
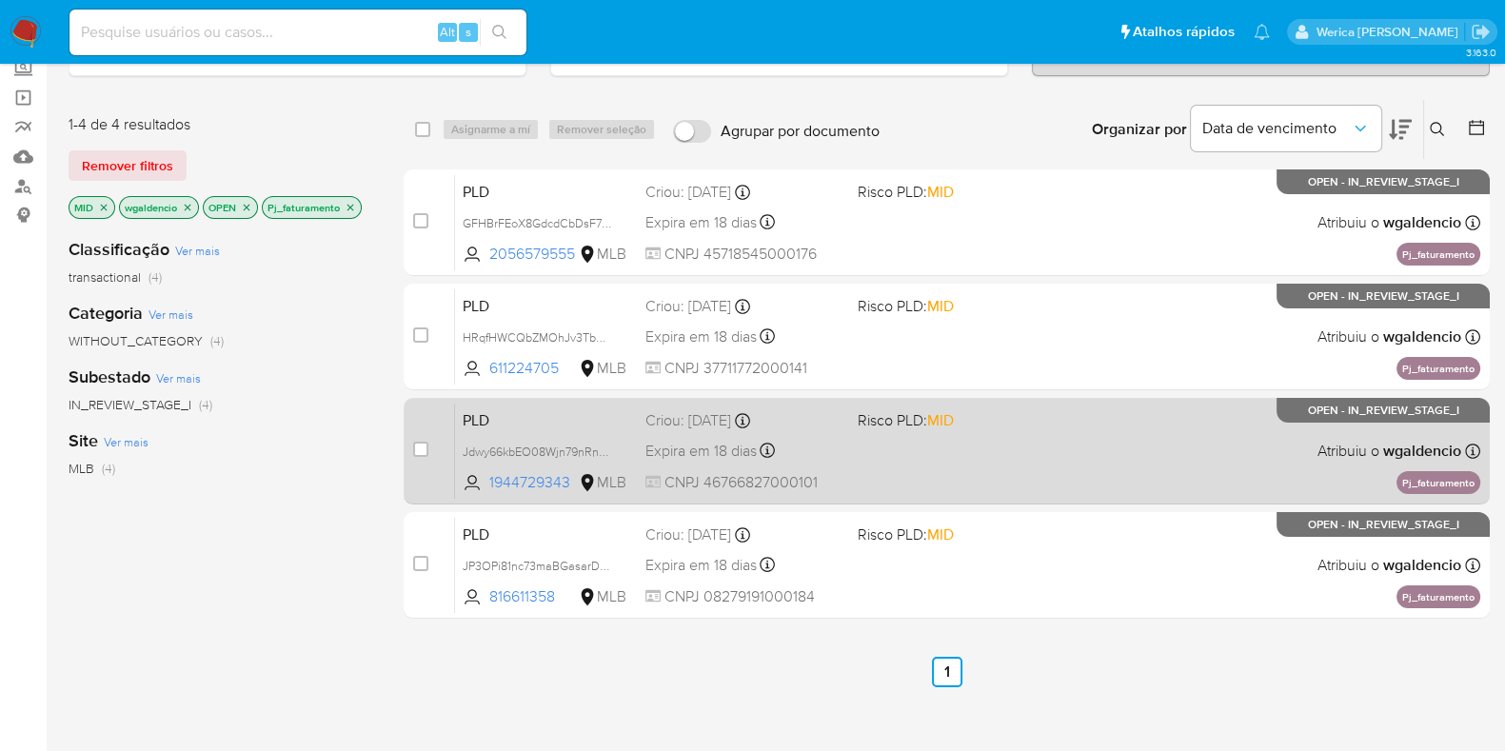
click at [945, 448] on span at bounding box center [956, 450] width 197 height 4
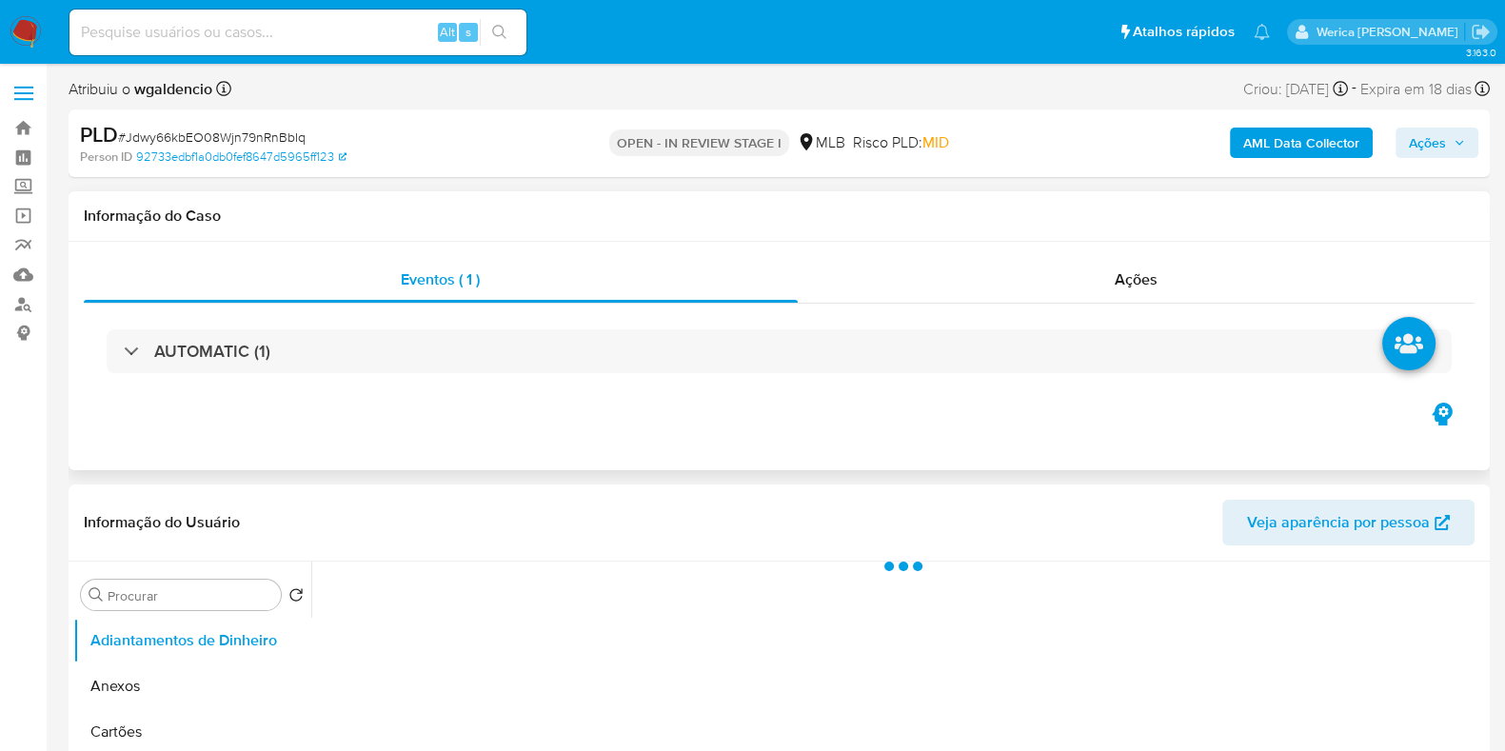
select select "10"
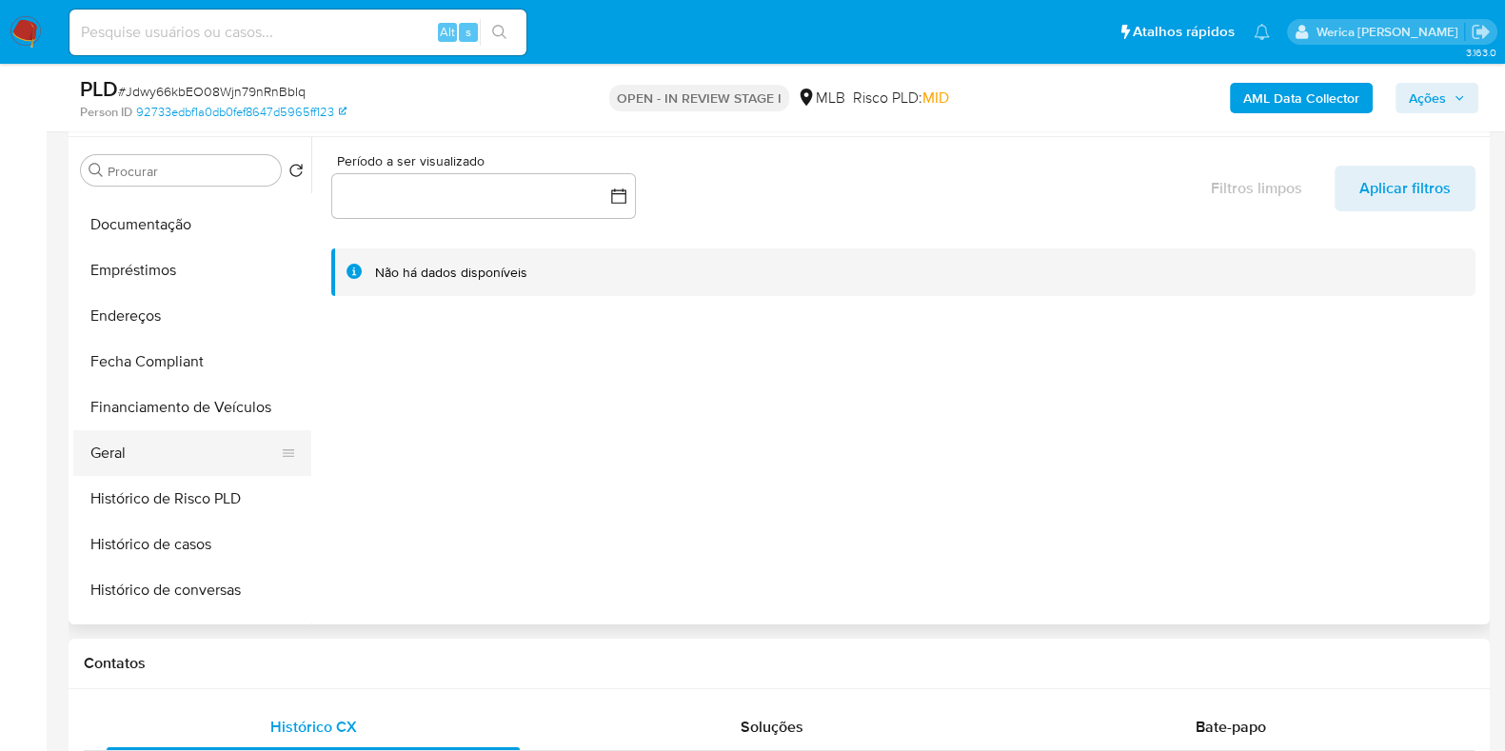
scroll to position [356, 0]
click at [155, 449] on button "Geral" at bounding box center [184, 454] width 223 height 46
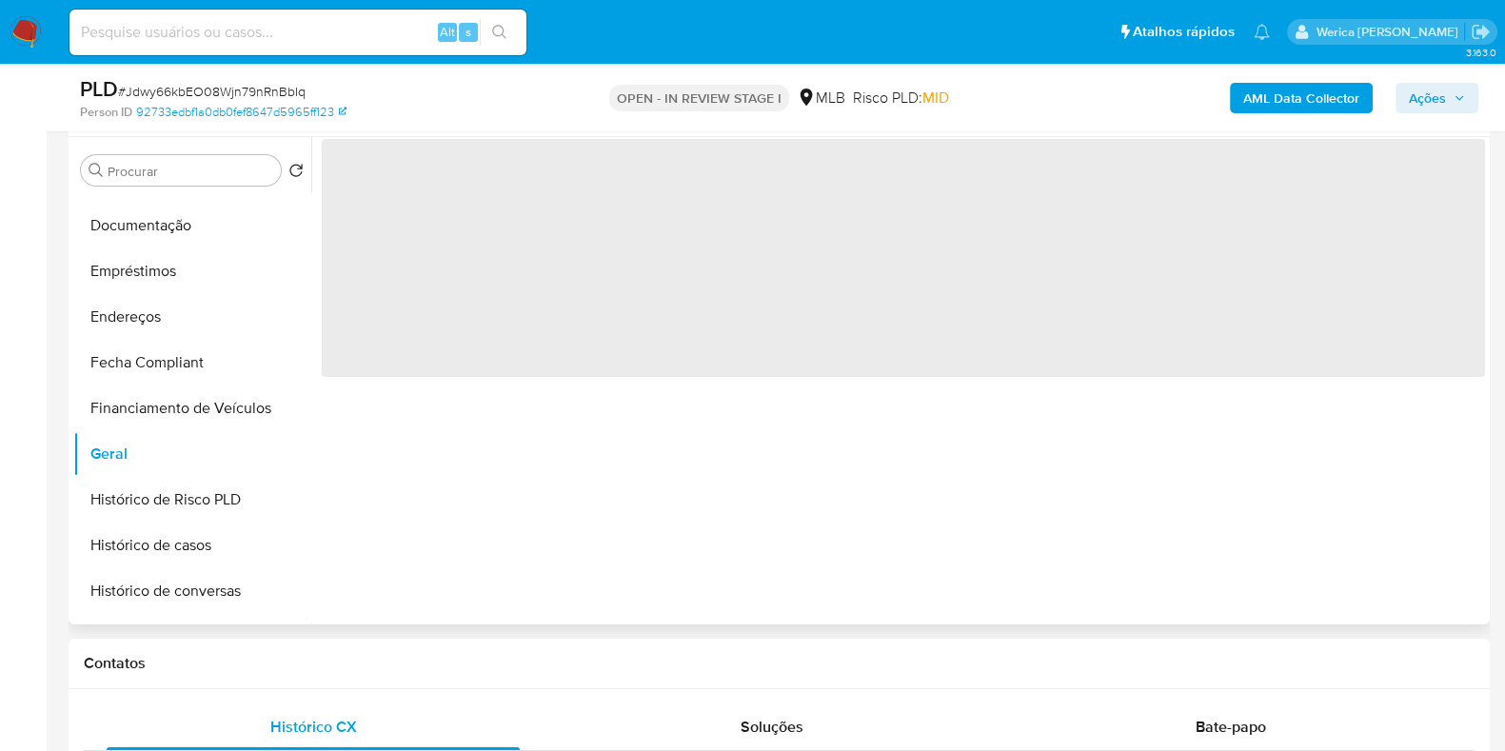
click at [463, 443] on div "‌" at bounding box center [898, 380] width 1174 height 487
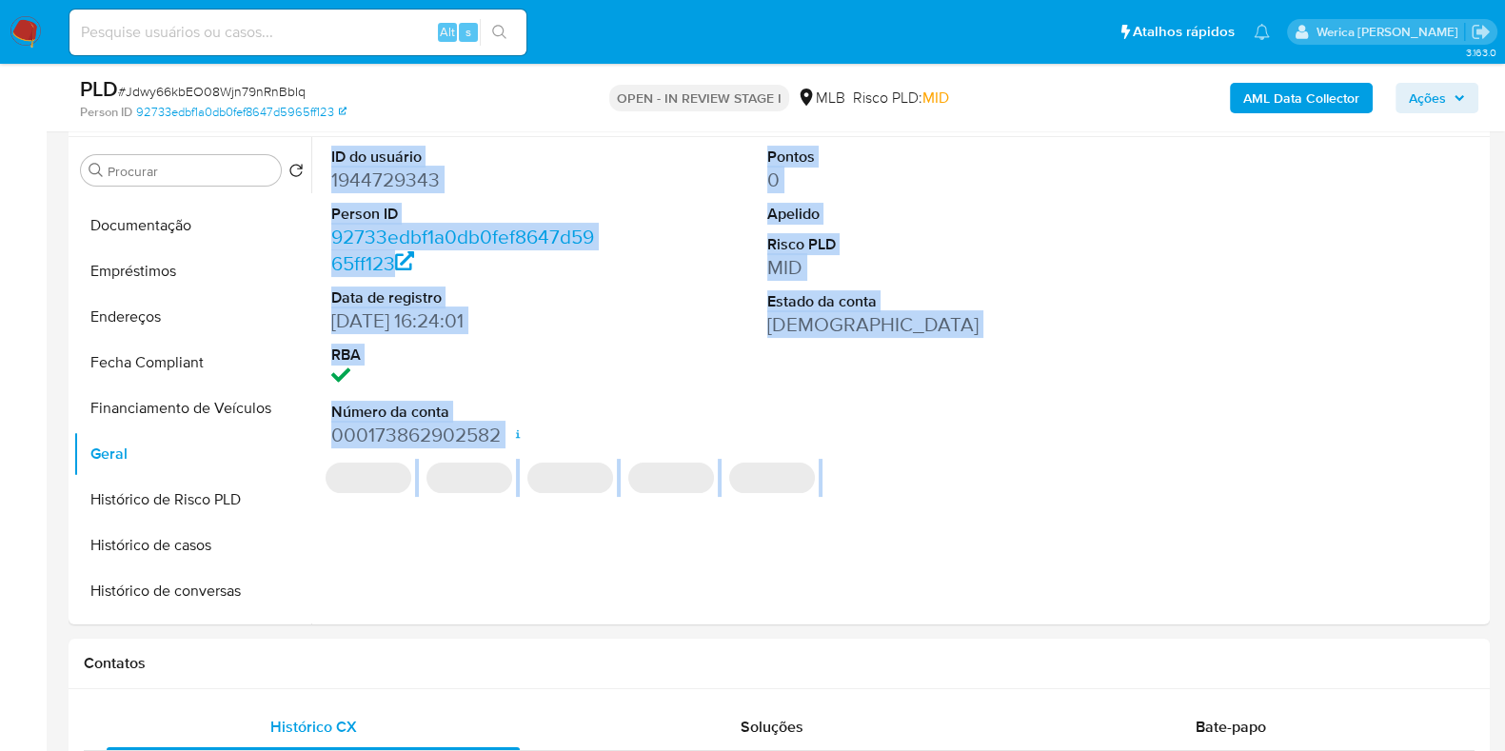
click at [475, 374] on dd at bounding box center [467, 378] width 272 height 27
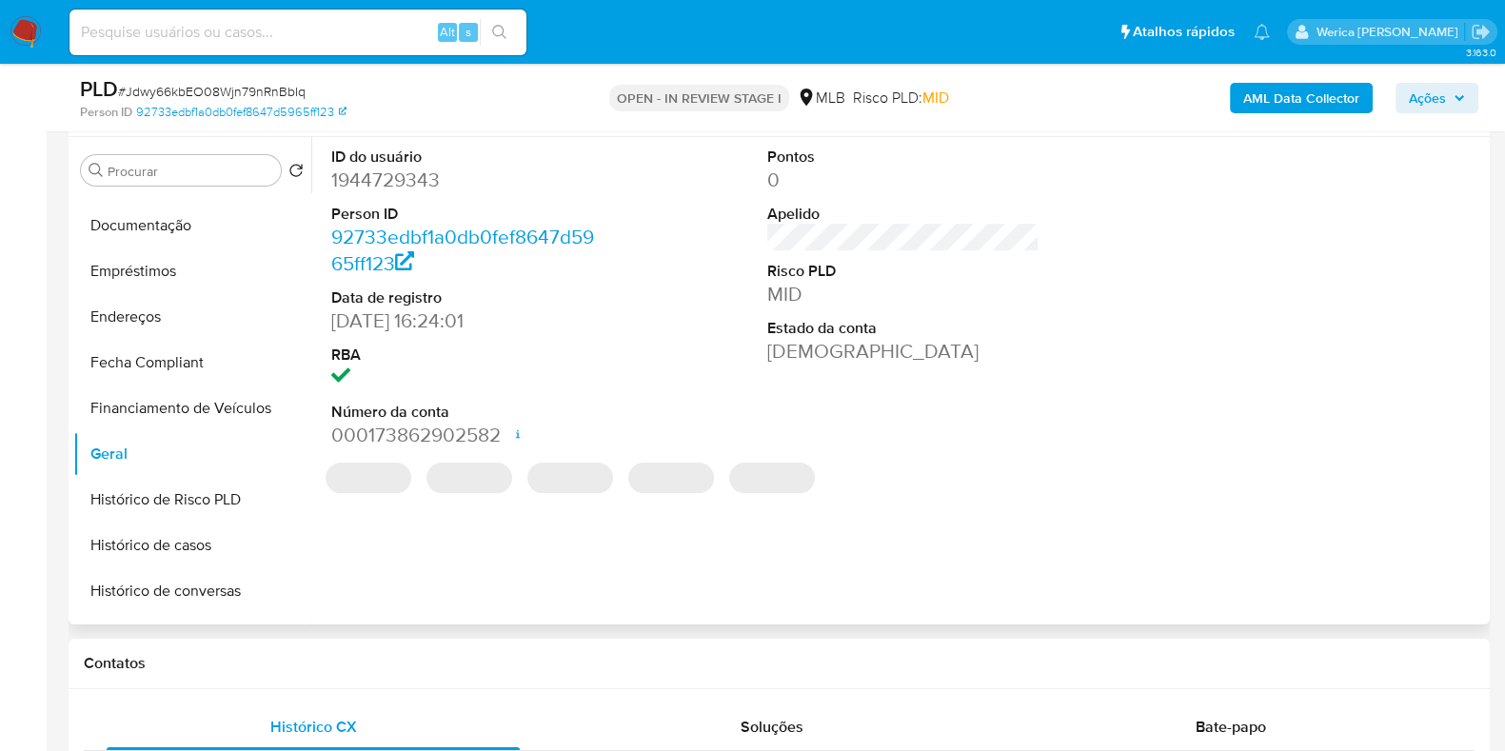
click at [388, 180] on dd "1944729343" at bounding box center [467, 180] width 272 height 27
copy dd "1944729343"
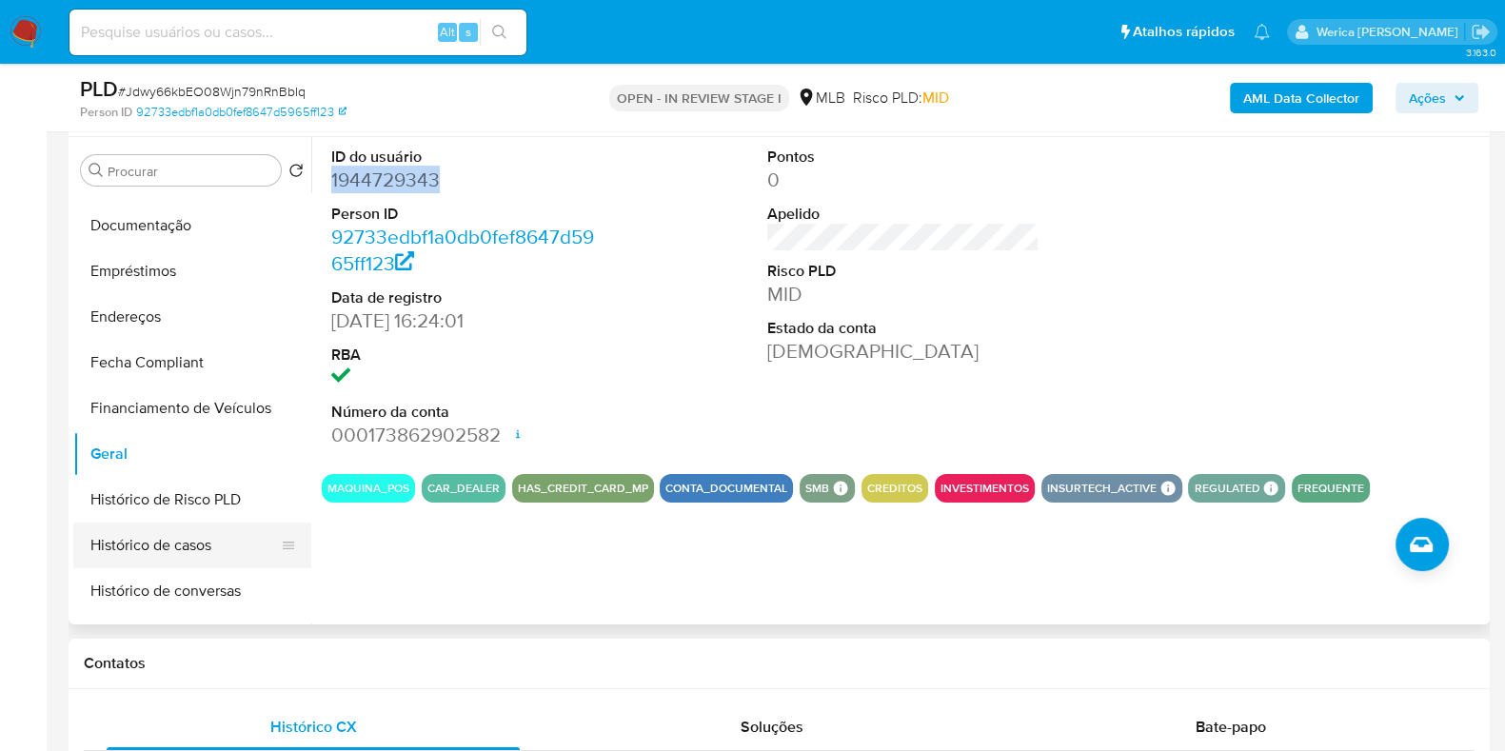
click at [206, 535] on button "Histórico de casos" at bounding box center [184, 546] width 223 height 46
